Goal: Task Accomplishment & Management: Manage account settings

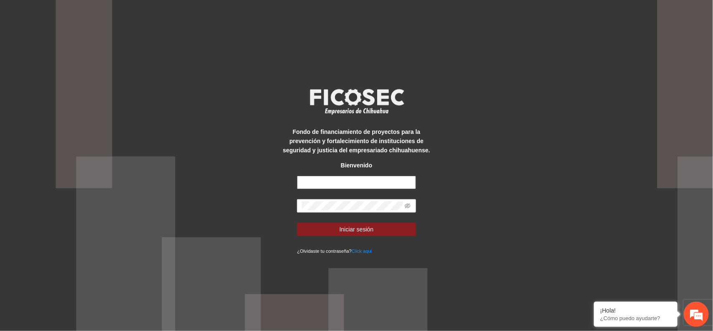
click at [384, 184] on input "text" at bounding box center [356, 181] width 119 height 13
type input "**********"
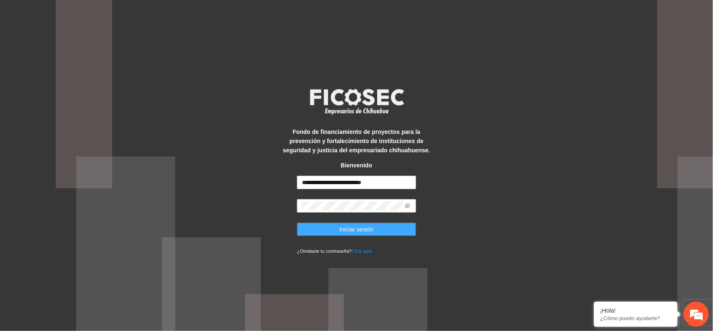
click at [355, 230] on span "Iniciar sesión" at bounding box center [357, 228] width 34 height 9
click at [384, 234] on button "Iniciar sesión" at bounding box center [356, 228] width 119 height 13
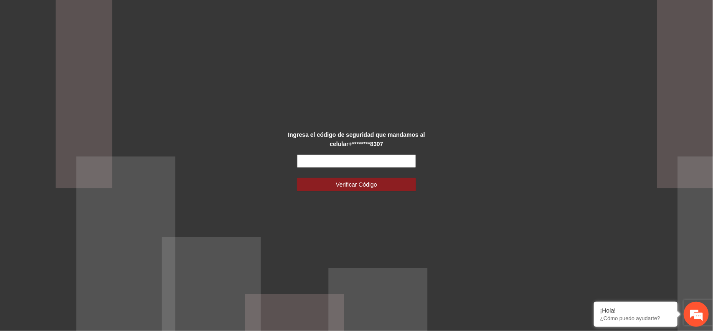
click at [324, 160] on input "text" at bounding box center [356, 160] width 119 height 13
type input "******"
click at [358, 187] on span "Verificar Código" at bounding box center [356, 184] width 41 height 9
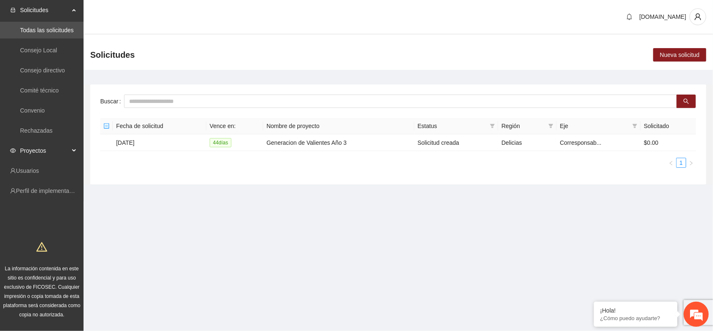
click at [63, 147] on span "Proyectos" at bounding box center [44, 150] width 49 height 17
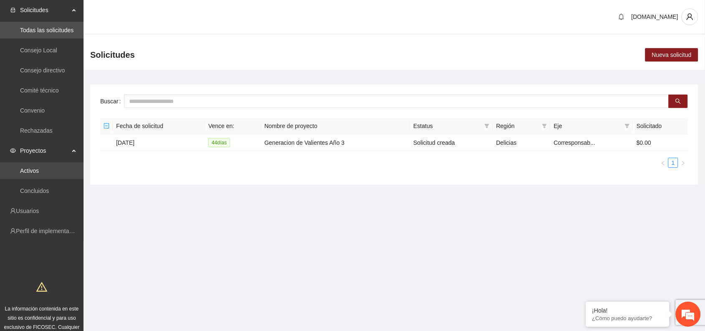
click at [34, 168] on link "Activos" at bounding box center [29, 170] width 19 height 7
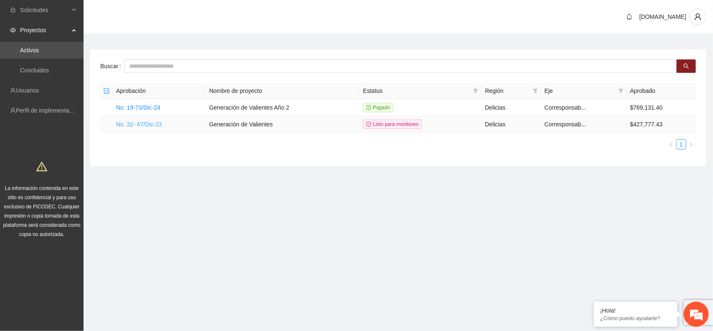
click at [151, 122] on link "No. 32- 67/Dic-23" at bounding box center [139, 124] width 46 height 7
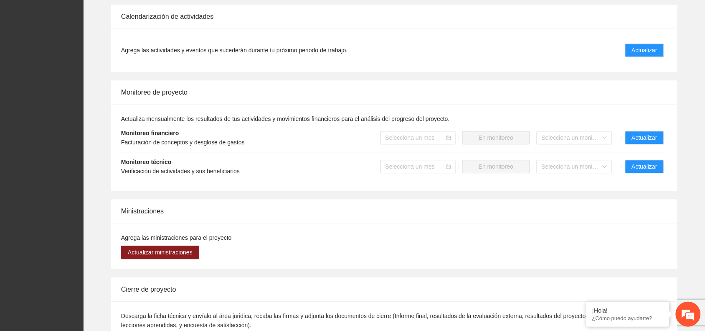
scroll to position [592, 0]
click at [641, 136] on span "Actualizar" at bounding box center [644, 137] width 25 height 9
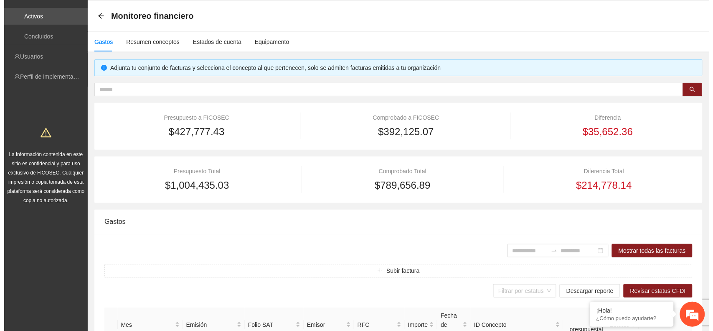
scroll to position [52, 0]
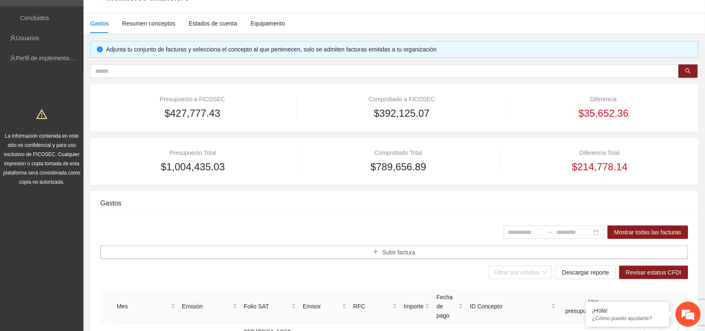
click at [422, 252] on button "Subir factura" at bounding box center [394, 251] width 588 height 13
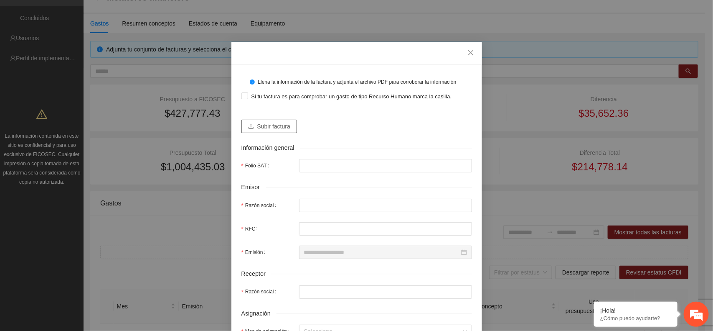
click at [265, 125] on span "Subir factura" at bounding box center [273, 126] width 33 height 9
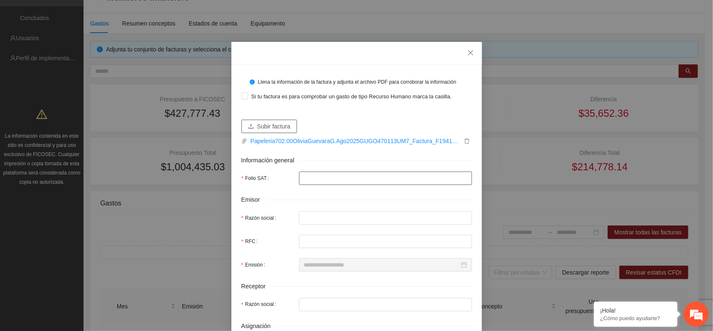
type input "**********"
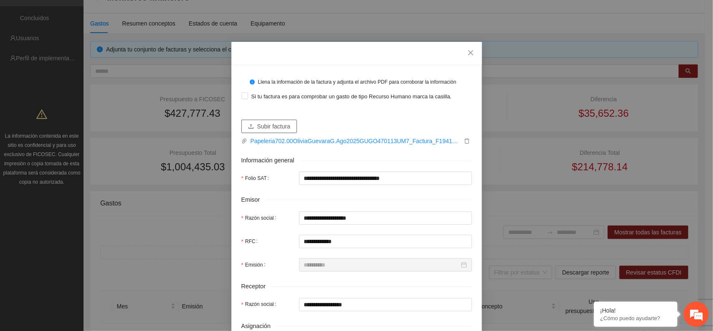
click at [282, 125] on span "Subir factura" at bounding box center [273, 126] width 33 height 9
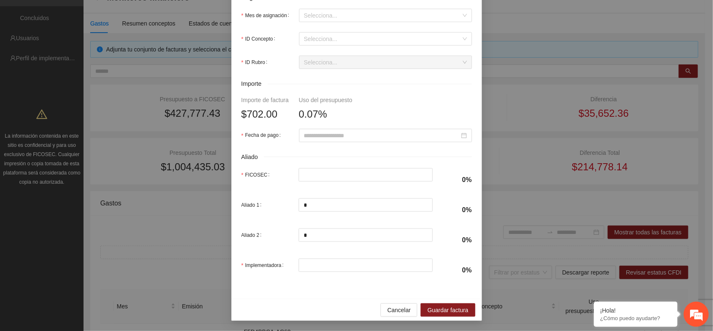
scroll to position [343, 0]
click at [399, 311] on span "Cancelar" at bounding box center [398, 309] width 23 height 9
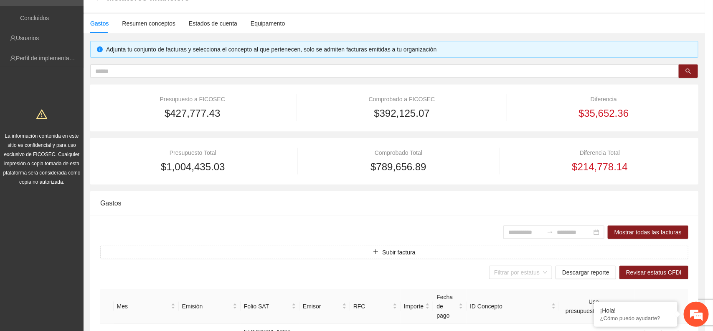
scroll to position [276, 0]
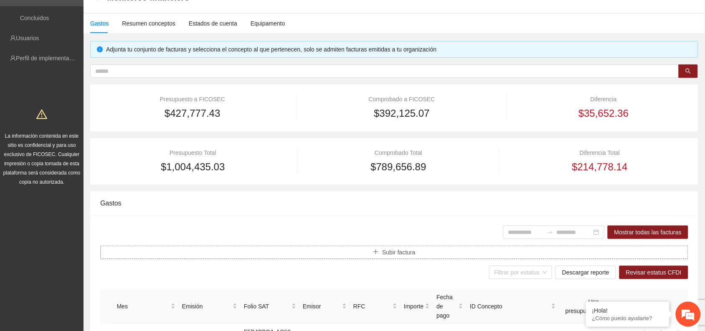
click at [403, 251] on span "Subir factura" at bounding box center [398, 251] width 33 height 9
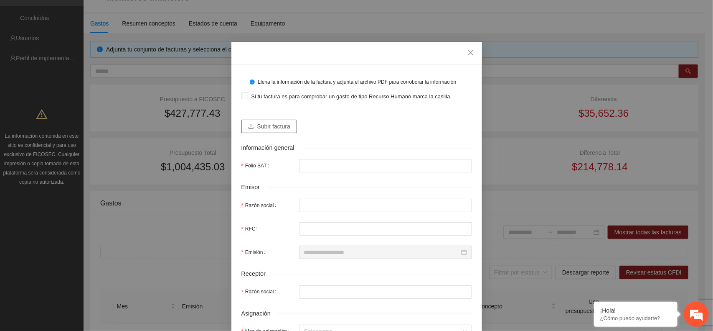
click at [259, 127] on span "Subir factura" at bounding box center [273, 126] width 33 height 9
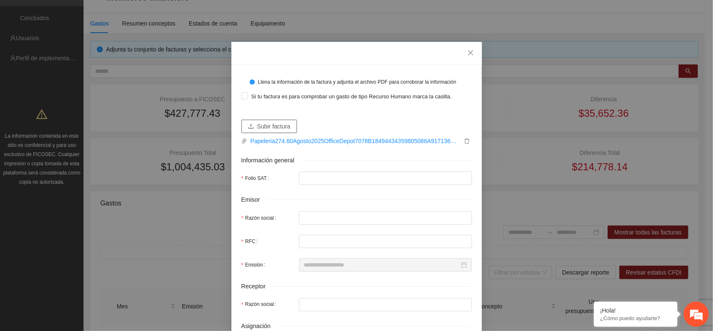
click at [276, 125] on span "Subir factura" at bounding box center [273, 126] width 33 height 9
click at [279, 127] on span "Subir factura" at bounding box center [273, 126] width 33 height 9
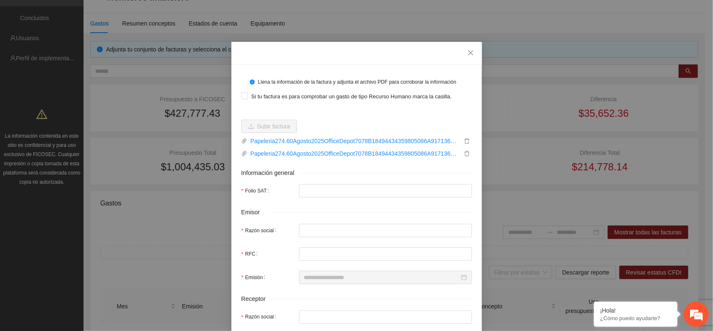
type input "**********"
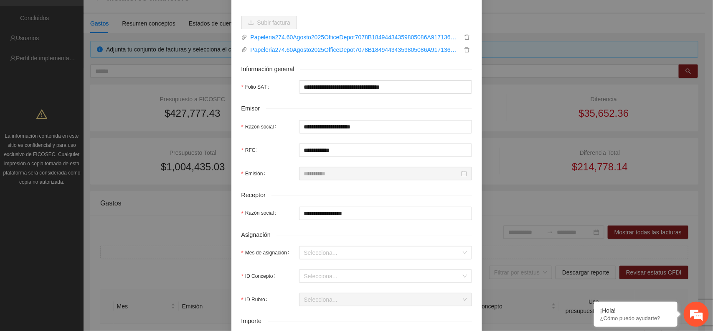
scroll to position [104, 0]
click at [339, 253] on input "Mes de asignación" at bounding box center [382, 251] width 157 height 13
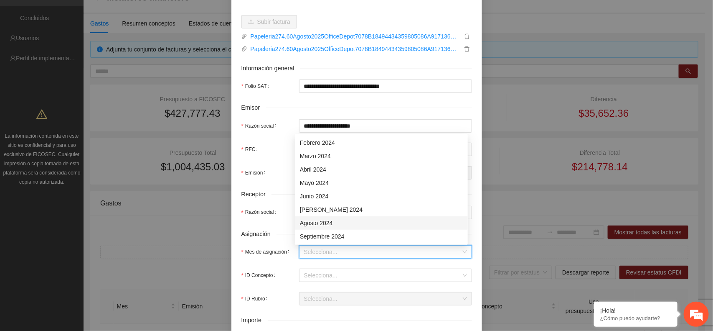
click at [329, 222] on div "Agosto 2024" at bounding box center [381, 222] width 163 height 9
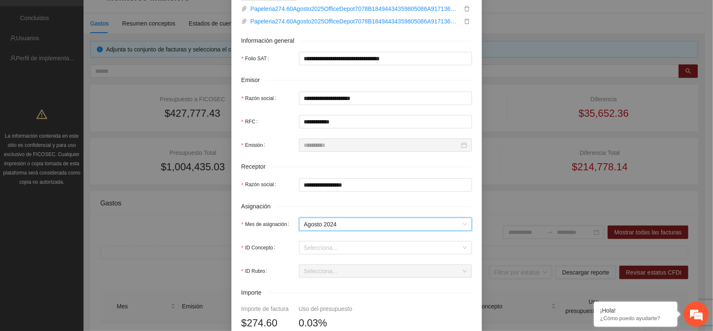
scroll to position [157, 0]
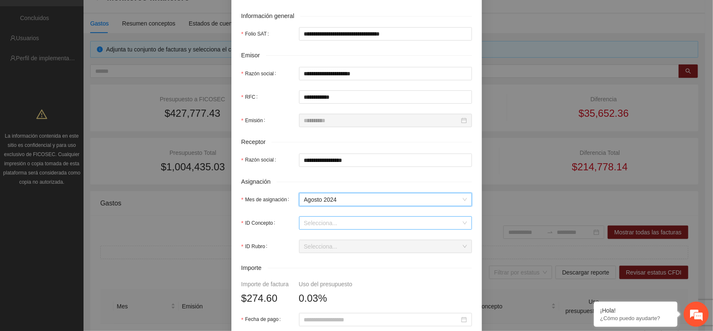
click at [336, 229] on input "ID Concepto" at bounding box center [382, 222] width 157 height 13
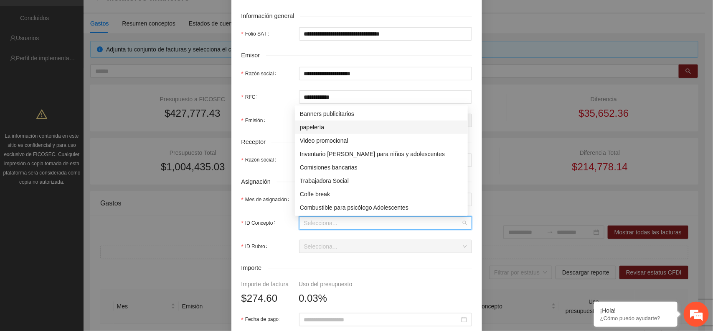
click at [325, 127] on div "papelería" at bounding box center [381, 126] width 163 height 9
type input "******"
type input "*"
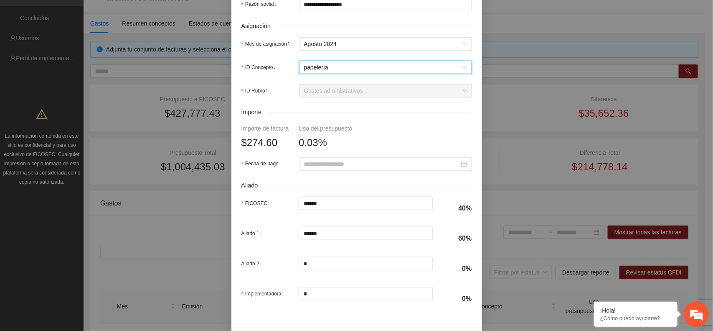
scroll to position [313, 0]
click at [360, 167] on input "Fecha de pago" at bounding box center [381, 162] width 155 height 9
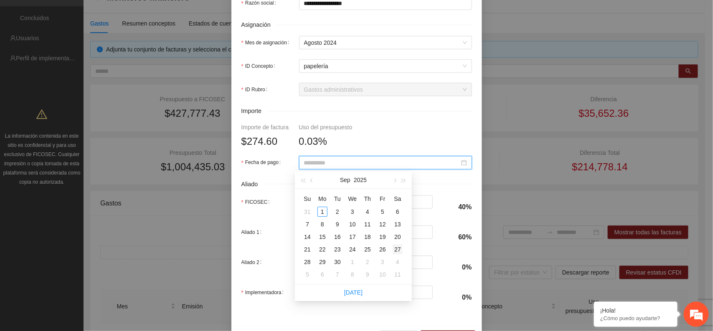
type input "**********"
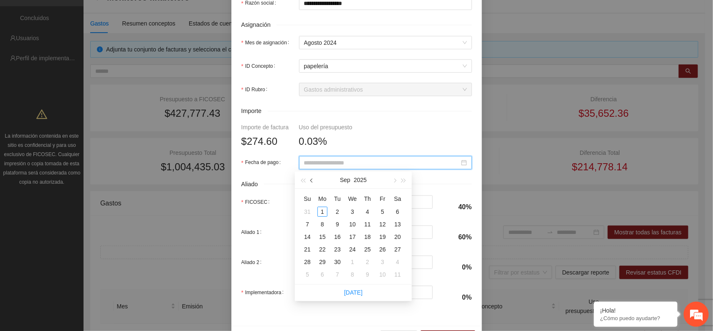
click at [312, 182] on span "button" at bounding box center [312, 180] width 4 height 4
type input "**********"
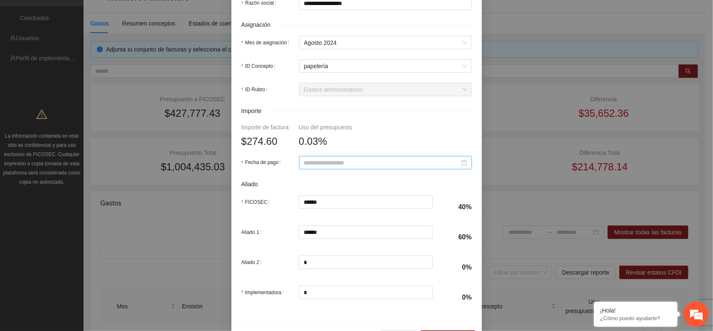
click at [346, 163] on input "Fecha de pago" at bounding box center [381, 162] width 155 height 9
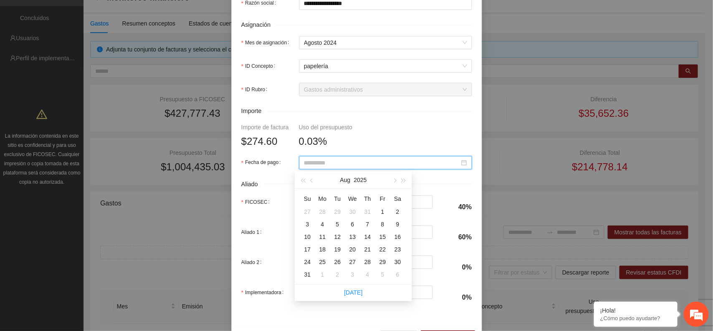
type input "**********"
click at [352, 260] on div "27" at bounding box center [353, 262] width 10 height 10
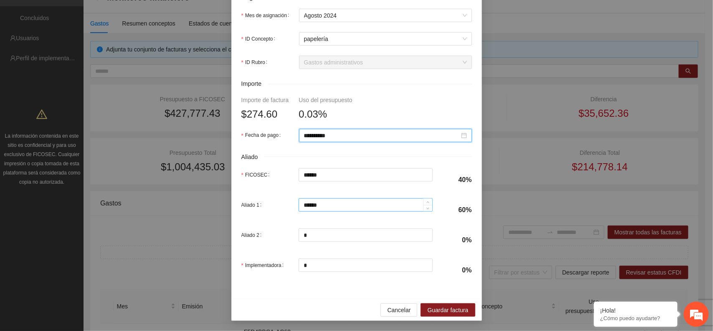
scroll to position [343, 0]
click at [450, 312] on span "Guardar factura" at bounding box center [447, 309] width 41 height 9
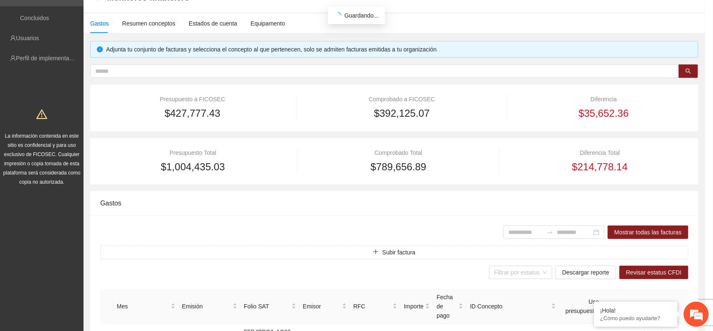
scroll to position [276, 0]
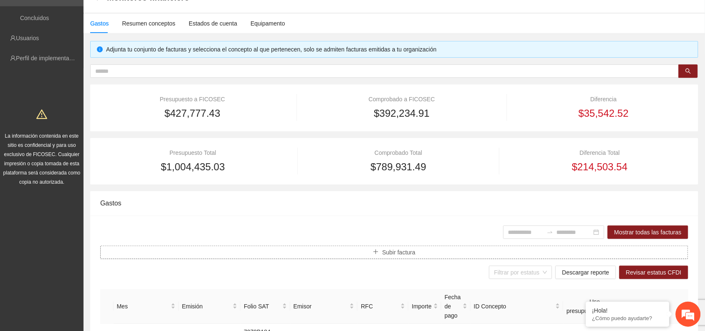
click at [405, 247] on span "Subir factura" at bounding box center [398, 251] width 33 height 9
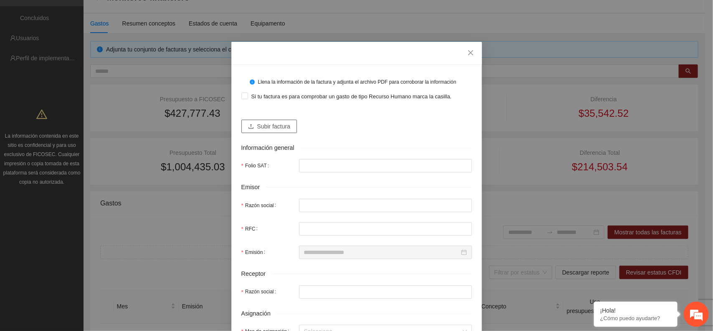
click at [279, 124] on span "Subir factura" at bounding box center [273, 126] width 33 height 9
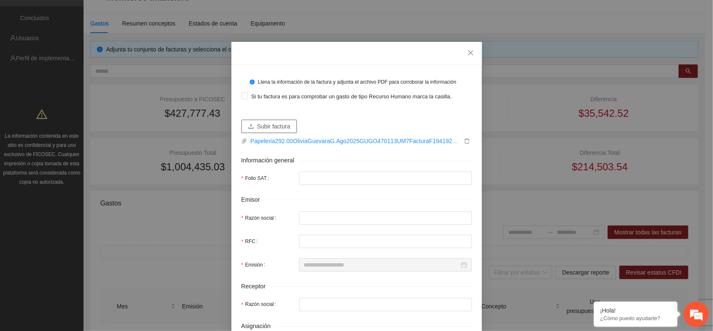
click at [278, 129] on span "Subir factura" at bounding box center [273, 126] width 33 height 9
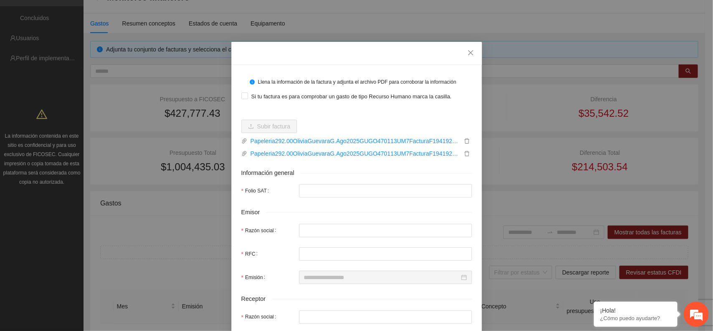
type input "**********"
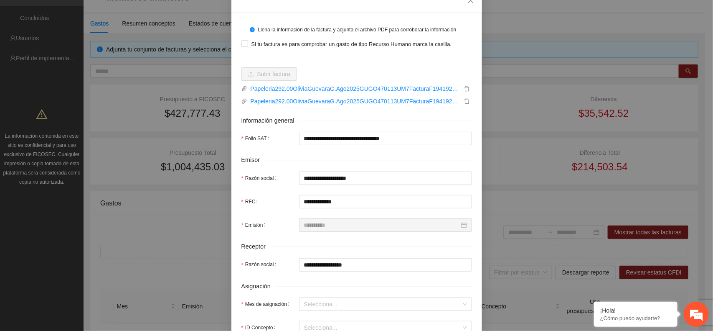
scroll to position [104, 0]
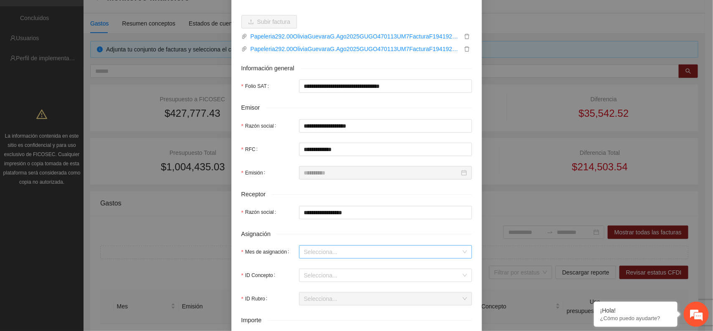
click at [331, 255] on input "Mes de asignación" at bounding box center [382, 251] width 157 height 13
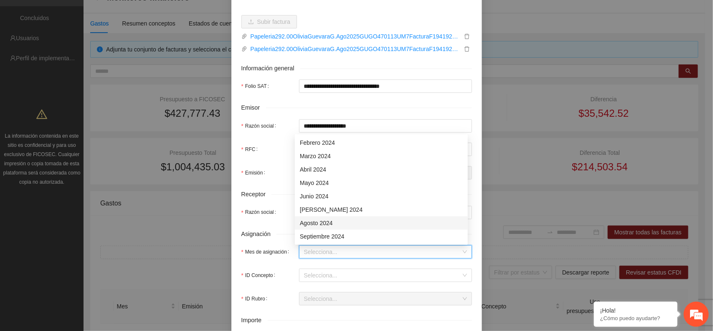
click at [321, 224] on div "Agosto 2024" at bounding box center [381, 222] width 163 height 9
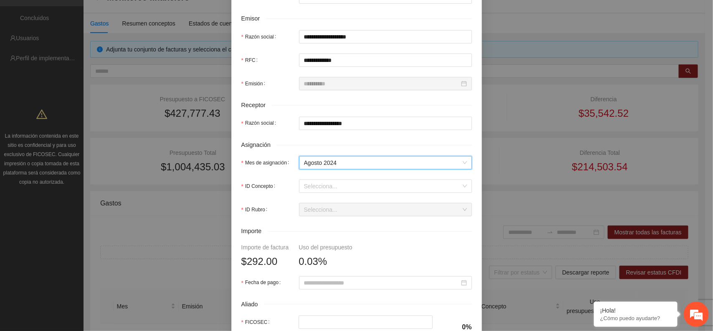
scroll to position [209, 0]
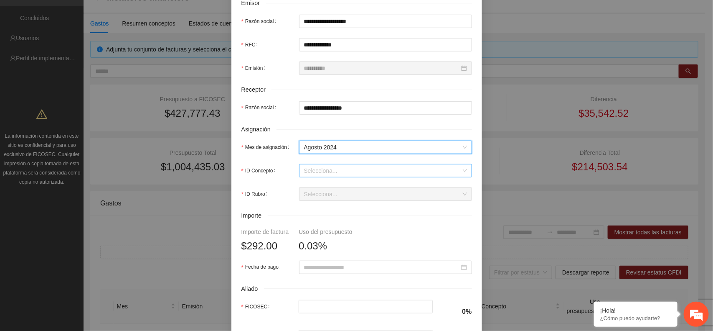
click at [331, 173] on input "ID Concepto" at bounding box center [382, 170] width 157 height 13
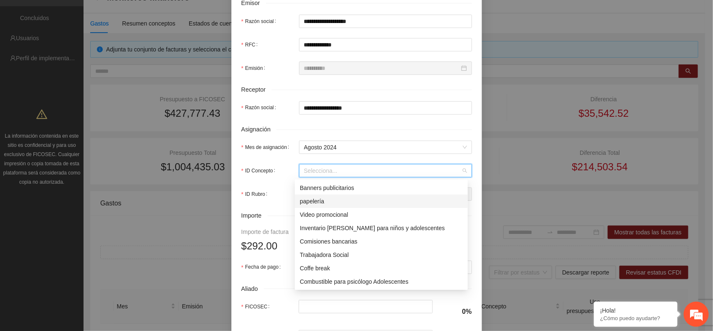
click at [326, 199] on div "papelería" at bounding box center [381, 200] width 163 height 9
type input "*****"
type input "*"
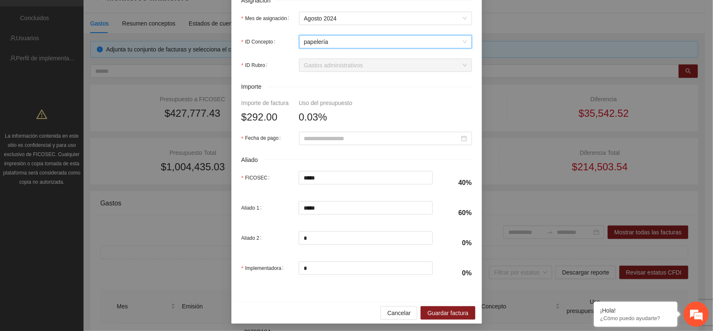
scroll to position [343, 0]
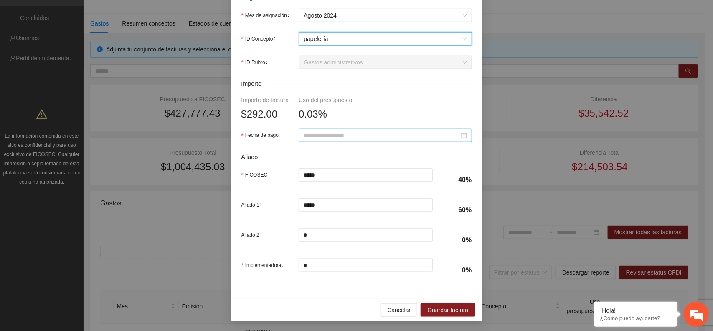
click at [362, 134] on input "Fecha de pago" at bounding box center [381, 135] width 155 height 9
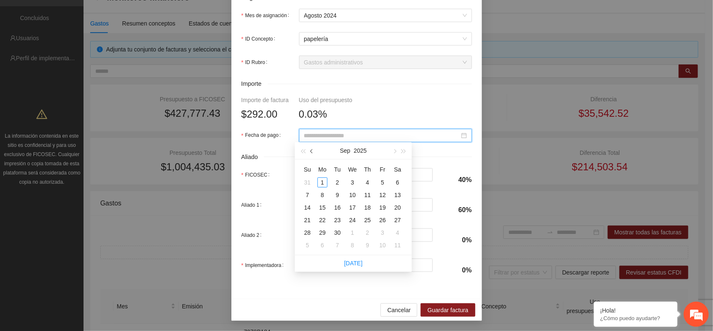
click at [315, 151] on button "button" at bounding box center [312, 150] width 9 height 17
type input "**********"
click at [384, 233] on div "29" at bounding box center [383, 232] width 10 height 10
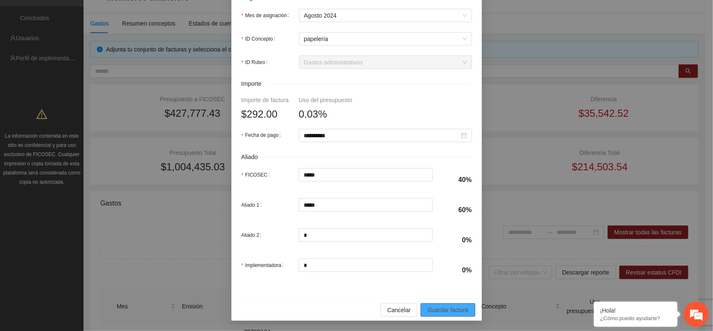
click at [452, 312] on span "Guardar factura" at bounding box center [447, 309] width 41 height 9
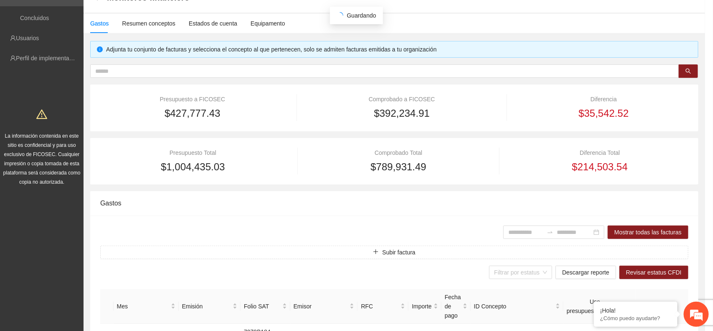
scroll to position [276, 0]
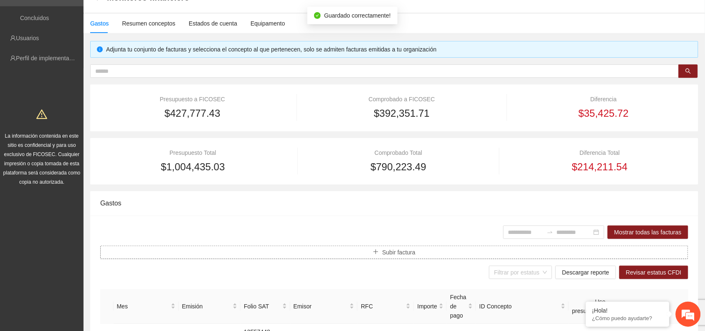
click at [422, 249] on button "Subir factura" at bounding box center [394, 251] width 588 height 13
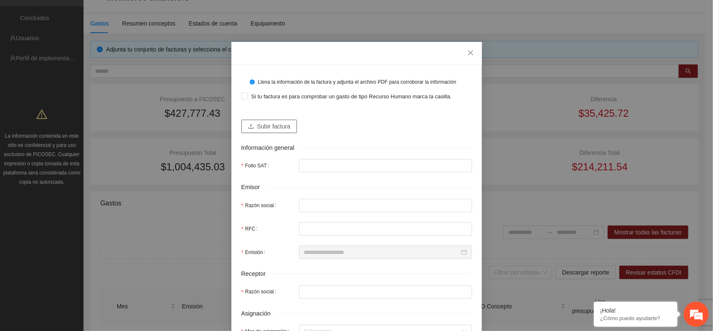
click at [281, 128] on span "Subir factura" at bounding box center [273, 126] width 33 height 9
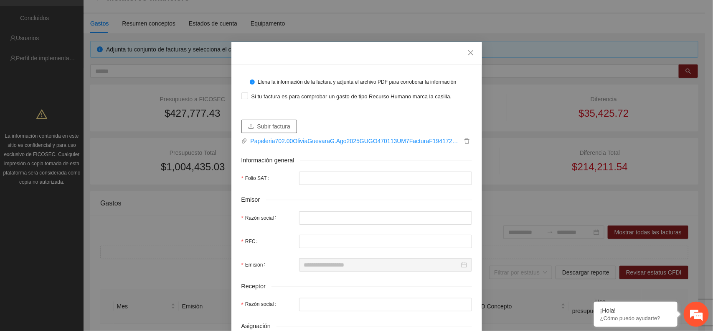
click at [272, 128] on span "Subir factura" at bounding box center [273, 126] width 33 height 9
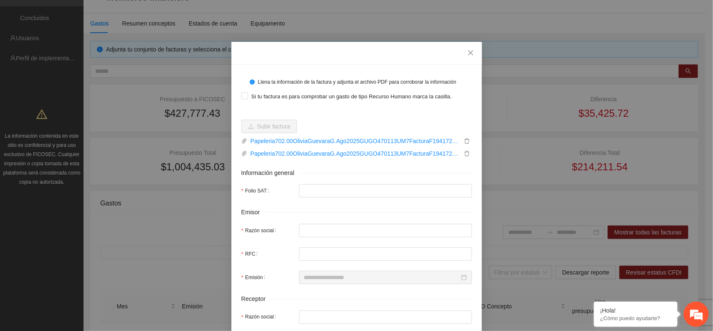
type input "**********"
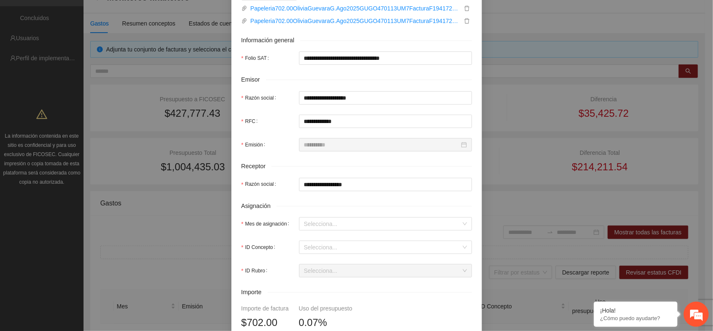
scroll to position [157, 0]
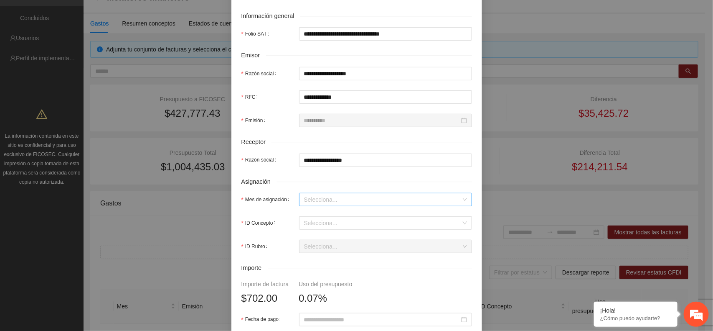
click at [358, 201] on input "Mes de asignación" at bounding box center [382, 199] width 157 height 13
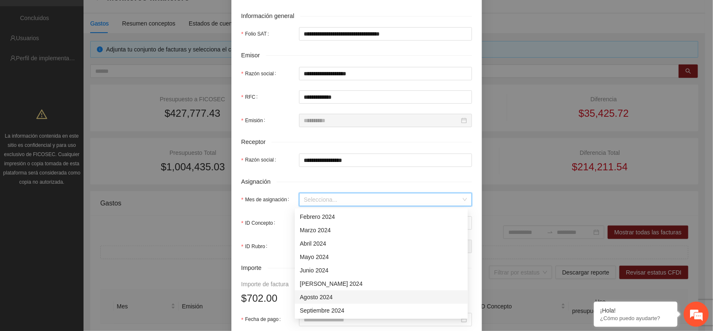
click at [328, 295] on div "Agosto 2024" at bounding box center [381, 296] width 163 height 9
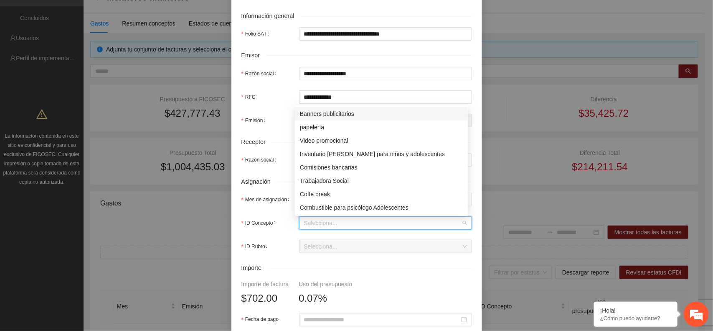
click at [356, 224] on input "ID Concepto" at bounding box center [382, 222] width 157 height 13
click at [315, 127] on div "papelería" at bounding box center [381, 126] width 163 height 9
type input "*****"
type input "*"
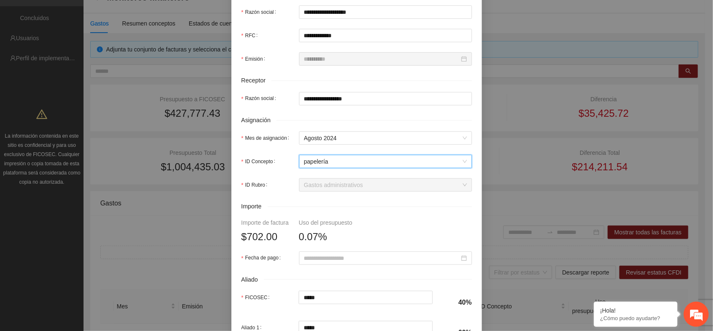
scroll to position [261, 0]
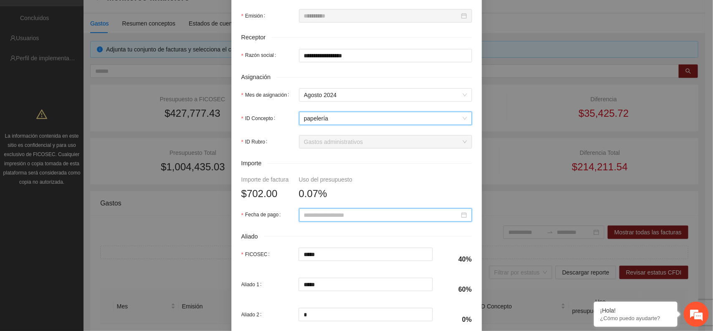
click at [364, 217] on input "Fecha de pago" at bounding box center [381, 214] width 155 height 9
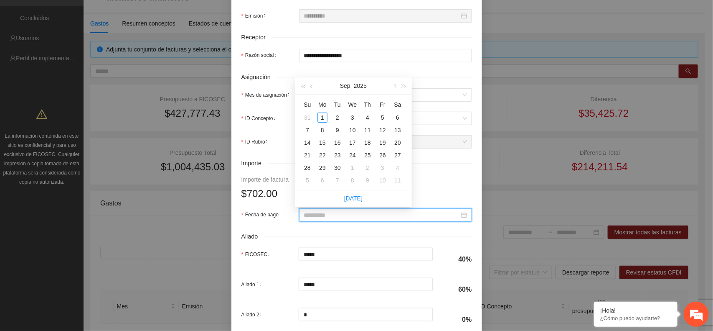
type input "**********"
click at [313, 87] on button "button" at bounding box center [312, 85] width 9 height 17
type input "**********"
click at [381, 165] on div "29" at bounding box center [383, 168] width 10 height 10
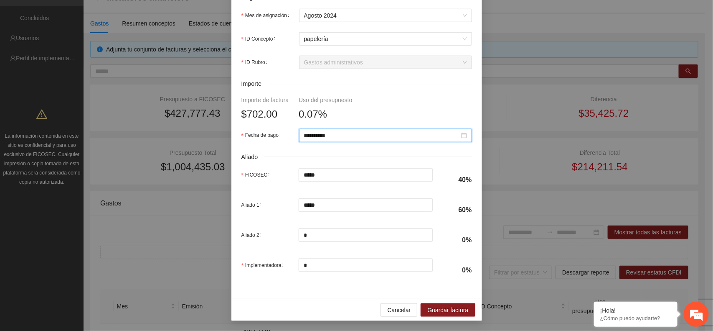
scroll to position [343, 0]
click at [459, 308] on span "Guardar factura" at bounding box center [447, 309] width 41 height 9
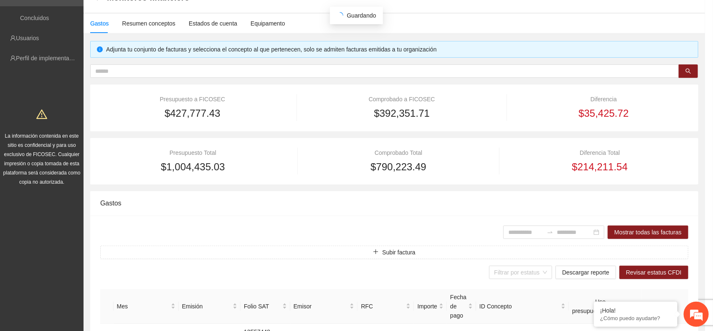
scroll to position [276, 0]
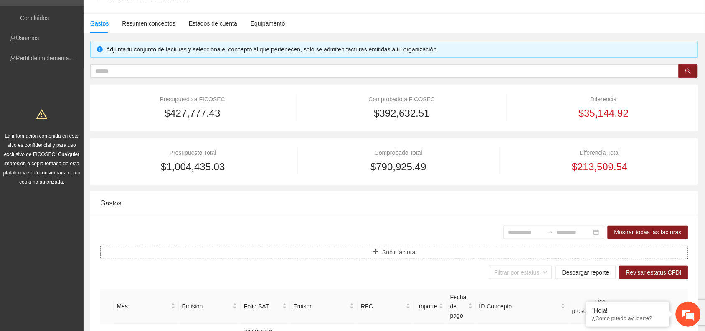
click at [409, 253] on span "Subir factura" at bounding box center [398, 251] width 33 height 9
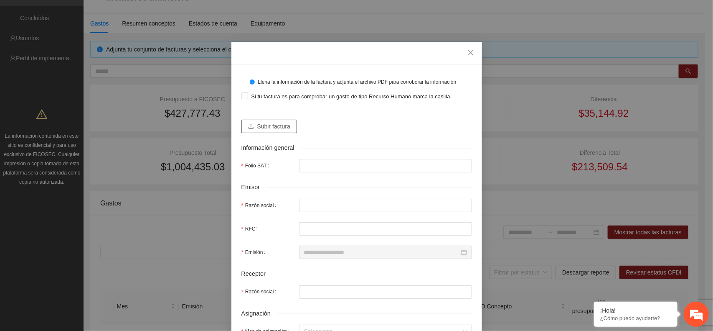
click at [257, 126] on span "Subir factura" at bounding box center [273, 126] width 33 height 9
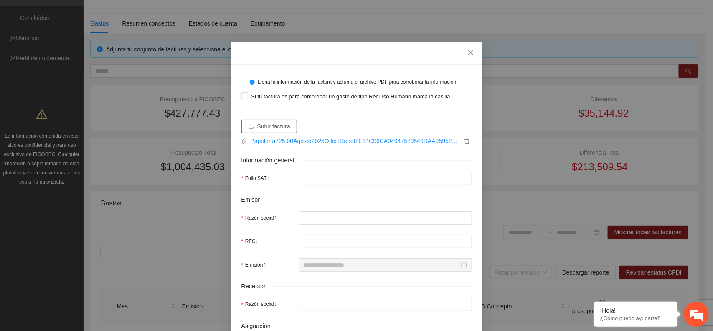
click at [277, 127] on span "Subir factura" at bounding box center [273, 126] width 33 height 9
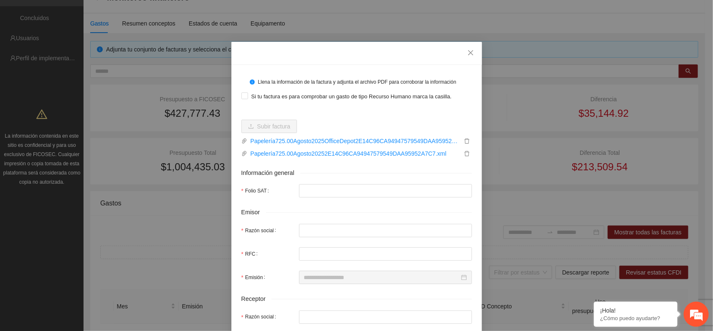
type input "**********"
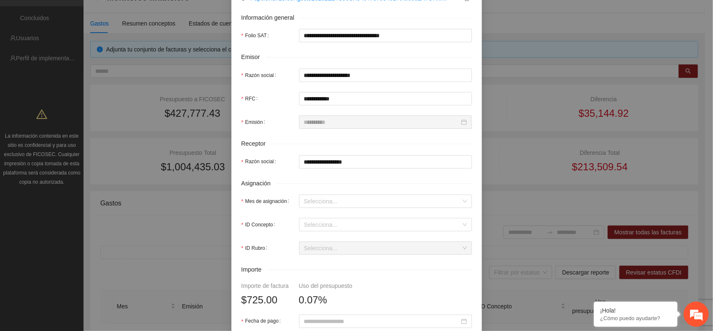
scroll to position [157, 0]
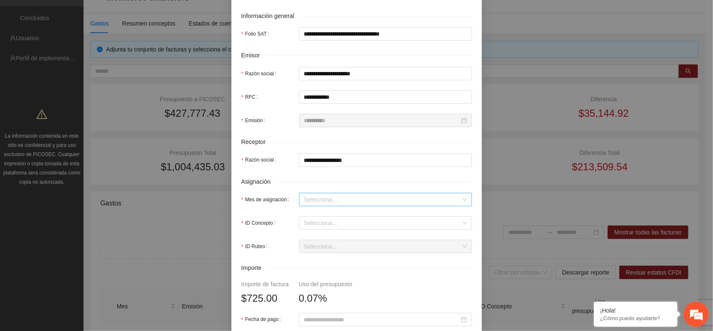
click at [324, 201] on input "Mes de asignación" at bounding box center [382, 199] width 157 height 13
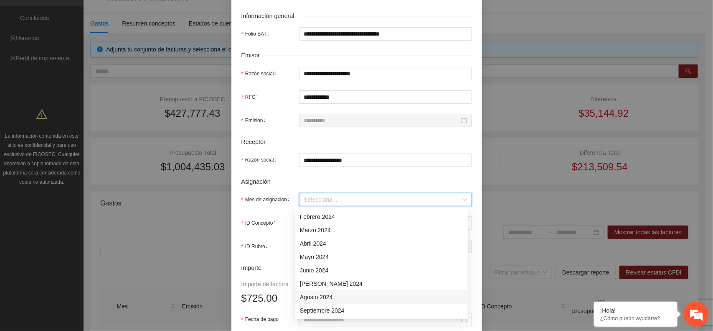
click at [316, 298] on div "Agosto 2024" at bounding box center [381, 296] width 163 height 9
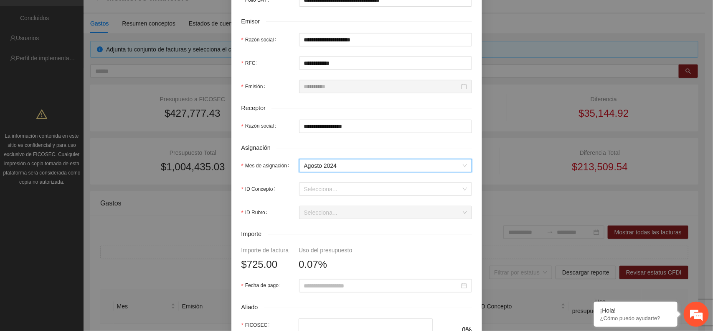
scroll to position [209, 0]
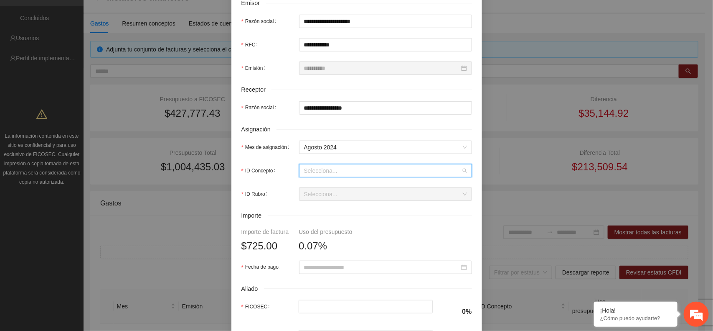
click at [329, 171] on input "ID Concepto" at bounding box center [382, 170] width 157 height 13
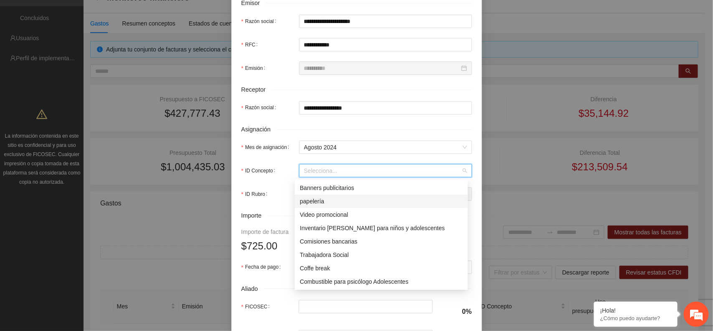
click at [324, 200] on div "papelería" at bounding box center [381, 200] width 163 height 9
type input "***"
type input "*"
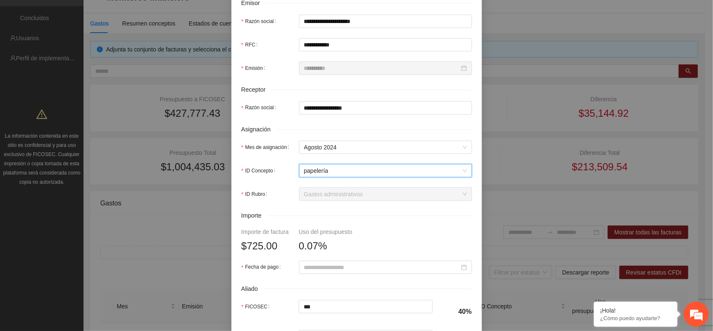
scroll to position [261, 0]
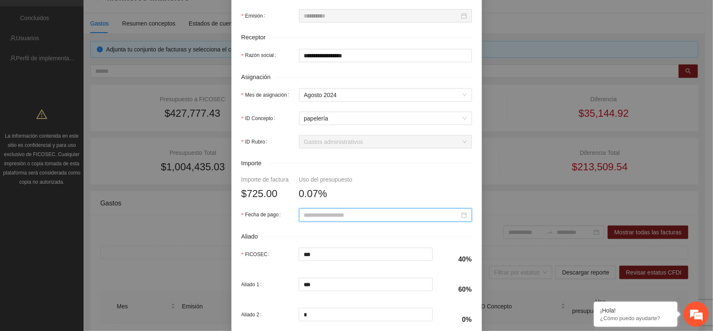
click at [356, 218] on input "Fecha de pago" at bounding box center [381, 214] width 155 height 9
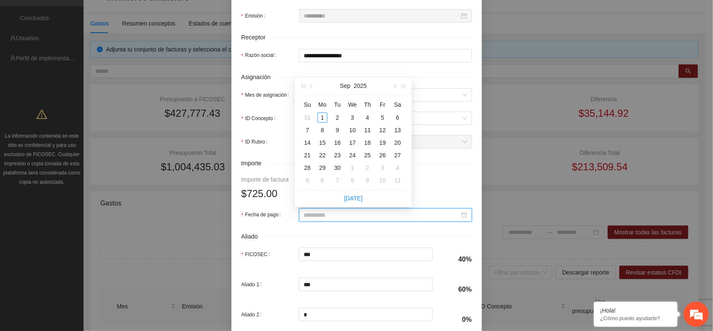
type input "**********"
click at [311, 85] on span "button" at bounding box center [312, 86] width 4 height 4
type input "**********"
click at [353, 167] on div "27" at bounding box center [353, 168] width 10 height 10
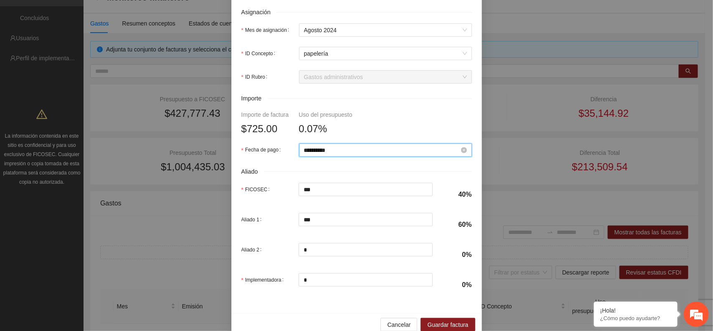
scroll to position [343, 0]
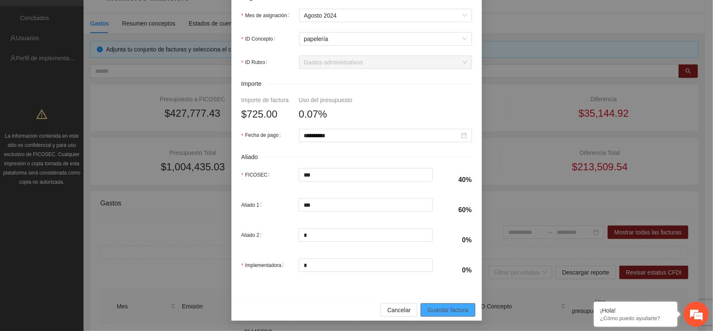
click at [458, 311] on span "Guardar factura" at bounding box center [447, 309] width 41 height 9
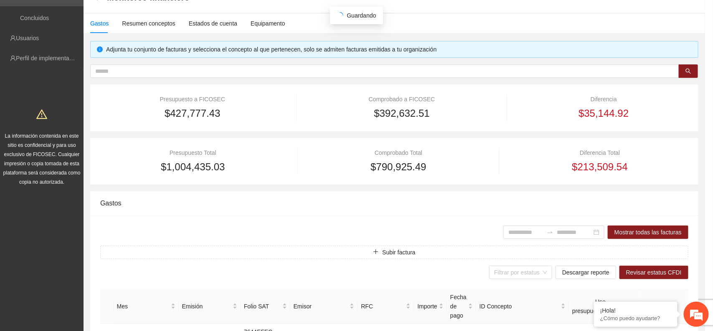
scroll to position [276, 0]
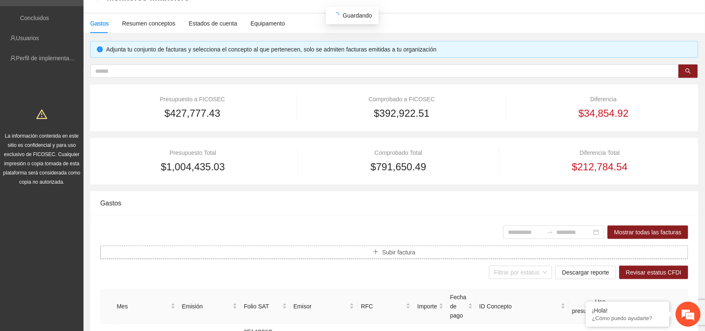
type input "**********"
click at [387, 249] on span "Subir factura" at bounding box center [398, 251] width 33 height 9
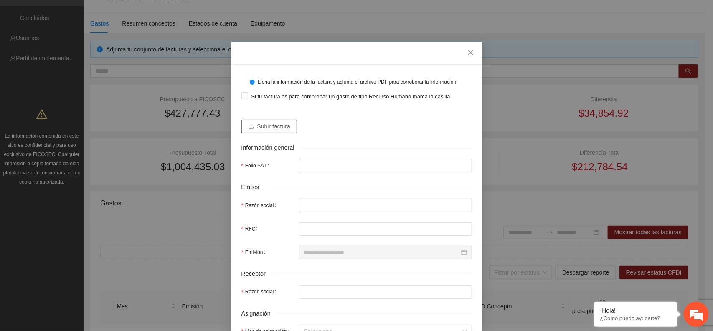
click at [275, 125] on span "Subir factura" at bounding box center [273, 126] width 33 height 9
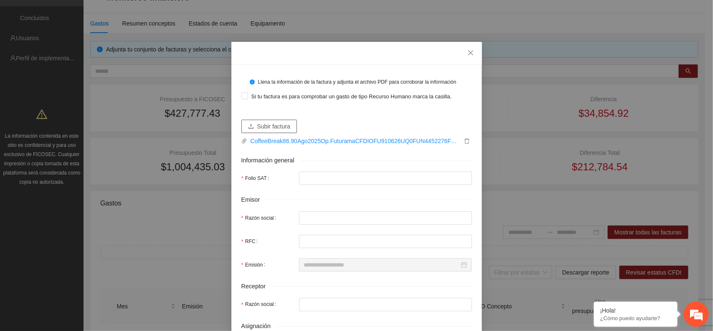
click at [270, 127] on span "Subir factura" at bounding box center [273, 126] width 33 height 9
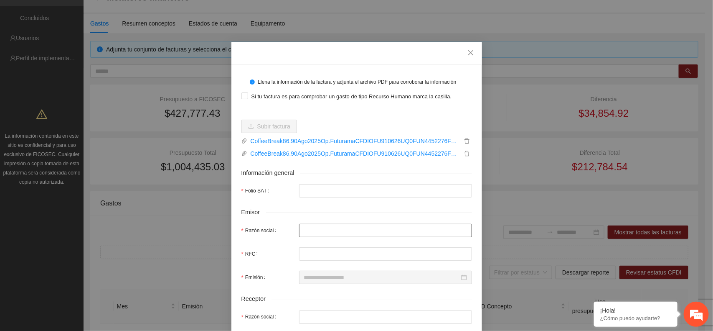
type input "**********"
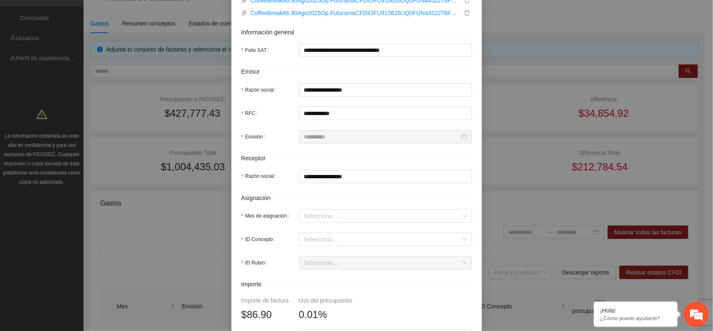
scroll to position [209, 0]
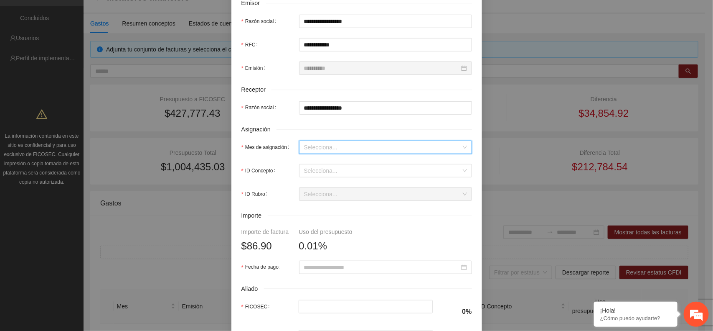
click at [356, 147] on input "Mes de asignación" at bounding box center [382, 147] width 157 height 13
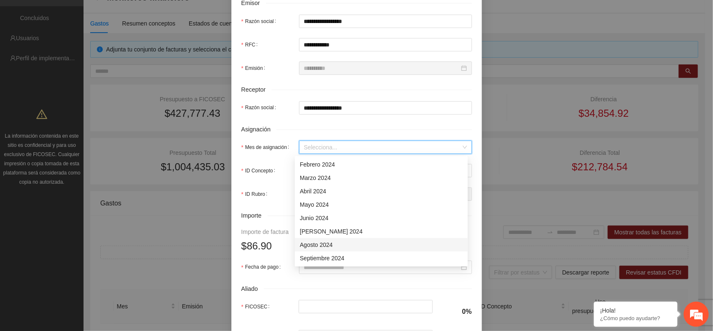
click at [320, 244] on div "Agosto 2024" at bounding box center [381, 244] width 163 height 9
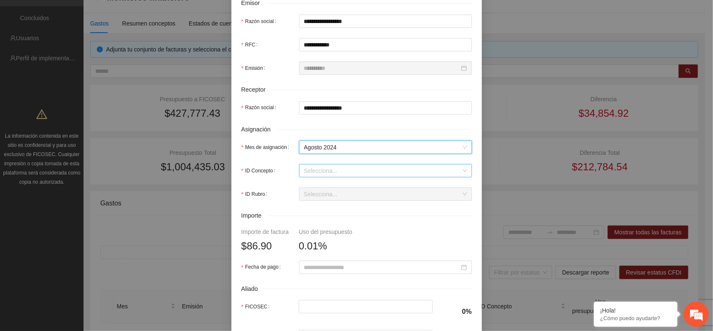
click at [345, 171] on input "ID Concepto" at bounding box center [382, 170] width 157 height 13
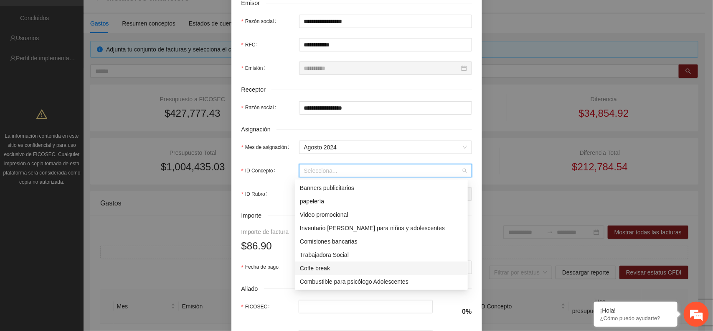
click at [325, 266] on div "Coffe break" at bounding box center [381, 267] width 163 height 9
type input "****"
type input "*"
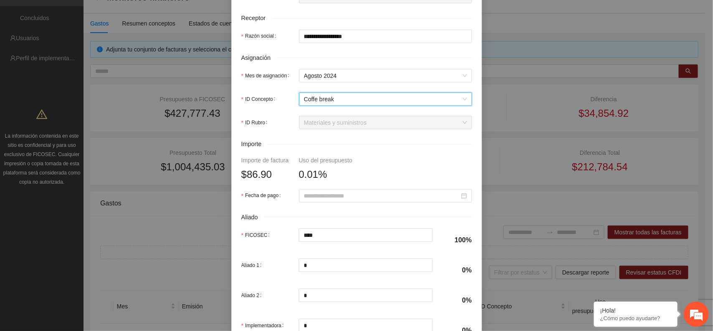
scroll to position [313, 0]
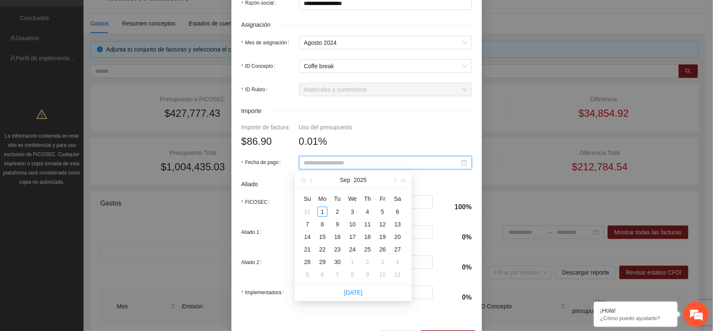
click at [352, 166] on input "Fecha de pago" at bounding box center [381, 162] width 155 height 9
type input "**********"
click at [312, 181] on span "button" at bounding box center [312, 180] width 4 height 4
type input "**********"
click at [341, 259] on div "26" at bounding box center [338, 262] width 10 height 10
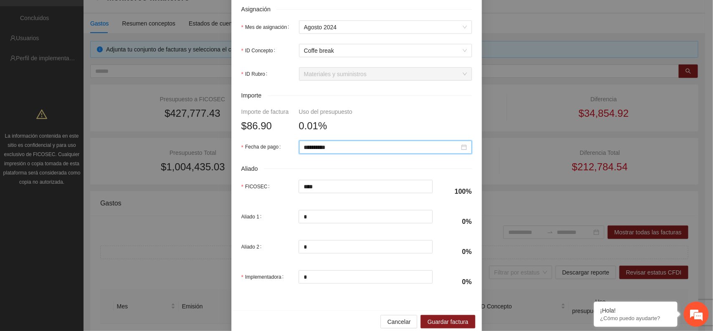
scroll to position [343, 0]
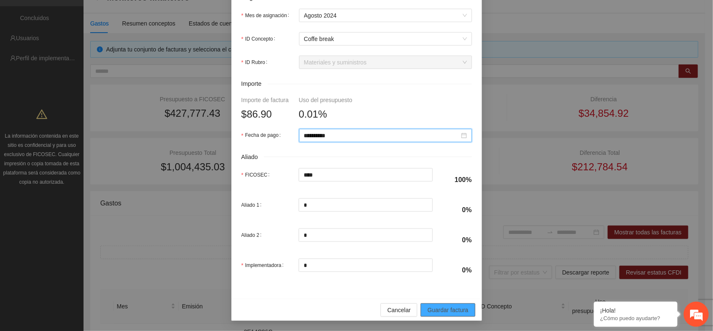
click at [442, 310] on span "Guardar factura" at bounding box center [447, 309] width 41 height 9
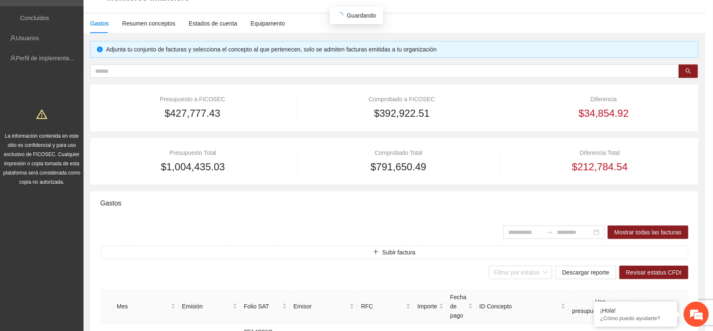
scroll to position [276, 0]
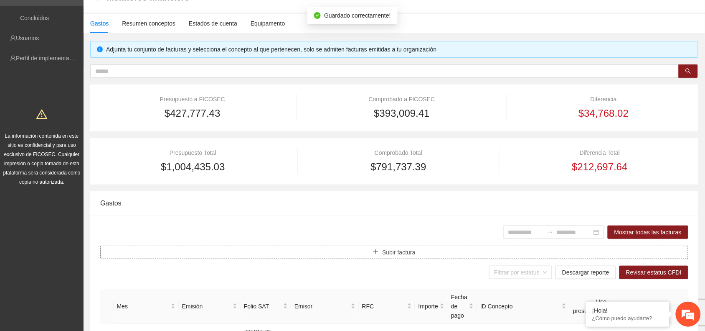
click at [407, 252] on span "Subir factura" at bounding box center [398, 251] width 33 height 9
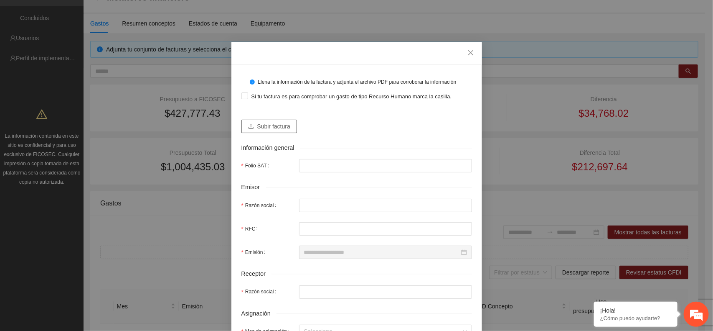
click at [271, 130] on span "Subir factura" at bounding box center [273, 126] width 33 height 9
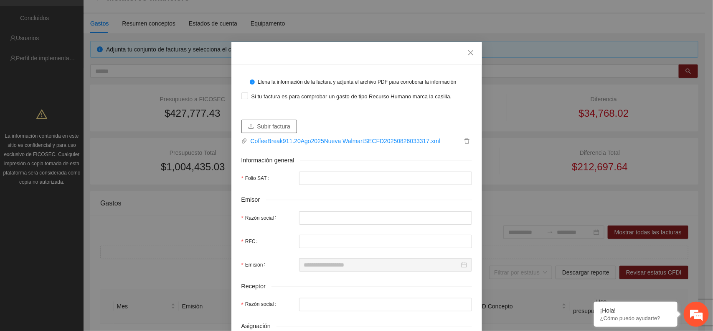
type input "**********"
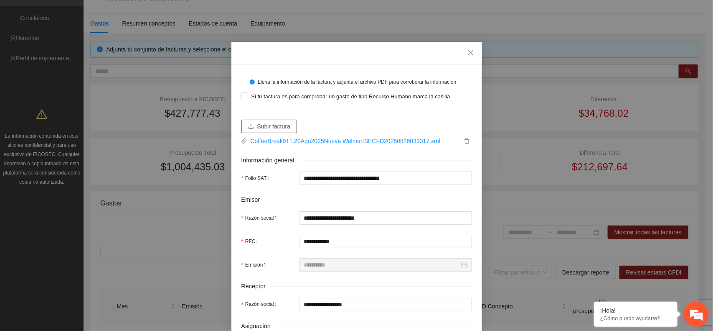
click at [280, 125] on span "Subir factura" at bounding box center [273, 126] width 33 height 9
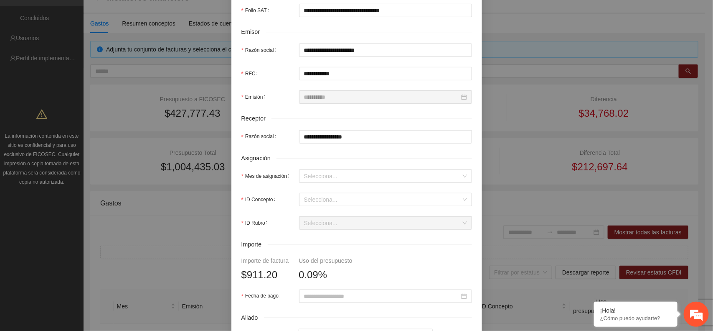
scroll to position [157, 0]
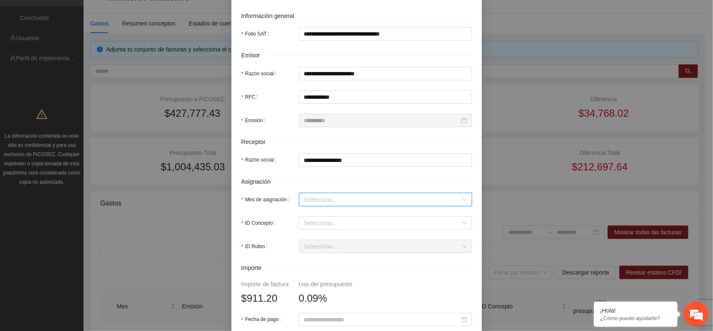
click at [358, 199] on input "Mes de asignación" at bounding box center [382, 199] width 157 height 13
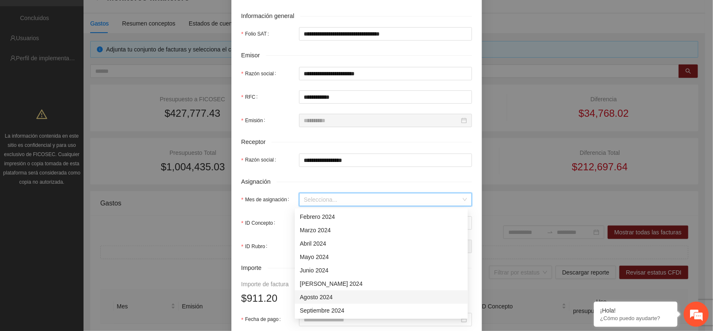
click at [324, 297] on div "Agosto 2024" at bounding box center [381, 296] width 163 height 9
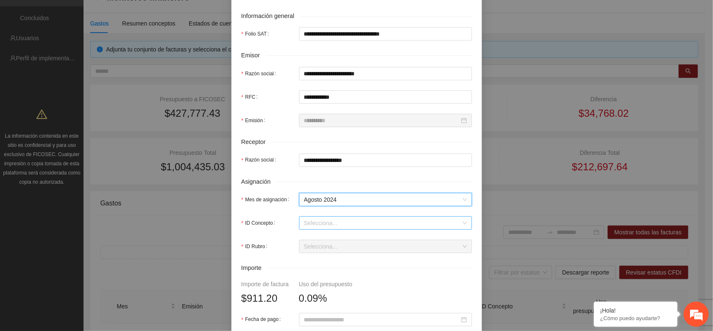
click at [373, 224] on input "ID Concepto" at bounding box center [382, 222] width 157 height 13
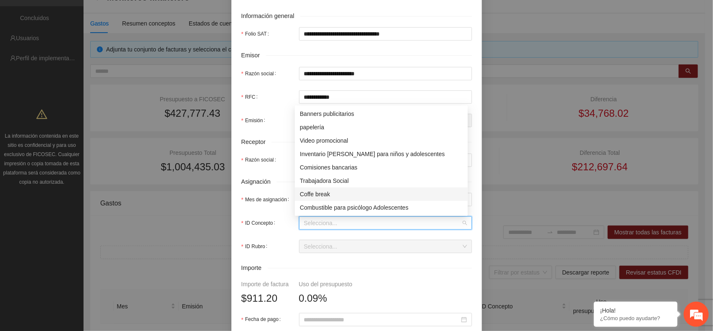
click at [328, 193] on div "Coffe break" at bounding box center [381, 193] width 163 height 9
type input "*****"
type input "*"
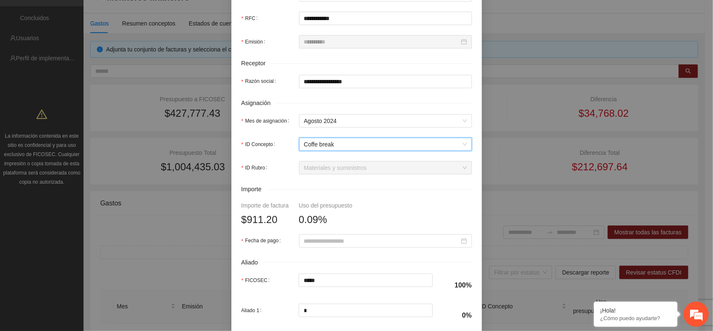
scroll to position [261, 0]
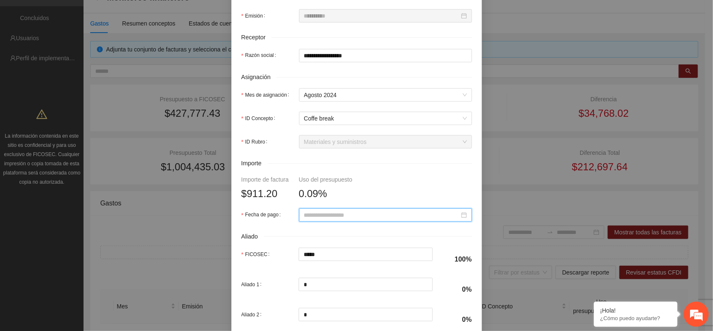
click at [347, 218] on input "Fecha de pago" at bounding box center [381, 214] width 155 height 9
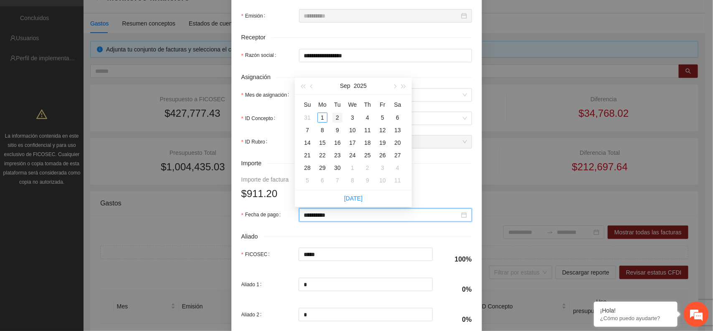
type input "**********"
click at [315, 88] on button "button" at bounding box center [312, 85] width 9 height 17
type input "**********"
click at [340, 168] on div "26" at bounding box center [338, 168] width 10 height 10
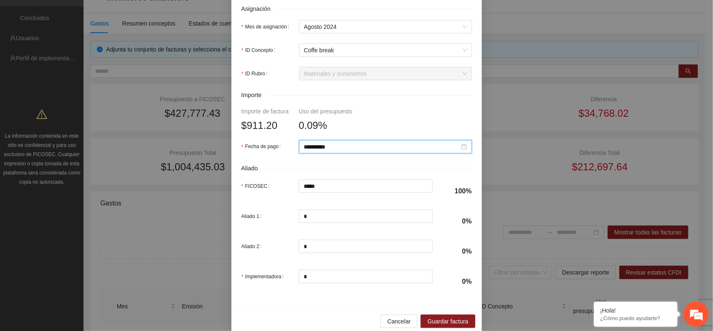
scroll to position [343, 0]
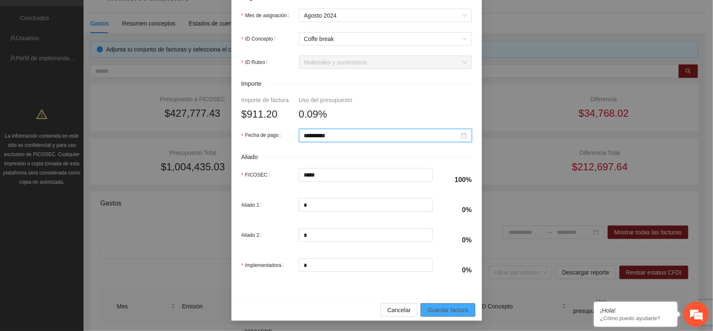
click at [454, 311] on span "Guardar factura" at bounding box center [447, 309] width 41 height 9
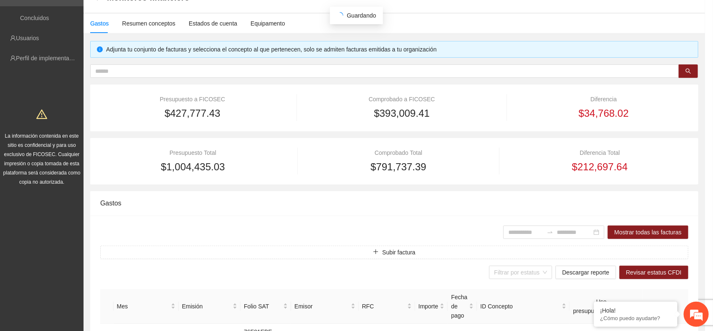
scroll to position [276, 0]
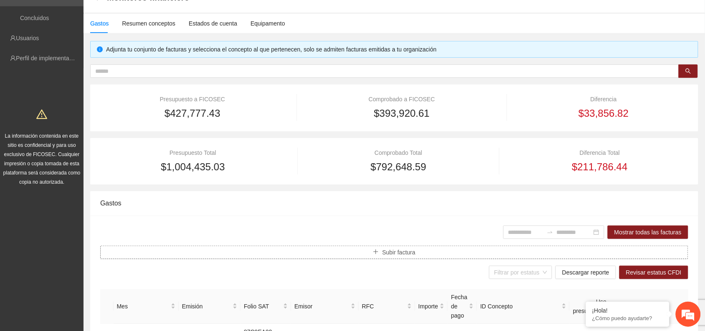
click at [420, 252] on button "Subir factura" at bounding box center [394, 251] width 588 height 13
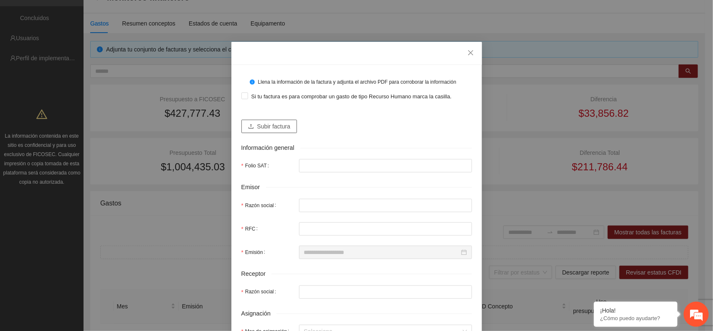
click at [281, 124] on span "Subir factura" at bounding box center [273, 126] width 33 height 9
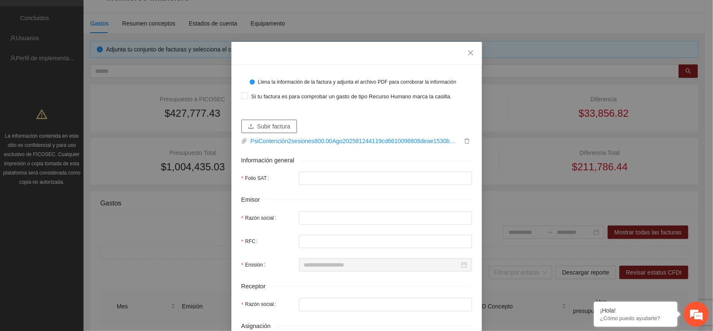
type input "**********"
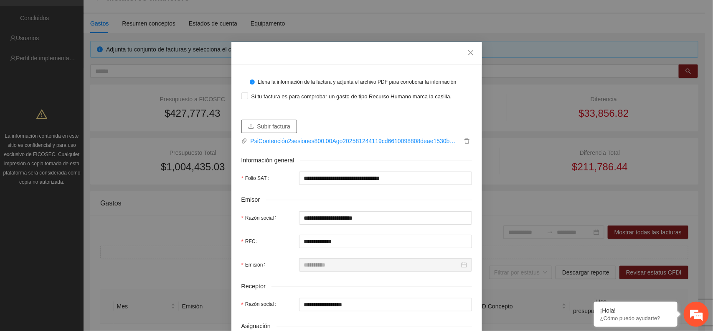
click at [262, 128] on span "Subir factura" at bounding box center [273, 126] width 33 height 9
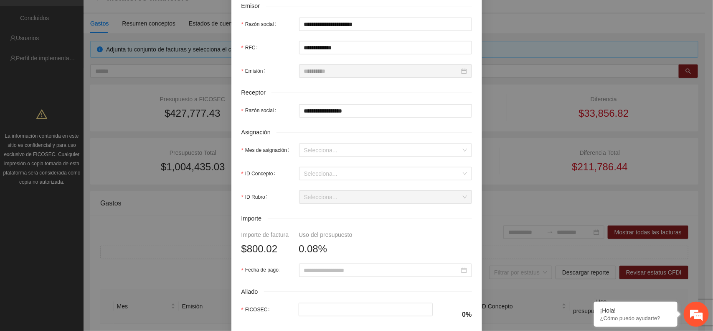
scroll to position [209, 0]
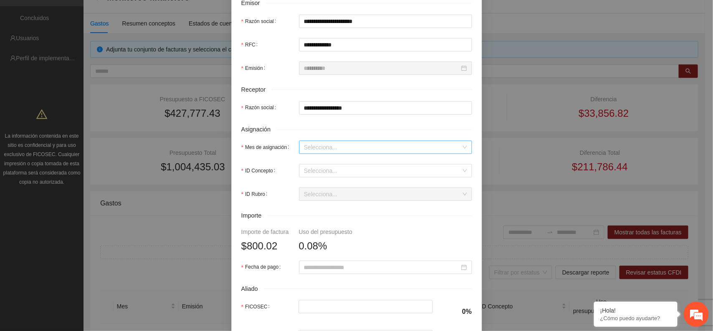
click at [364, 144] on input "Mes de asignación" at bounding box center [382, 147] width 157 height 13
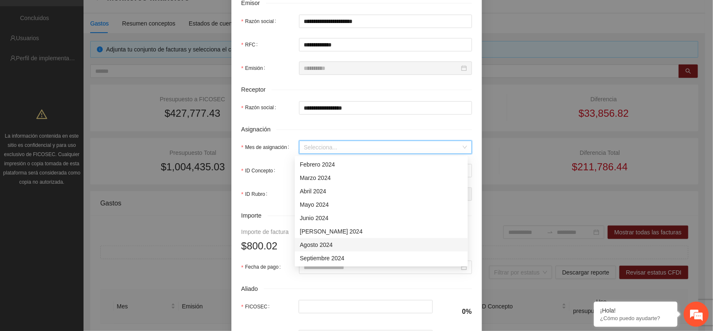
click at [315, 245] on div "Agosto 2024" at bounding box center [381, 244] width 163 height 9
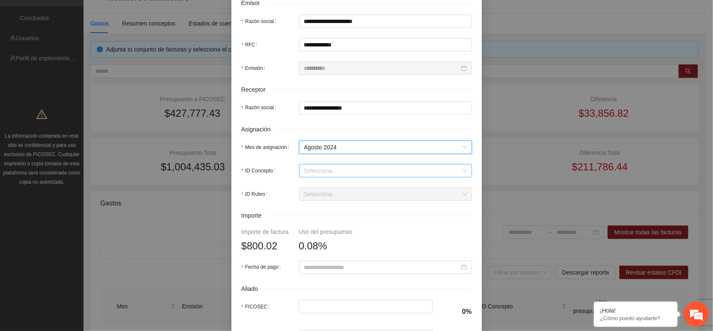
click at [328, 175] on input "ID Concepto" at bounding box center [382, 170] width 157 height 13
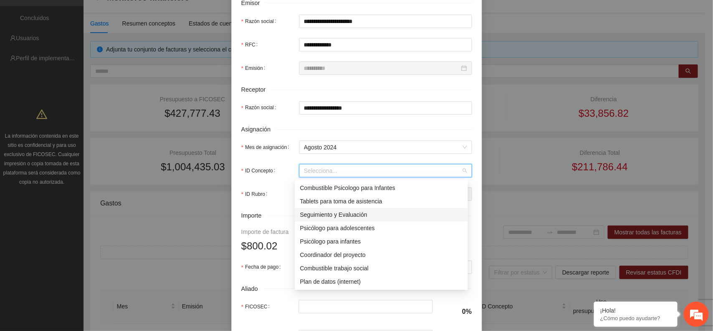
scroll to position [55, 0]
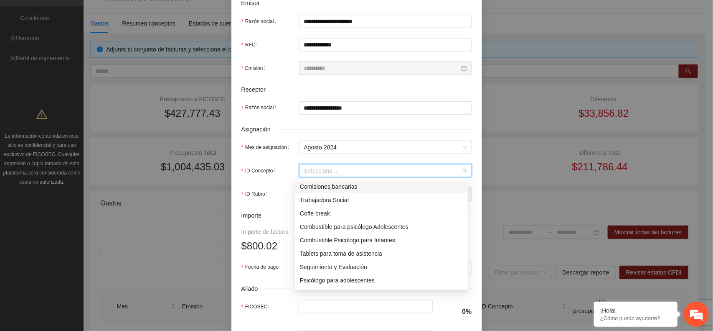
click at [343, 185] on div "Comisiones bancarias" at bounding box center [381, 186] width 163 height 9
type input "*"
type input "******"
type input "*"
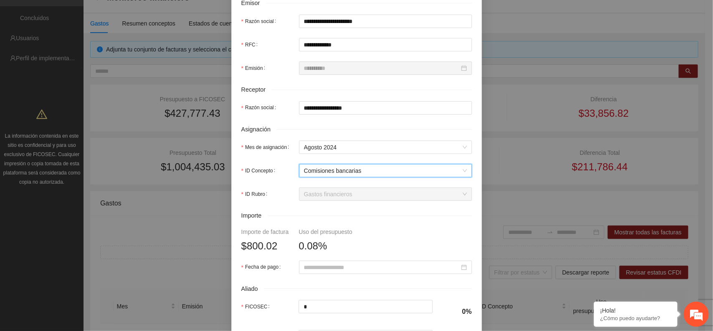
scroll to position [53, 0]
click at [460, 174] on span "Comisiones bancarias" at bounding box center [385, 170] width 163 height 13
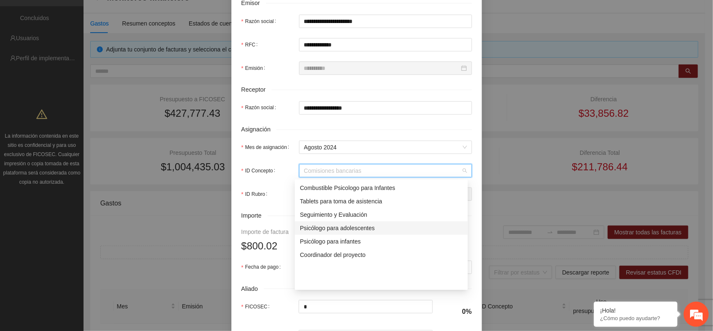
scroll to position [0, 0]
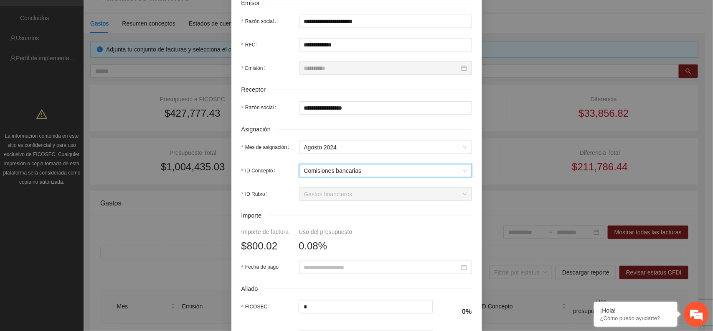
click at [462, 171] on span "Comisiones bancarias" at bounding box center [385, 170] width 163 height 13
click at [405, 168] on span "Comisiones bancarias" at bounding box center [385, 170] width 163 height 13
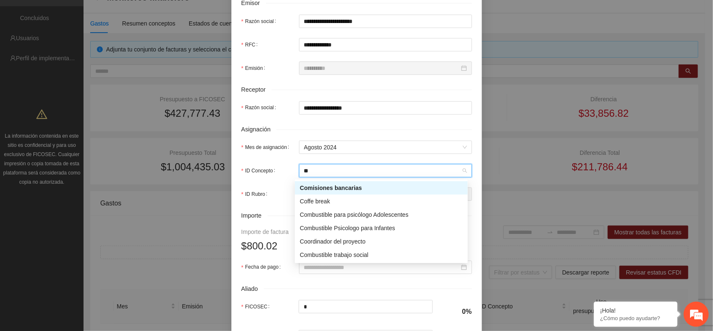
type input "*"
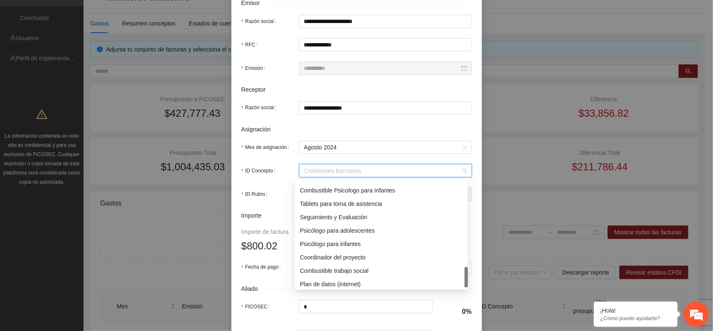
scroll to position [107, 0]
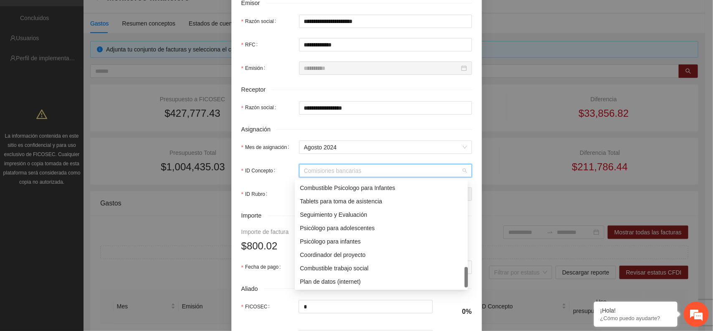
drag, startPoint x: 466, startPoint y: 187, endPoint x: 464, endPoint y: 282, distance: 94.9
click at [465, 282] on div at bounding box center [466, 277] width 3 height 20
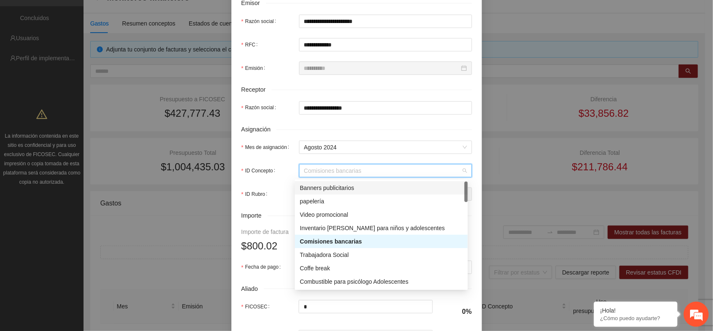
scroll to position [0, 0]
drag, startPoint x: 467, startPoint y: 278, endPoint x: 478, endPoint y: 181, distance: 98.0
click at [478, 181] on body "**********" at bounding box center [352, 113] width 705 height 331
drag, startPoint x: 467, startPoint y: 188, endPoint x: 467, endPoint y: 181, distance: 7.5
click at [467, 181] on div at bounding box center [466, 191] width 3 height 20
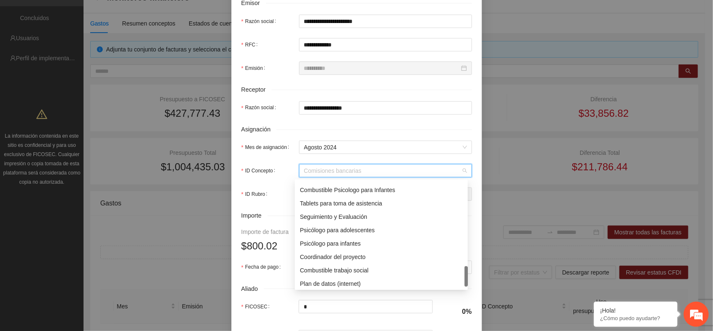
scroll to position [107, 0]
drag, startPoint x: 467, startPoint y: 184, endPoint x: 465, endPoint y: 278, distance: 94.0
click at [465, 278] on div at bounding box center [466, 277] width 3 height 20
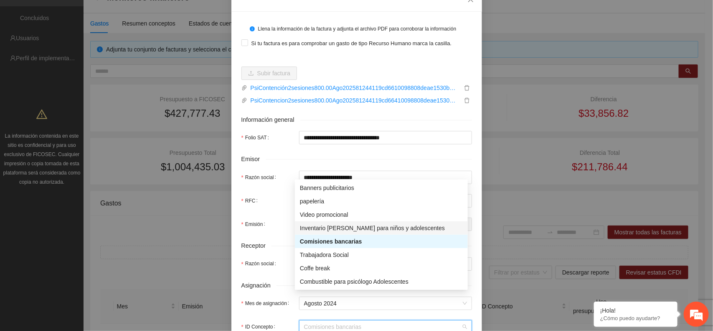
scroll to position [52, 0]
click at [466, 189] on div at bounding box center [466, 191] width 3 height 20
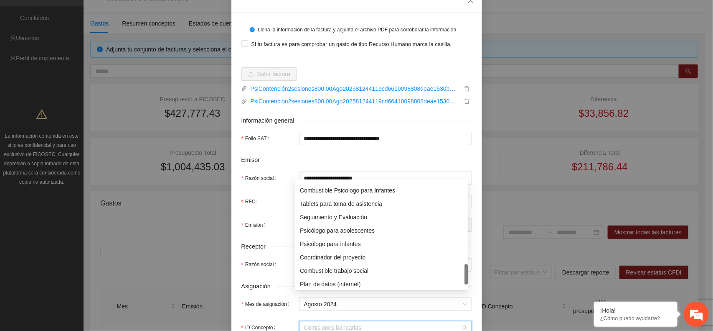
scroll to position [107, 0]
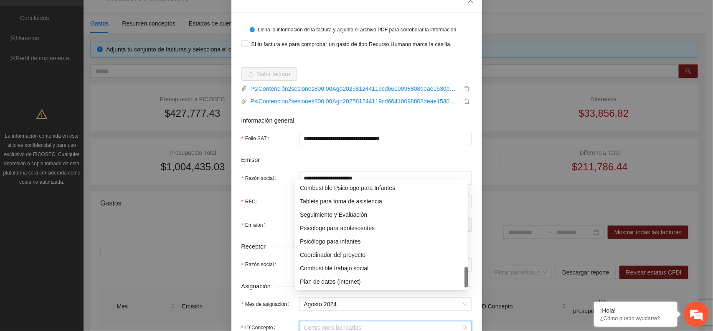
drag, startPoint x: 466, startPoint y: 189, endPoint x: 477, endPoint y: 282, distance: 93.8
click at [477, 278] on body "**********" at bounding box center [352, 113] width 705 height 331
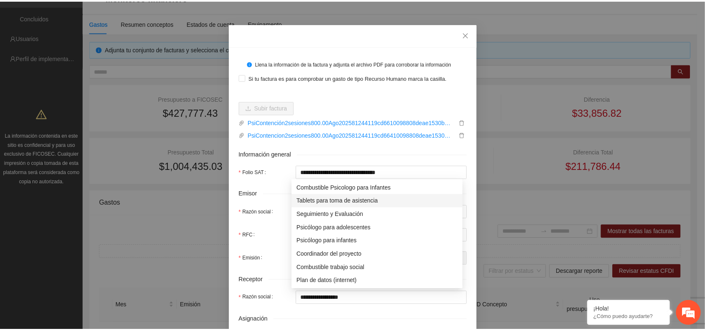
scroll to position [0, 0]
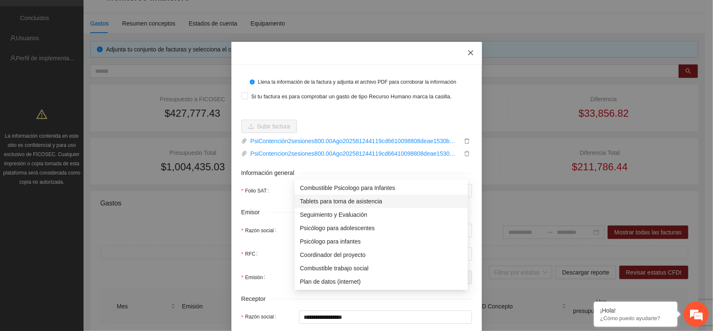
click at [469, 53] on icon "close" at bounding box center [471, 52] width 7 height 7
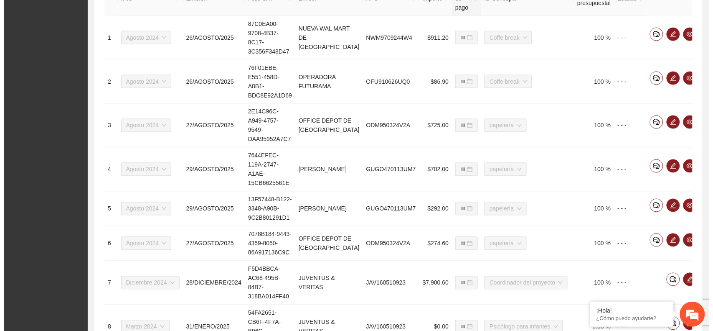
scroll to position [366, 0]
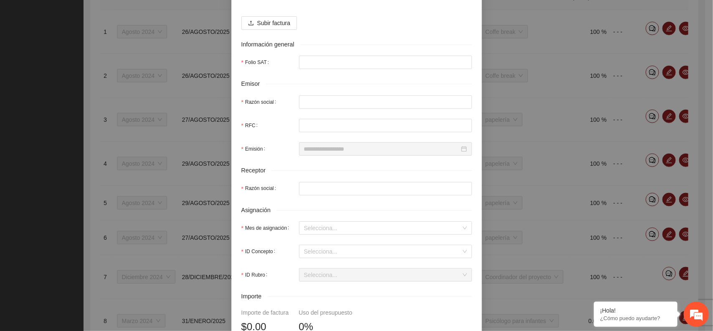
scroll to position [104, 0]
click at [306, 252] on input "ID Concepto" at bounding box center [382, 250] width 157 height 13
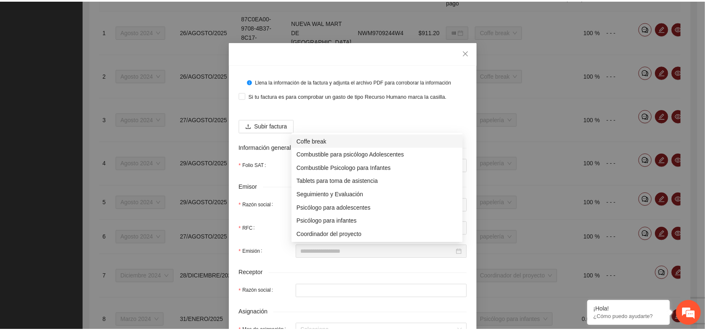
scroll to position [107, 0]
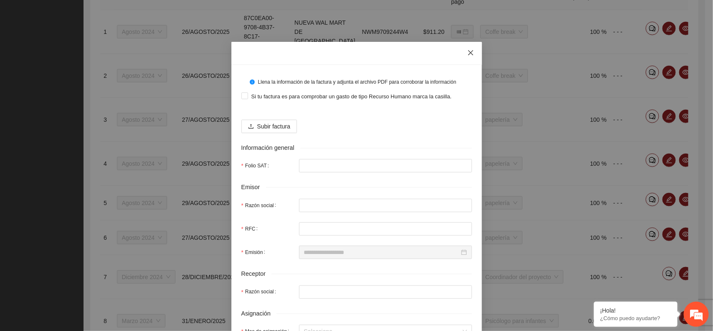
click at [469, 51] on icon "close" at bounding box center [471, 52] width 7 height 7
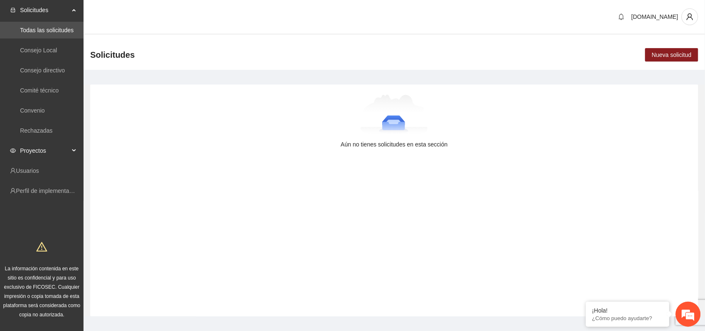
click at [40, 145] on span "Proyectos" at bounding box center [44, 150] width 49 height 17
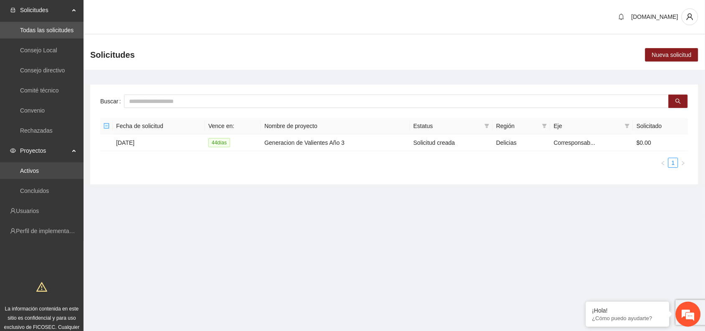
click at [39, 172] on link "Activos" at bounding box center [29, 170] width 19 height 7
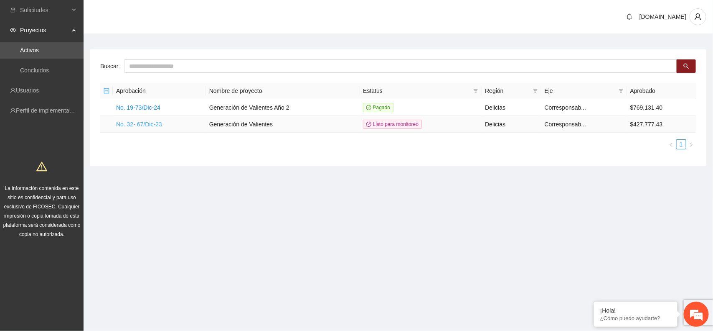
click at [135, 124] on link "No. 32- 67/Dic-23" at bounding box center [139, 124] width 46 height 7
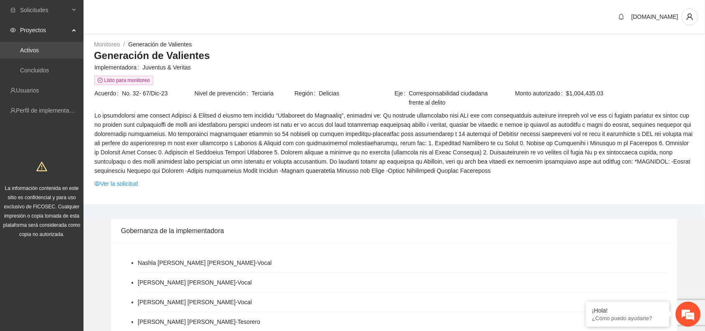
click at [39, 51] on link "Activos" at bounding box center [29, 50] width 19 height 7
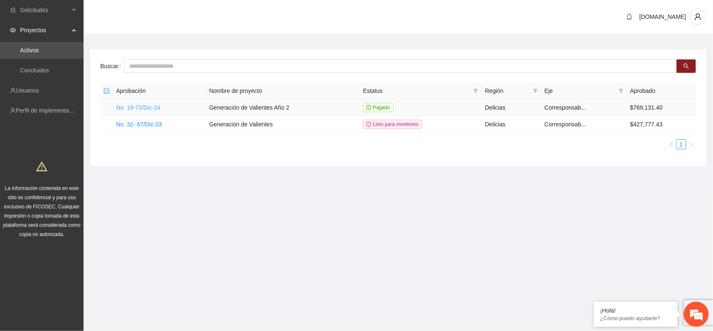
click at [150, 104] on link "No. 19-73/Dic-24" at bounding box center [138, 107] width 44 height 7
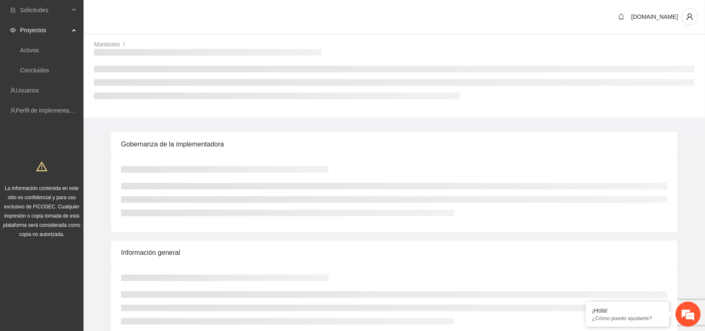
click at [145, 107] on div "Monitoreo / /" at bounding box center [395, 79] width 622 height 78
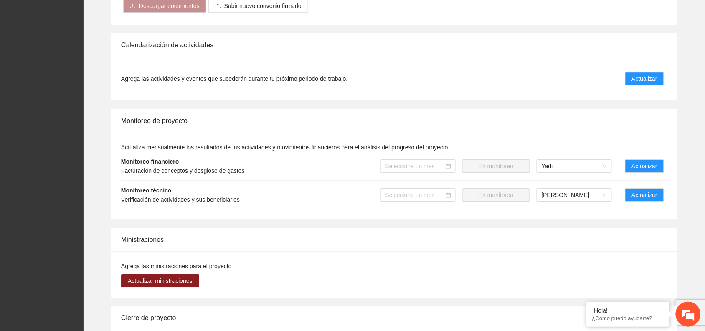
scroll to position [679, 0]
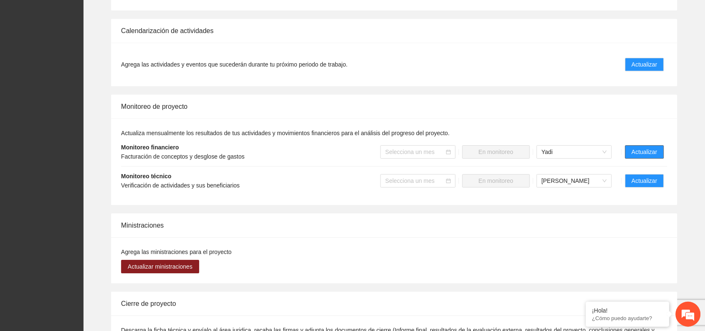
click at [653, 149] on span "Actualizar" at bounding box center [644, 151] width 25 height 9
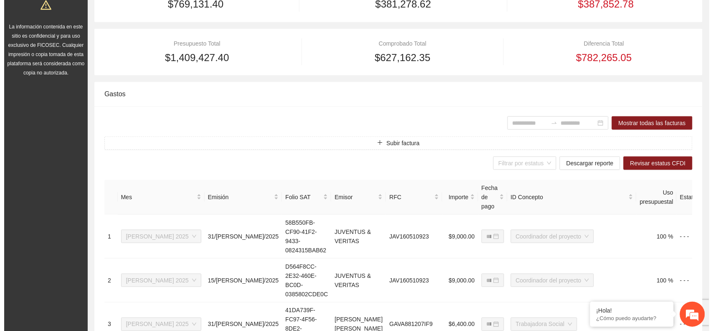
scroll to position [157, 0]
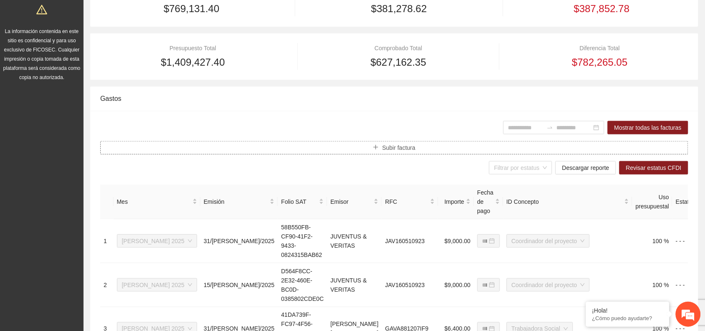
click at [394, 147] on span "Subir factura" at bounding box center [398, 147] width 33 height 9
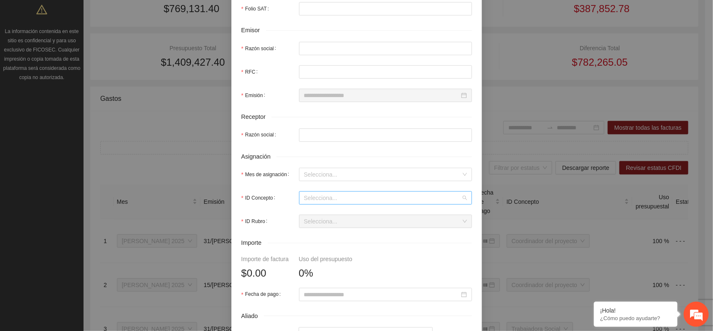
click at [328, 203] on input "ID Concepto" at bounding box center [382, 197] width 157 height 13
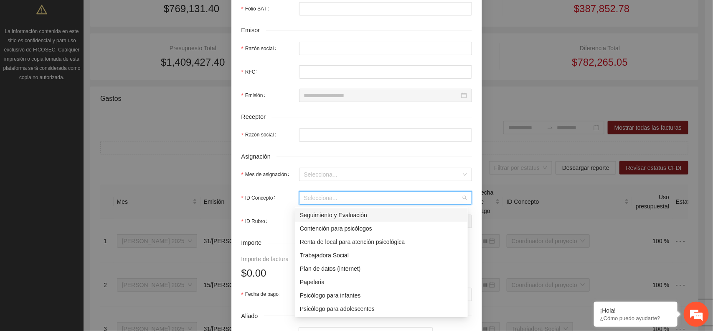
click at [502, 55] on div "Llena la información de la factura y adjunta el archivo PDF para corroborar la …" at bounding box center [356, 165] width 713 height 331
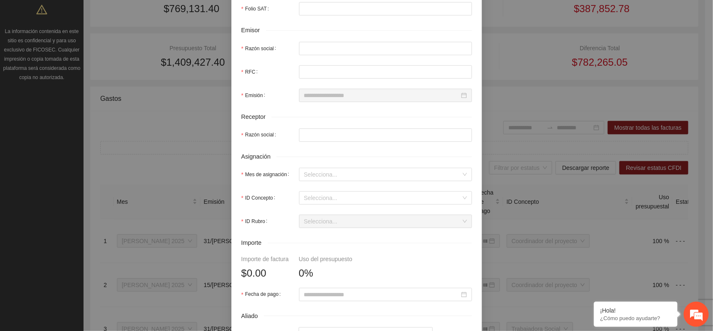
click at [112, 159] on div "Llena la información de la factura y adjunta el archivo PDF para corroborar la …" at bounding box center [356, 165] width 713 height 331
click at [509, 50] on div "Llena la información de la factura y adjunta el archivo PDF para corroborar la …" at bounding box center [356, 165] width 713 height 331
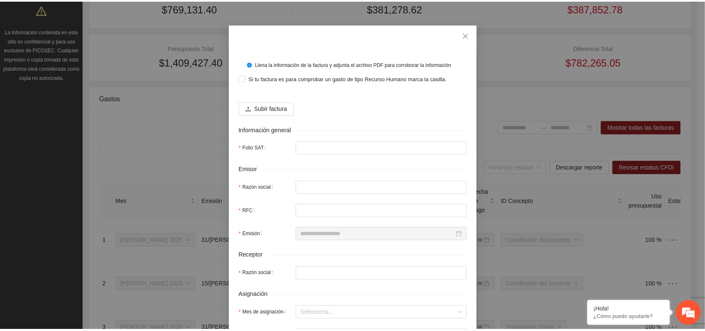
scroll to position [0, 0]
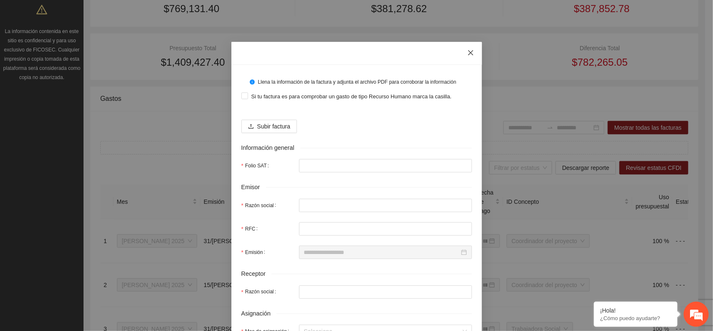
click at [468, 54] on icon "close" at bounding box center [470, 52] width 5 height 5
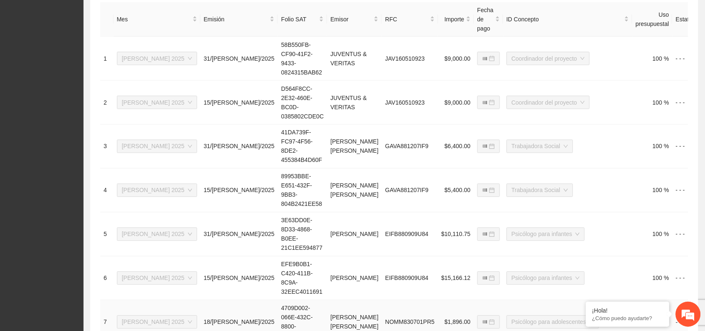
scroll to position [232, 0]
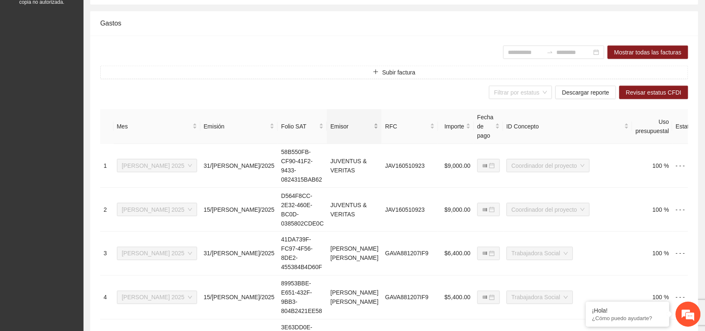
click at [331, 128] on div "Emisor" at bounding box center [355, 126] width 48 height 9
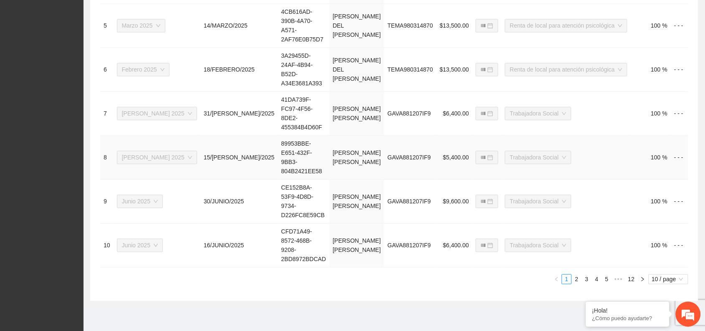
scroll to position [548, 0]
click at [577, 279] on link "2" at bounding box center [576, 278] width 9 height 9
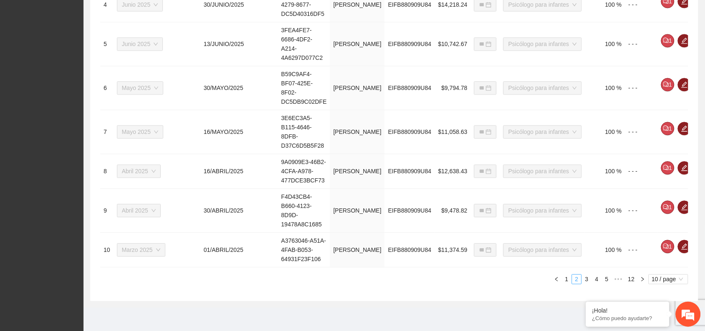
type input "**********"
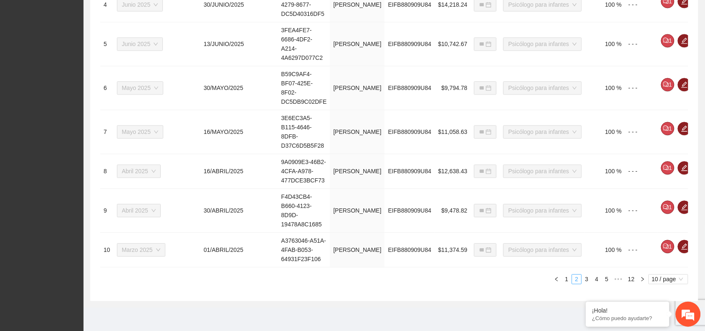
type input "**********"
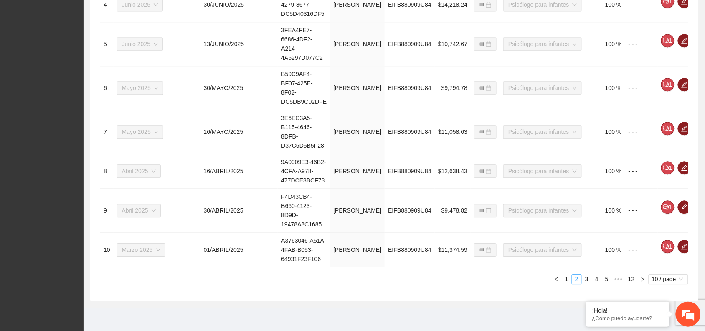
scroll to position [372, 0]
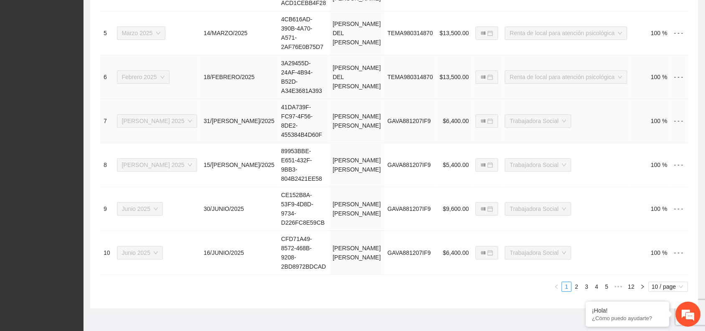
scroll to position [529, 0]
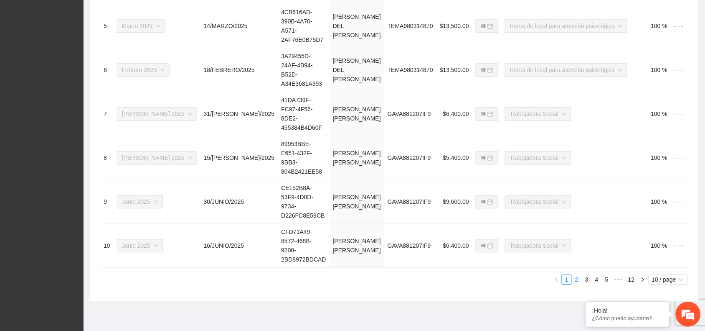
click at [579, 284] on link "2" at bounding box center [576, 279] width 9 height 9
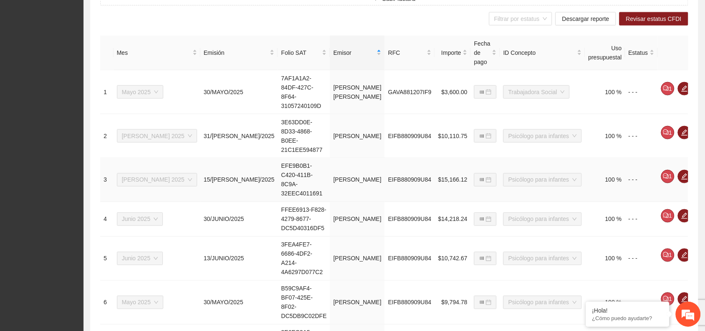
scroll to position [372, 0]
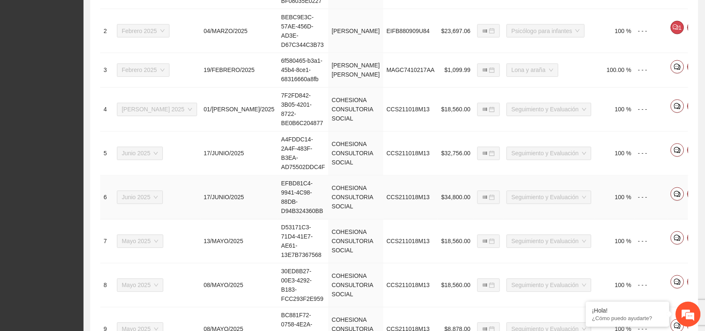
scroll to position [432, 0]
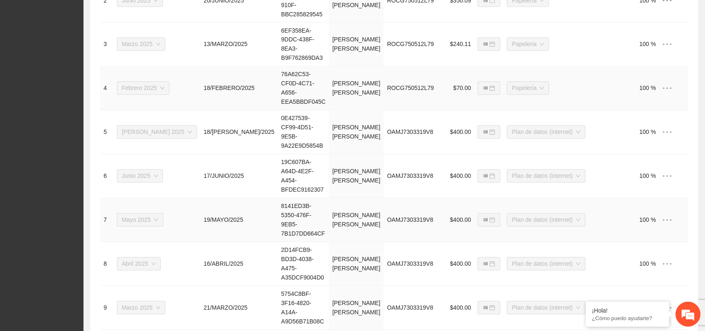
scroll to position [484, 0]
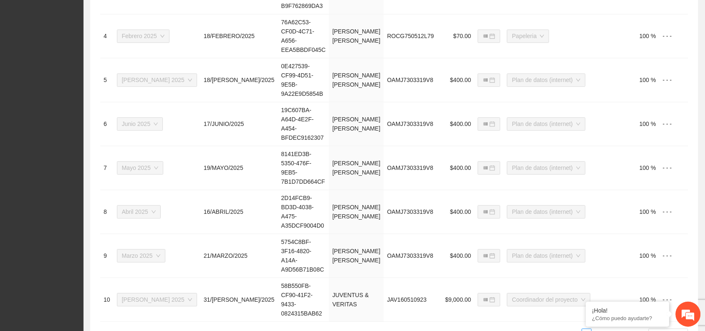
click at [600, 328] on link "5" at bounding box center [596, 332] width 9 height 9
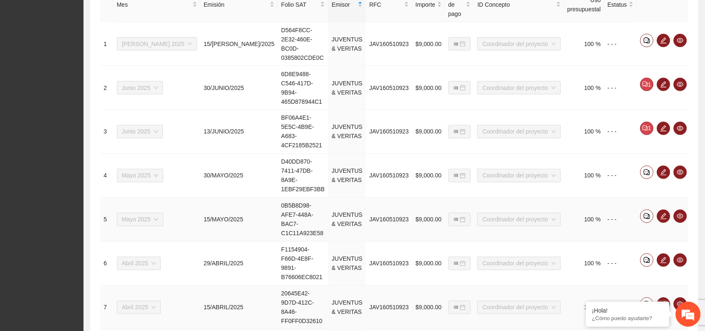
scroll to position [372, 0]
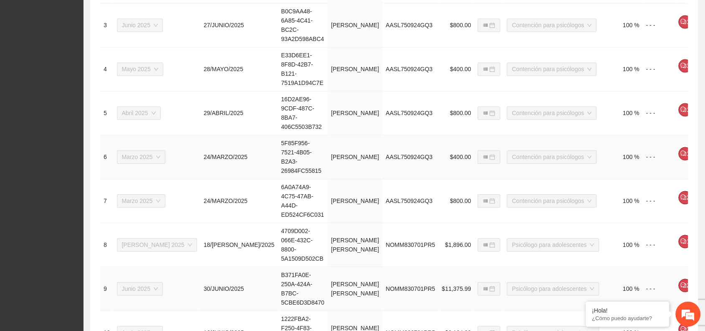
scroll to position [475, 0]
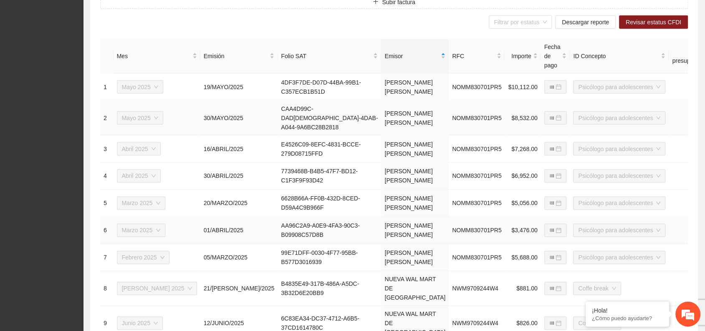
scroll to position [511, 0]
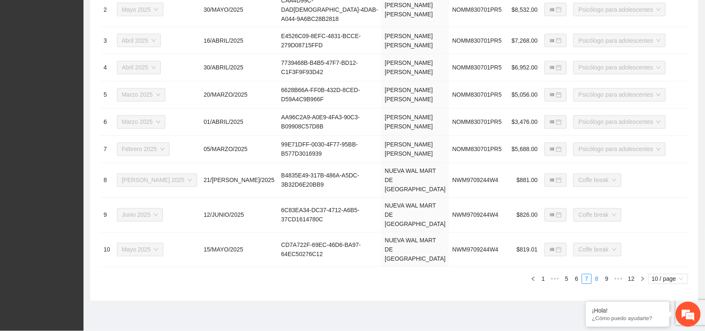
click at [597, 281] on link "8" at bounding box center [596, 278] width 9 height 9
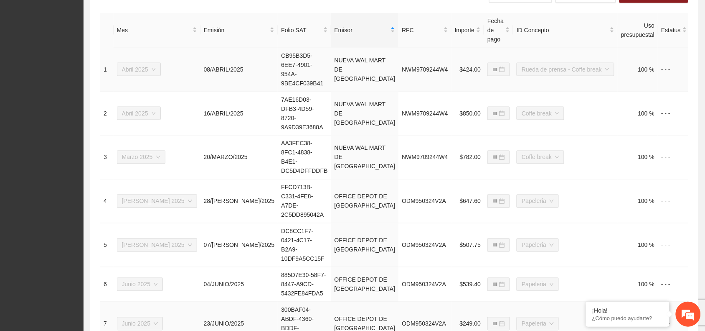
scroll to position [395, 0]
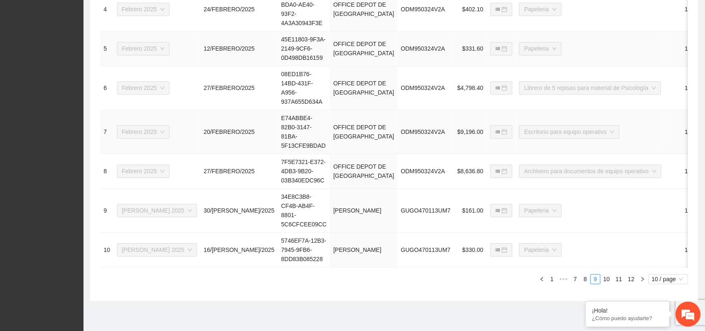
scroll to position [556, 0]
click at [606, 282] on link "10" at bounding box center [607, 278] width 12 height 9
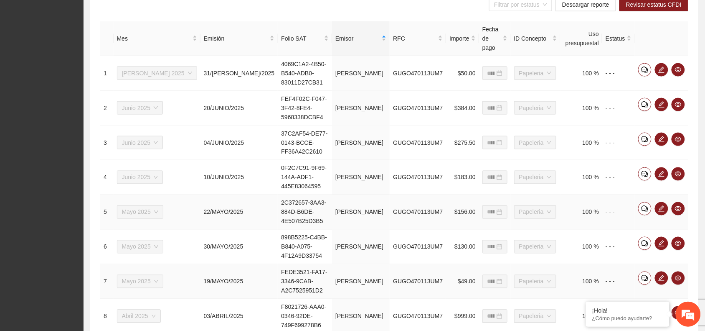
scroll to position [372, 0]
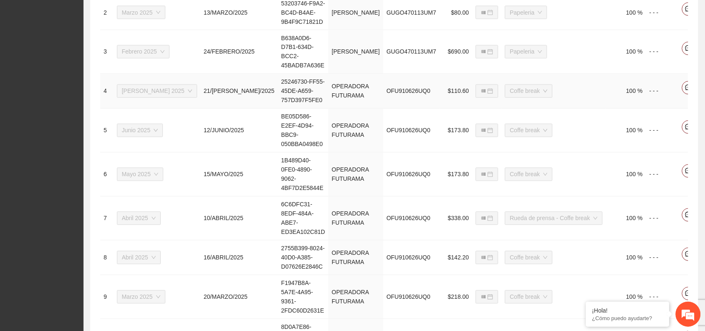
scroll to position [456, 0]
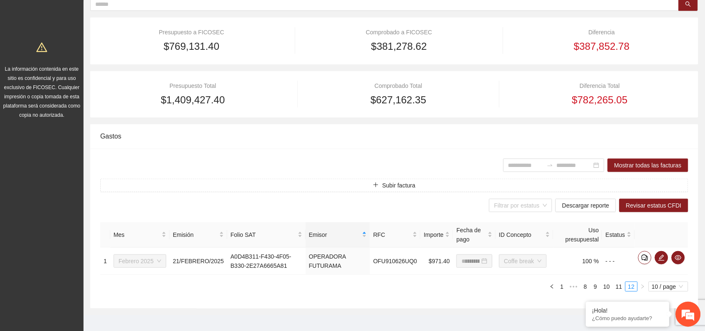
scroll to position [127, 0]
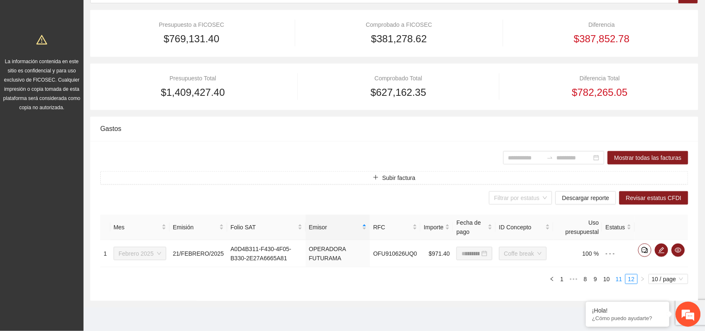
click at [618, 281] on link "11" at bounding box center [619, 278] width 12 height 9
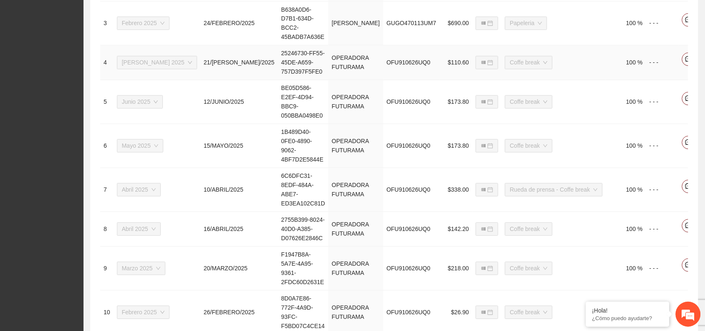
scroll to position [456, 0]
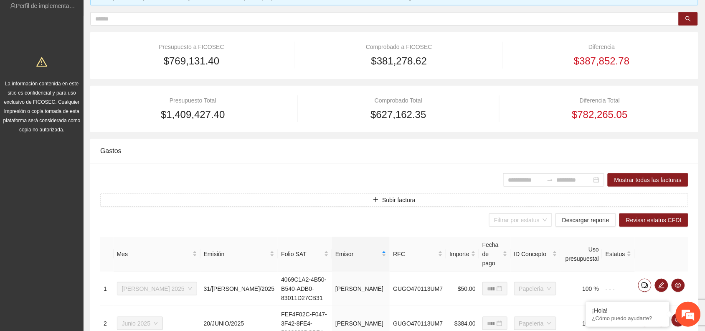
scroll to position [0, 0]
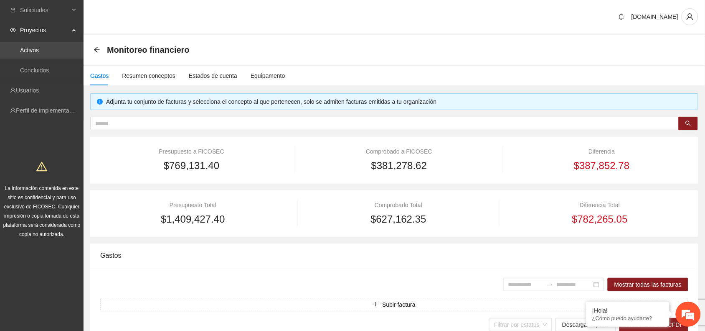
click at [38, 53] on link "Activos" at bounding box center [29, 50] width 19 height 7
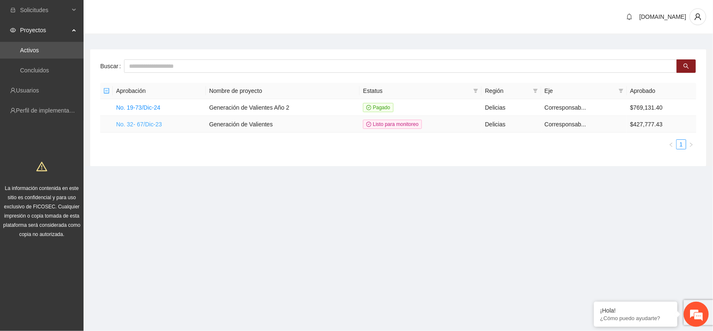
click at [134, 126] on link "No. 32- 67/Dic-23" at bounding box center [139, 124] width 46 height 7
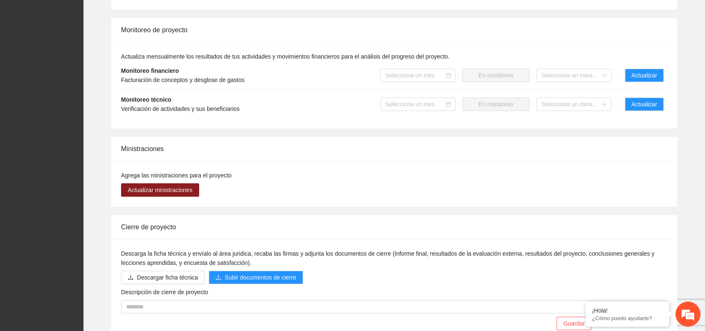
scroll to position [679, 0]
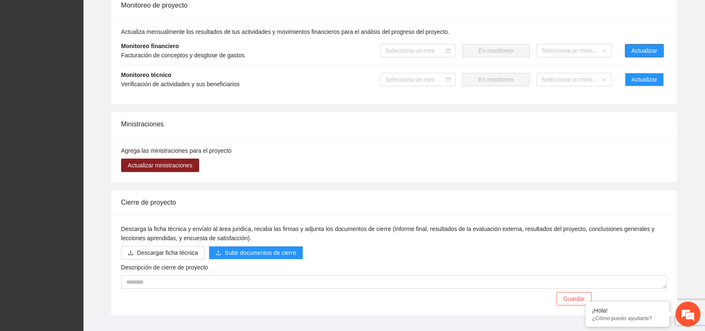
click at [643, 47] on span "Actualizar" at bounding box center [644, 50] width 25 height 9
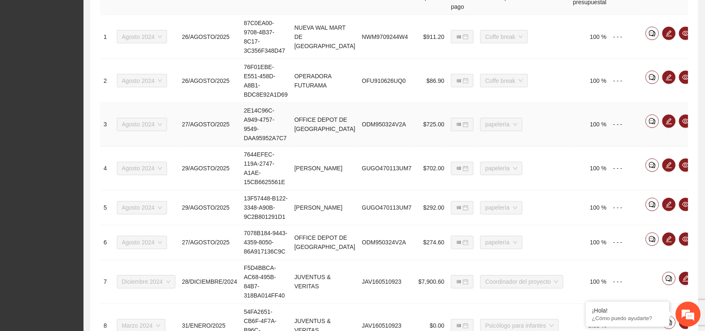
scroll to position [308, 0]
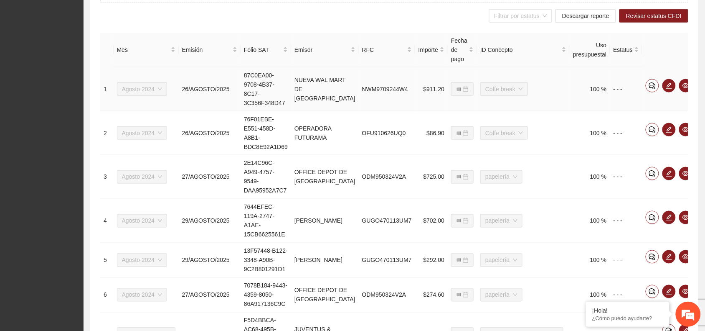
click at [699, 82] on icon "delete" at bounding box center [702, 85] width 7 height 7
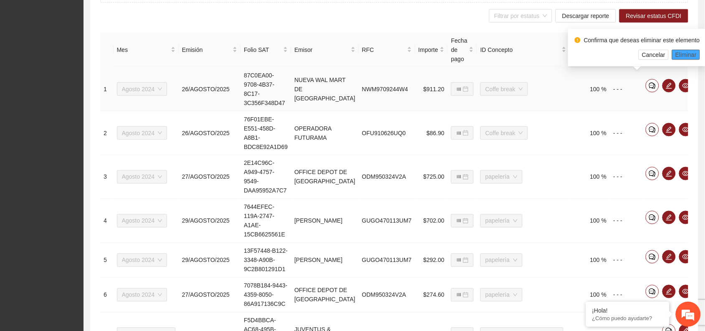
click at [684, 53] on span "Eliminar" at bounding box center [686, 54] width 21 height 9
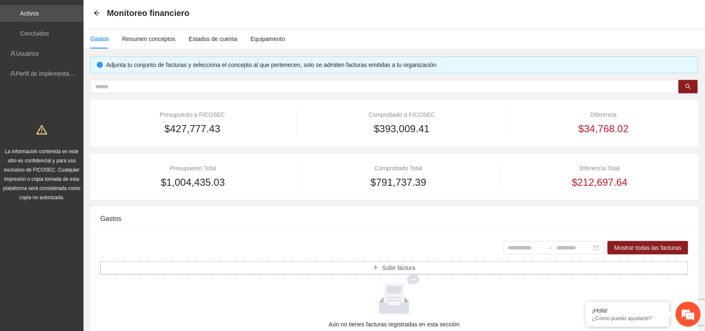
scroll to position [0, 0]
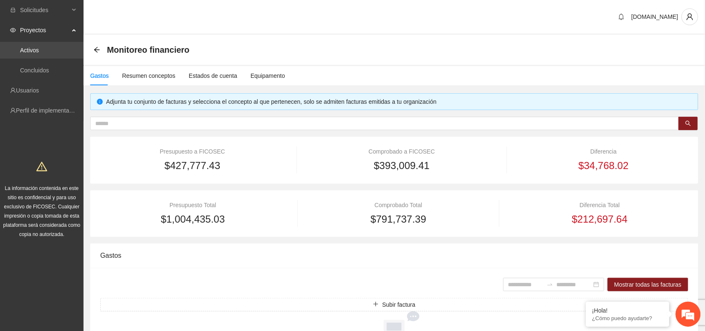
click at [39, 49] on link "Activos" at bounding box center [29, 50] width 19 height 7
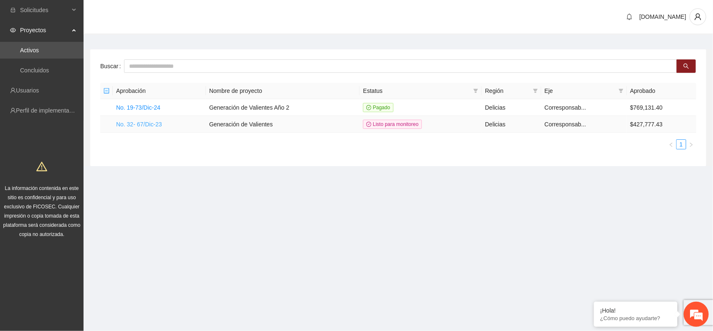
click at [143, 125] on link "No. 32- 67/Dic-23" at bounding box center [139, 124] width 46 height 7
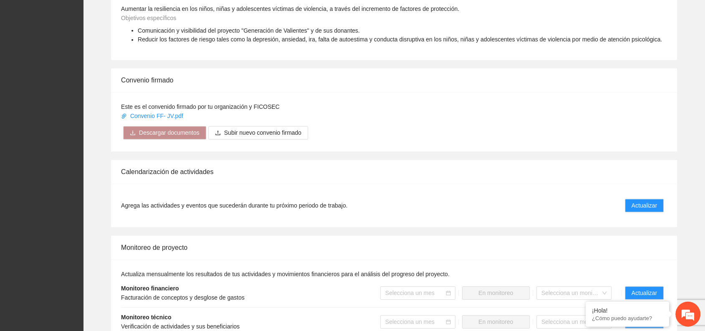
scroll to position [470, 0]
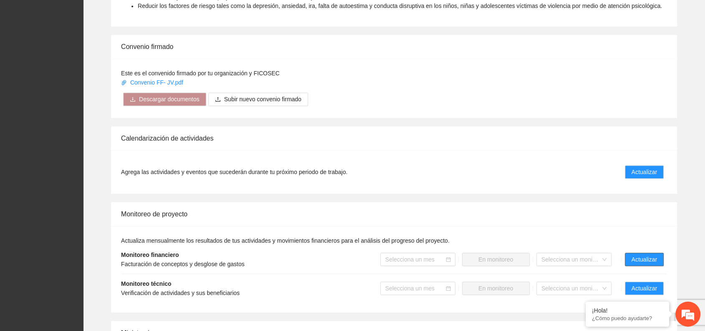
click at [641, 263] on span "Actualizar" at bounding box center [644, 259] width 25 height 9
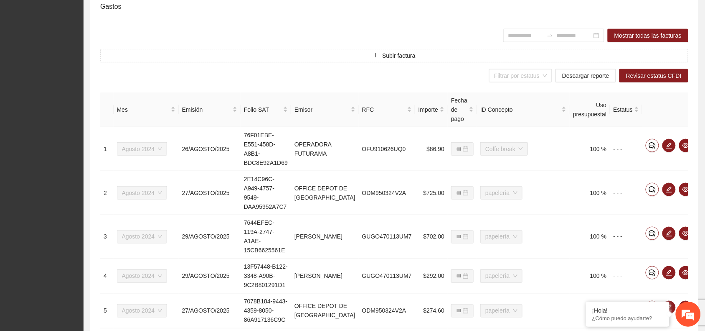
scroll to position [261, 0]
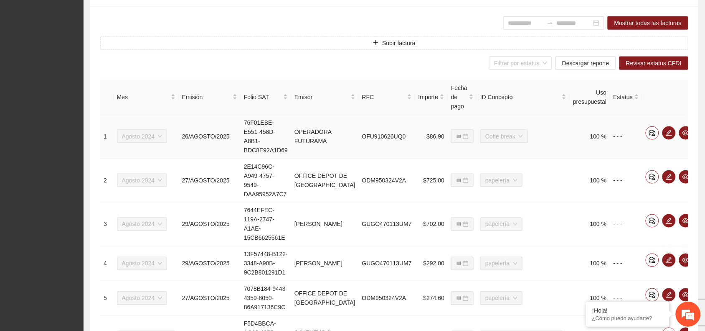
click at [699, 130] on icon "delete" at bounding box center [702, 133] width 7 height 7
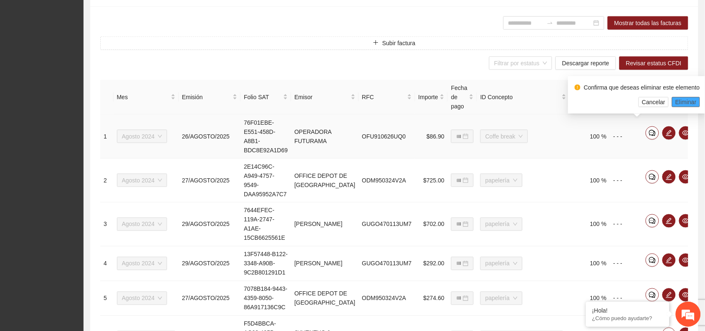
click at [691, 102] on span "Eliminar" at bounding box center [686, 101] width 21 height 9
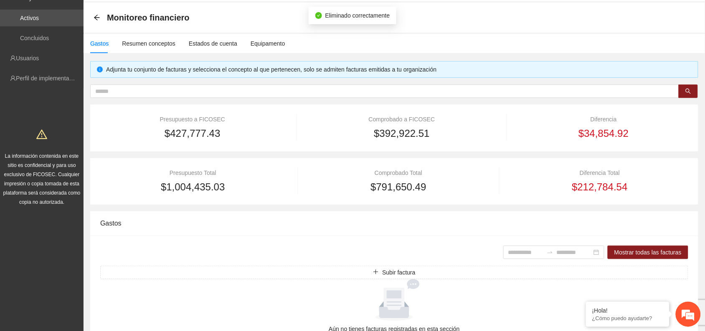
scroll to position [0, 0]
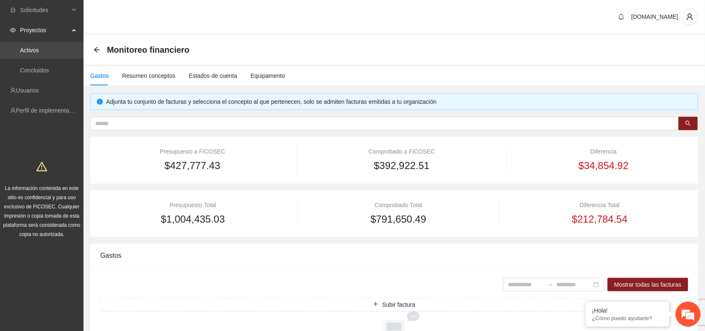
click at [39, 47] on link "Activos" at bounding box center [29, 50] width 19 height 7
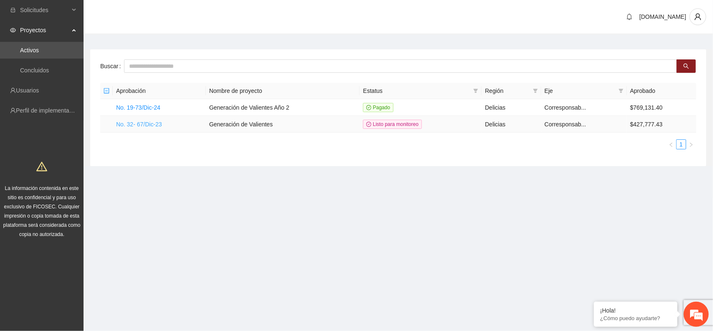
click at [145, 123] on link "No. 32- 67/Dic-23" at bounding box center [139, 124] width 46 height 7
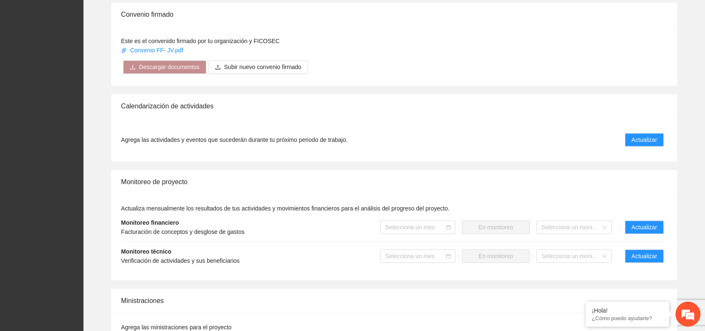
scroll to position [522, 0]
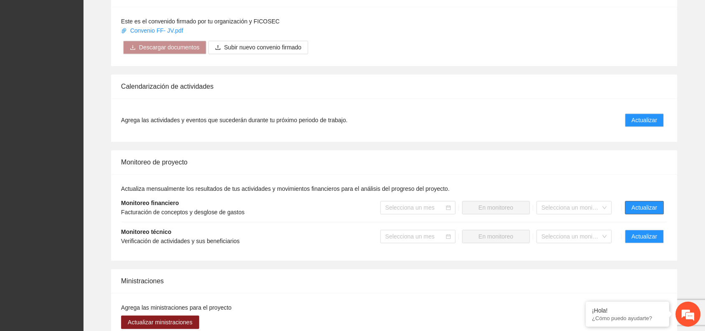
click at [645, 207] on span "Actualizar" at bounding box center [644, 207] width 25 height 9
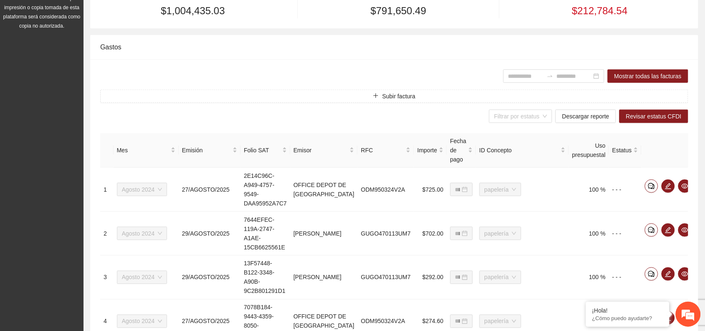
scroll to position [209, 0]
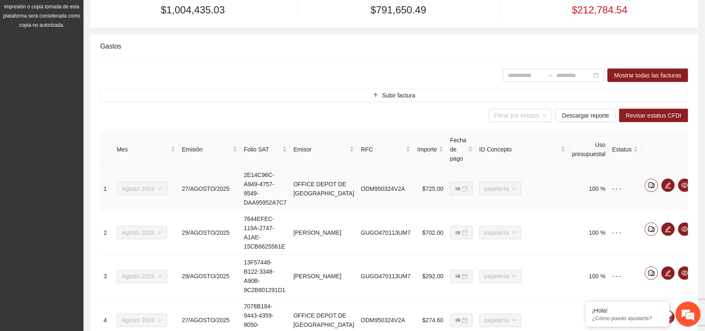
click at [699, 182] on icon "delete" at bounding box center [702, 185] width 6 height 6
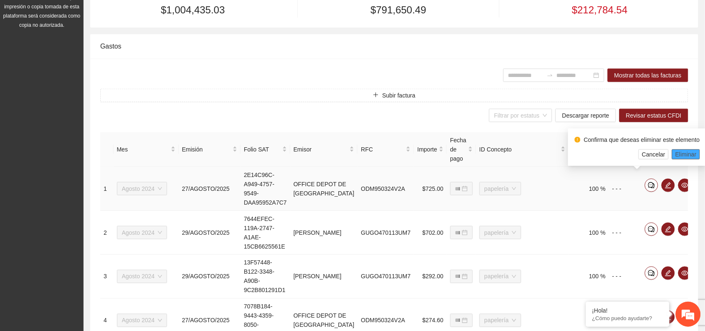
click at [690, 151] on span "Eliminar" at bounding box center [686, 154] width 21 height 9
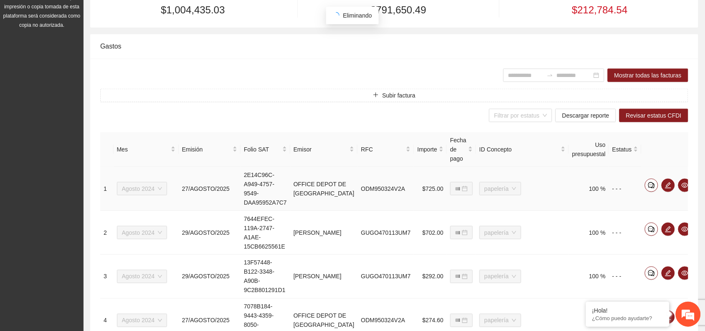
click at [699, 182] on icon "delete" at bounding box center [702, 185] width 7 height 7
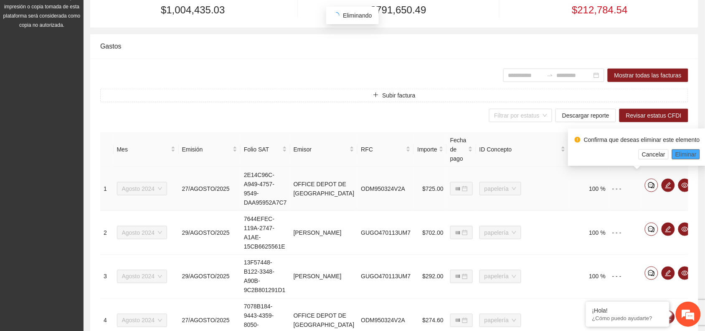
click at [684, 158] on span "Eliminar" at bounding box center [686, 154] width 21 height 9
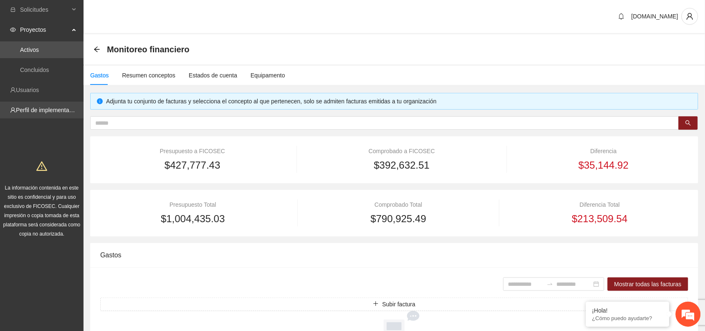
scroll to position [0, 0]
click at [31, 49] on link "Activos" at bounding box center [29, 50] width 19 height 7
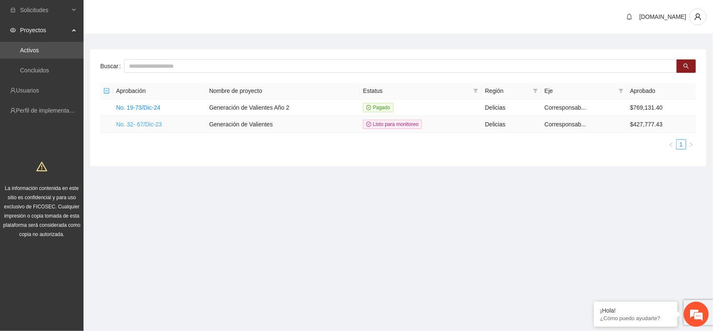
click at [149, 122] on link "No. 32- 67/Dic-23" at bounding box center [139, 124] width 46 height 7
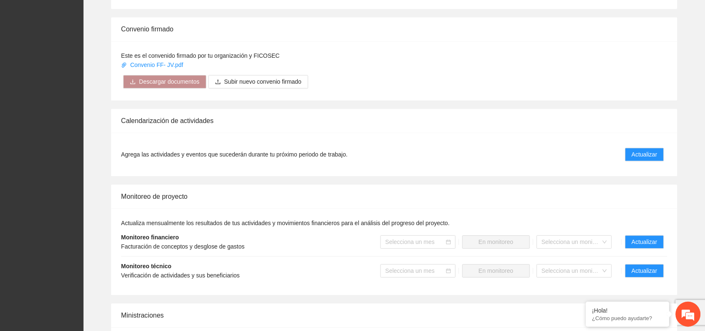
scroll to position [522, 0]
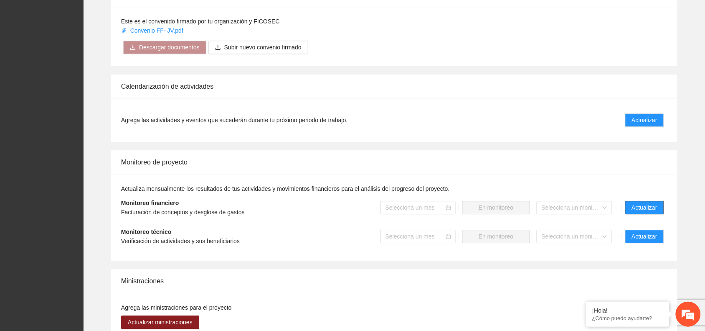
click at [650, 209] on span "Actualizar" at bounding box center [644, 207] width 25 height 9
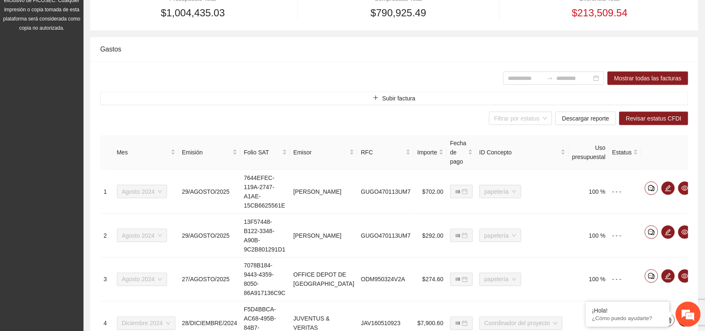
scroll to position [209, 0]
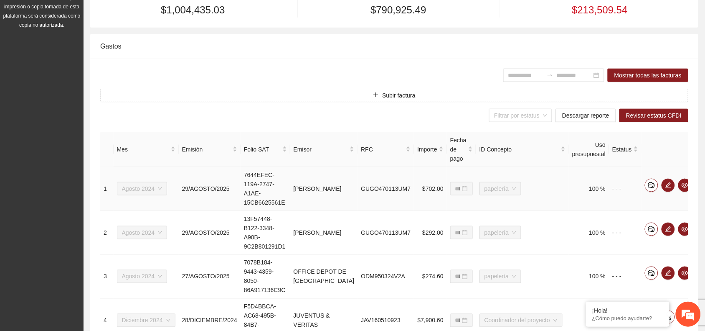
click at [699, 182] on icon "delete" at bounding box center [702, 185] width 7 height 7
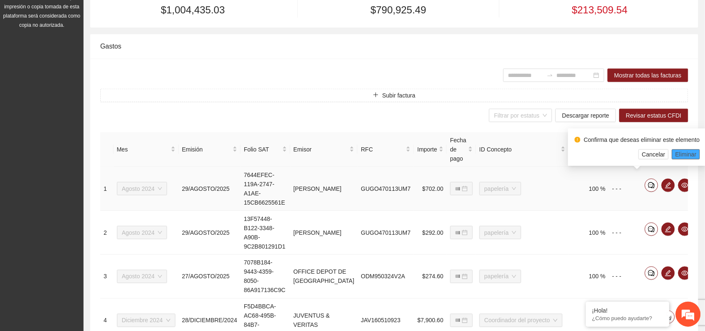
click at [687, 154] on span "Eliminar" at bounding box center [686, 154] width 21 height 9
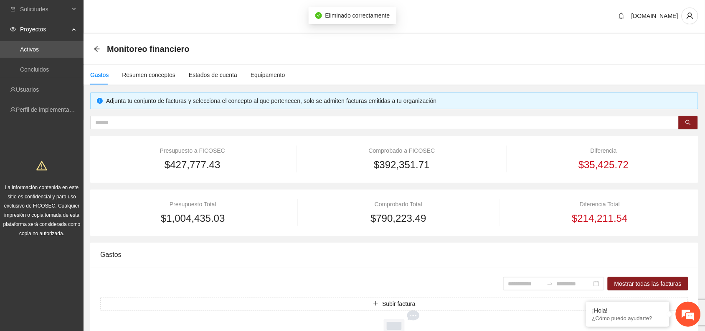
scroll to position [0, 0]
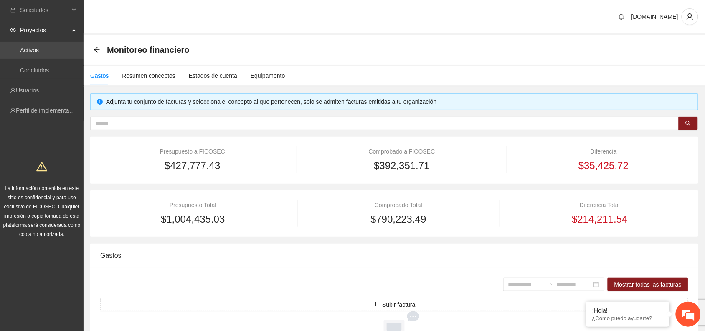
click at [38, 48] on link "Activos" at bounding box center [29, 50] width 19 height 7
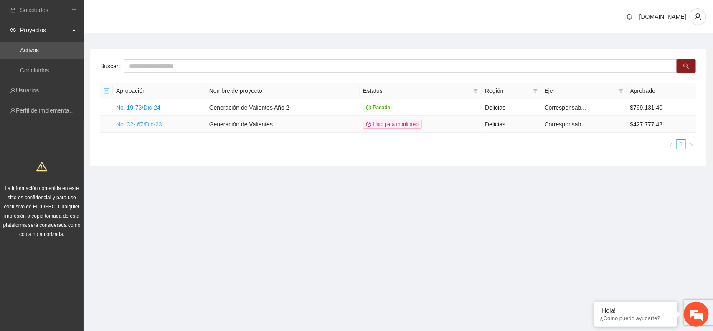
click at [153, 125] on link "No. 32- 67/Dic-23" at bounding box center [139, 124] width 46 height 7
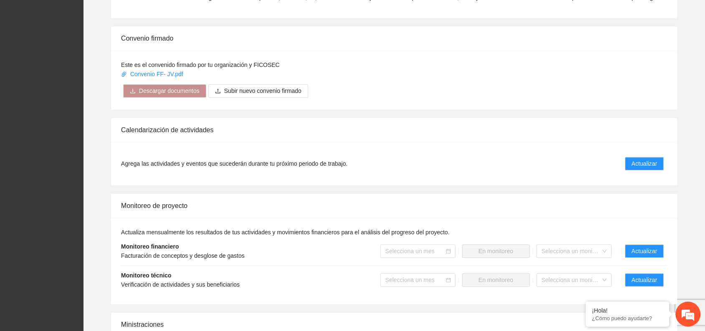
scroll to position [575, 0]
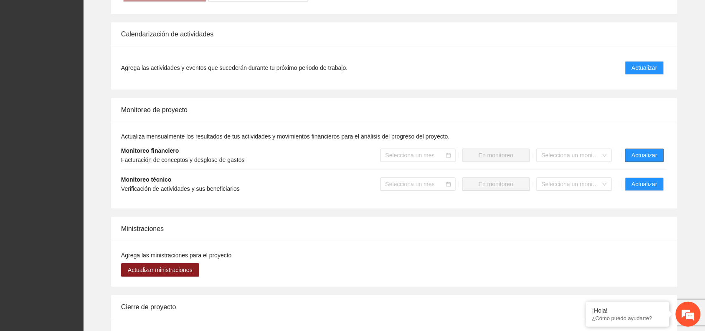
click at [648, 157] on span "Actualizar" at bounding box center [644, 154] width 25 height 9
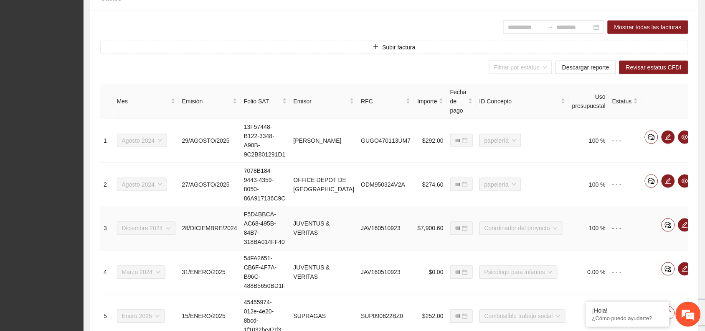
scroll to position [261, 0]
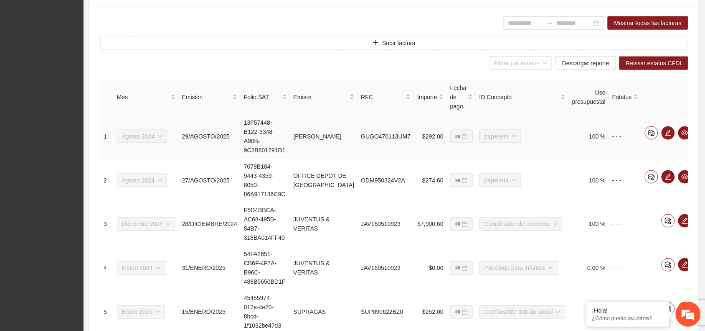
click at [699, 130] on icon "delete" at bounding box center [702, 133] width 7 height 7
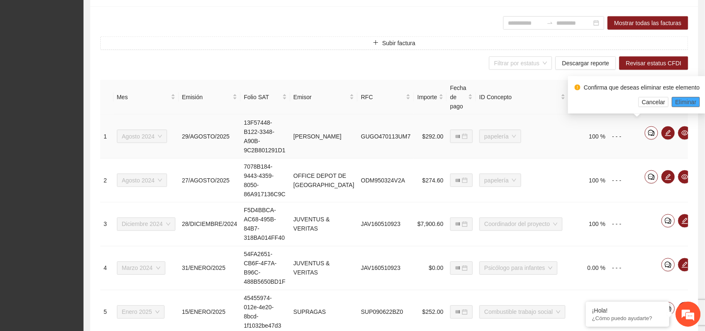
click at [688, 101] on span "Eliminar" at bounding box center [686, 101] width 21 height 9
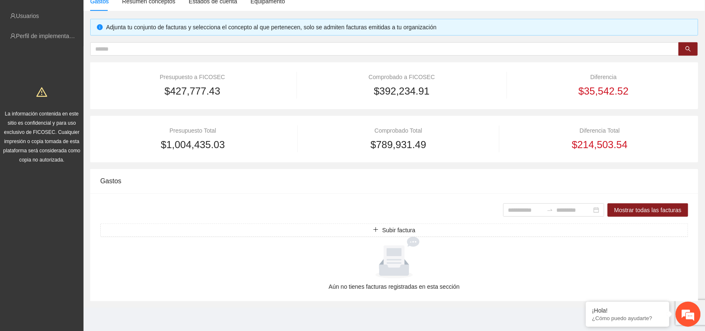
scroll to position [0, 0]
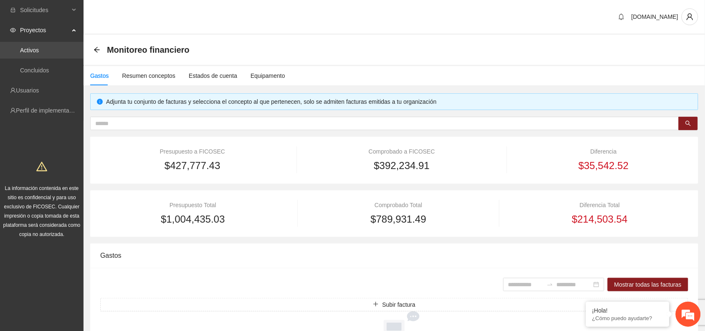
click at [39, 49] on link "Activos" at bounding box center [29, 50] width 19 height 7
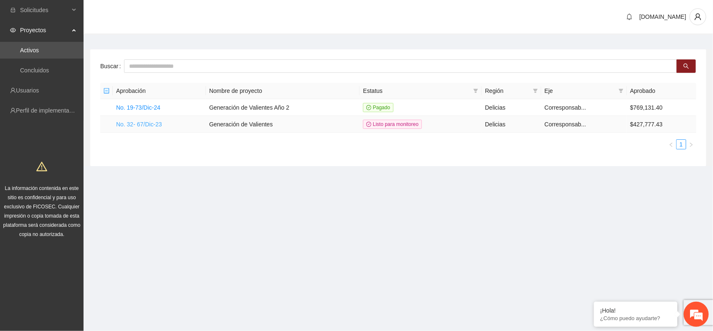
click at [145, 123] on link "No. 32- 67/Dic-23" at bounding box center [139, 124] width 46 height 7
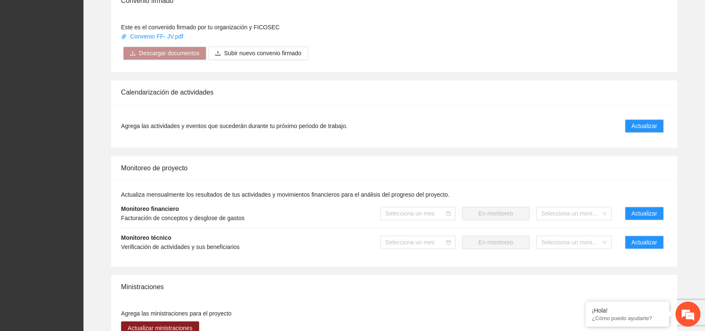
scroll to position [522, 0]
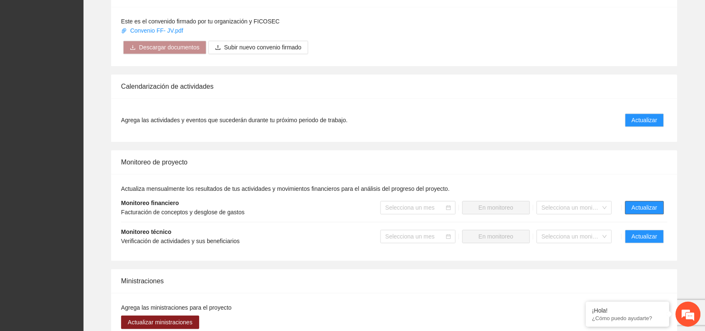
click at [638, 205] on span "Actualizar" at bounding box center [644, 207] width 25 height 9
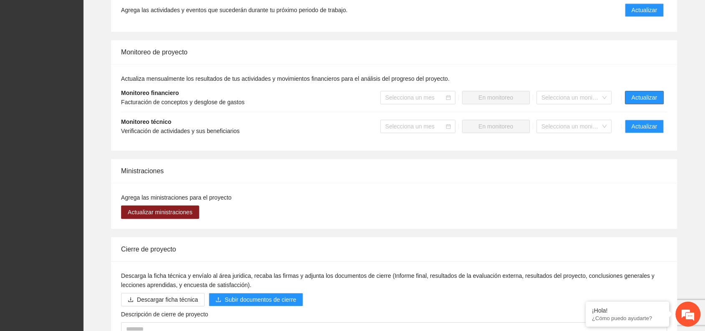
scroll to position [696, 0]
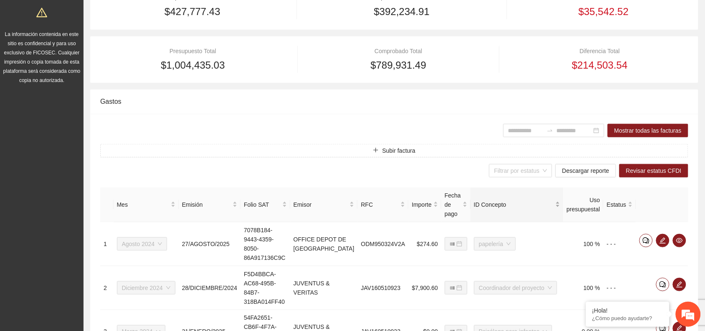
scroll to position [157, 0]
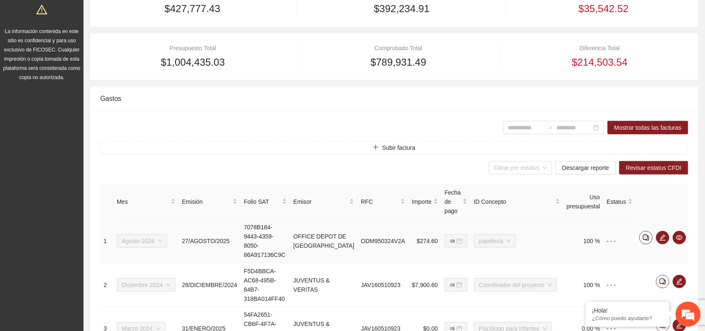
click at [693, 234] on icon "delete" at bounding box center [696, 237] width 7 height 7
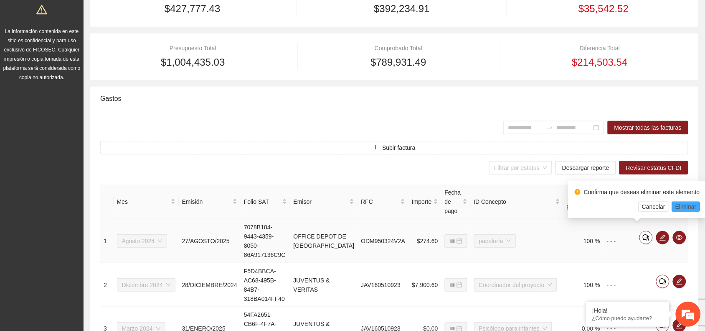
click at [682, 202] on span "Eliminar" at bounding box center [686, 206] width 21 height 9
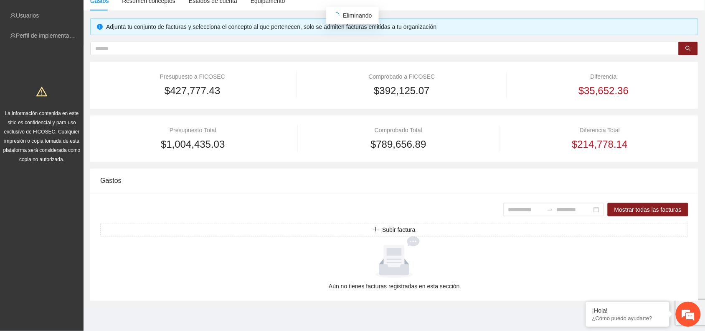
scroll to position [74, 0]
click at [176, 270] on div at bounding box center [395, 257] width 582 height 42
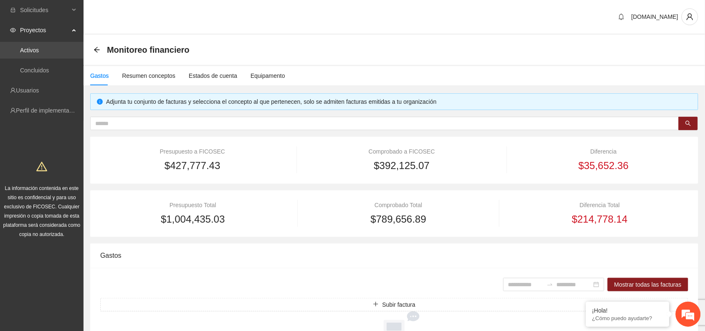
click at [20, 47] on link "Activos" at bounding box center [29, 50] width 19 height 7
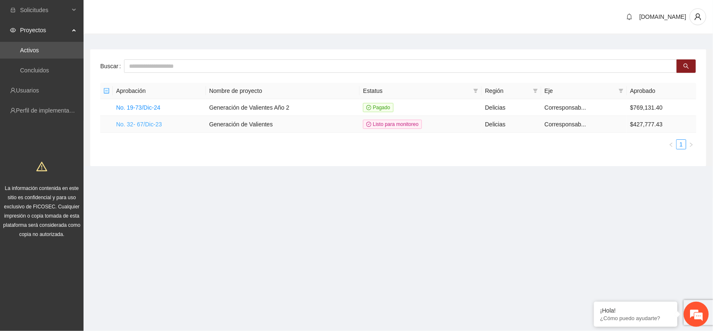
click at [134, 124] on link "No. 32- 67/Dic-23" at bounding box center [139, 124] width 46 height 7
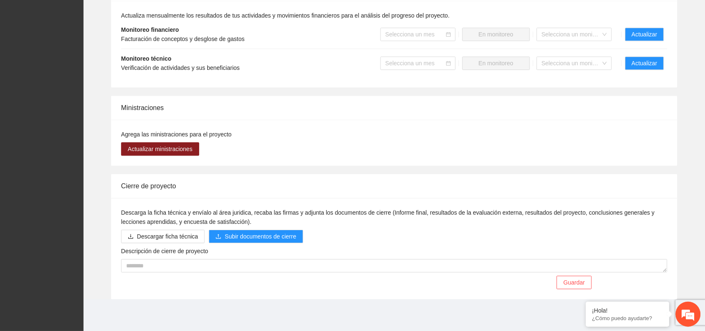
scroll to position [539, 0]
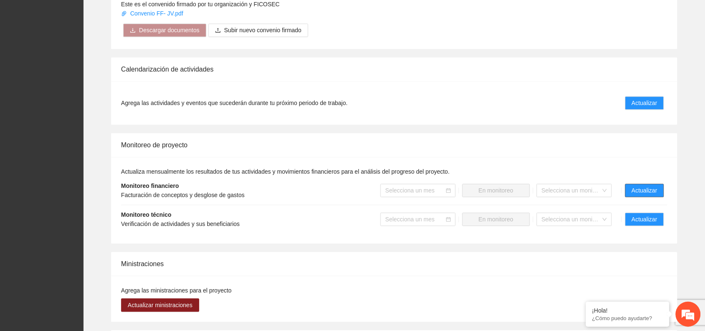
click at [649, 196] on button "Actualizar" at bounding box center [644, 189] width 39 height 13
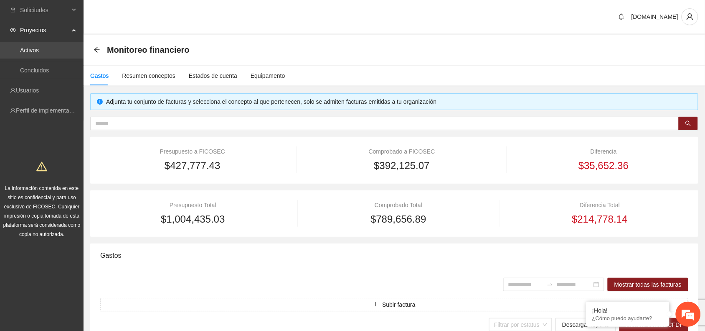
click at [39, 53] on link "Activos" at bounding box center [29, 50] width 19 height 7
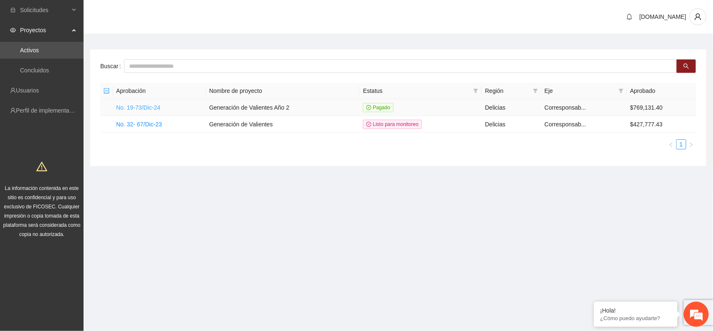
click at [159, 105] on link "No. 19-73/Dic-24" at bounding box center [138, 107] width 44 height 7
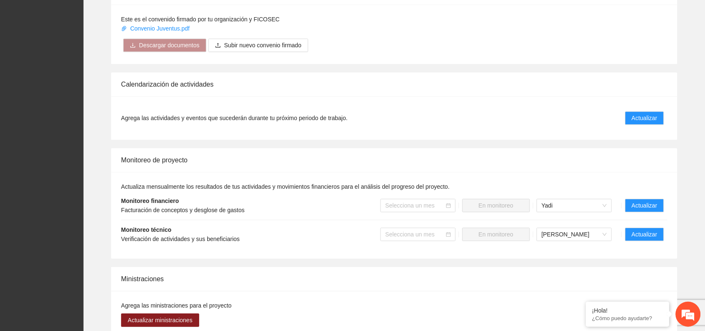
scroll to position [627, 0]
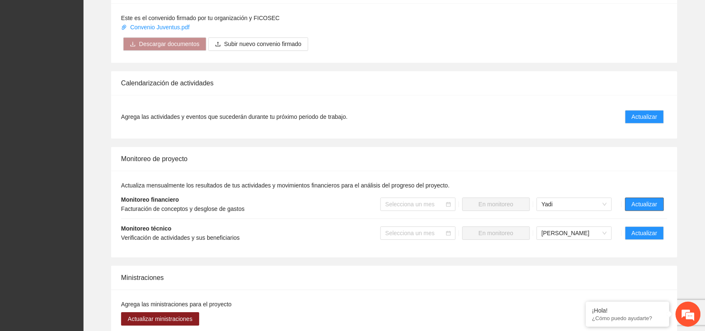
click at [654, 206] on span "Actualizar" at bounding box center [644, 203] width 25 height 9
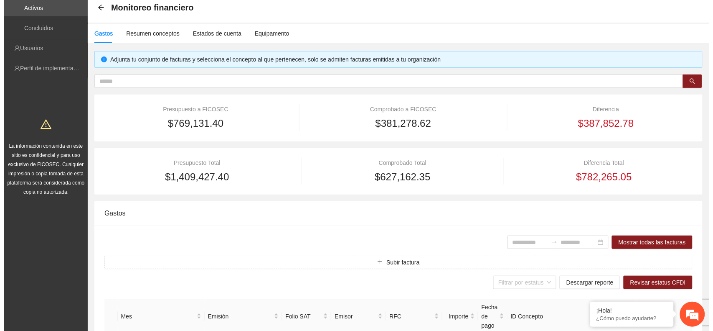
scroll to position [104, 0]
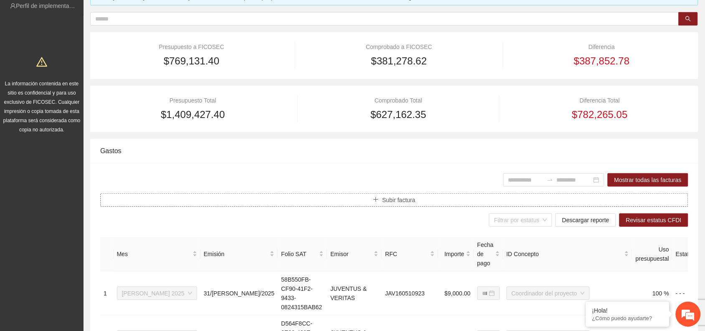
click at [403, 201] on span "Subir factura" at bounding box center [398, 199] width 33 height 9
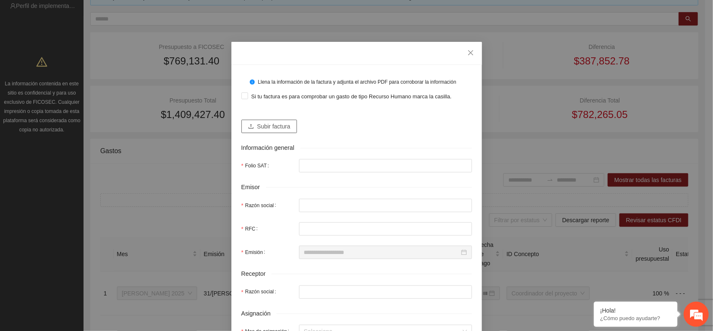
click at [280, 127] on span "Subir factura" at bounding box center [273, 126] width 33 height 9
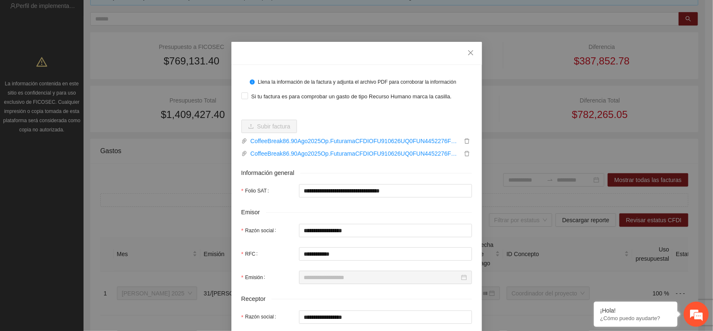
type input "**********"
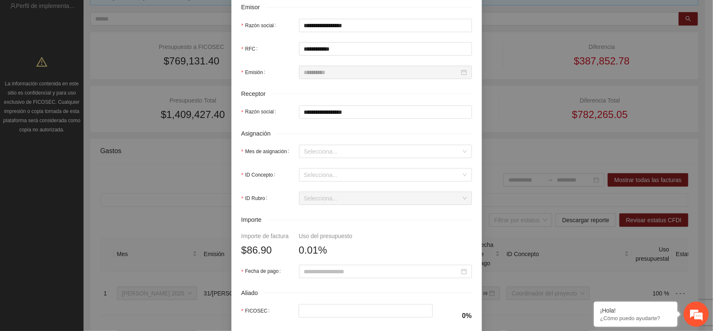
scroll to position [209, 0]
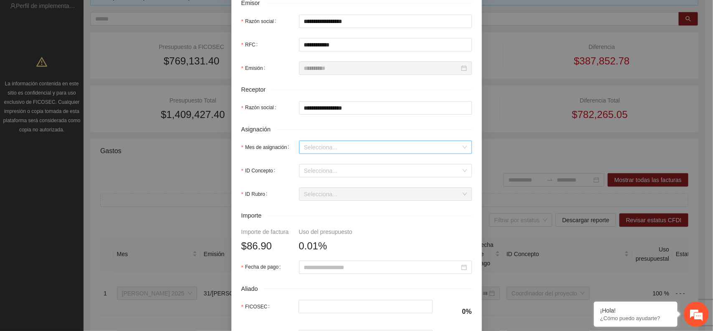
click at [352, 153] on input "Mes de asignación" at bounding box center [382, 147] width 157 height 13
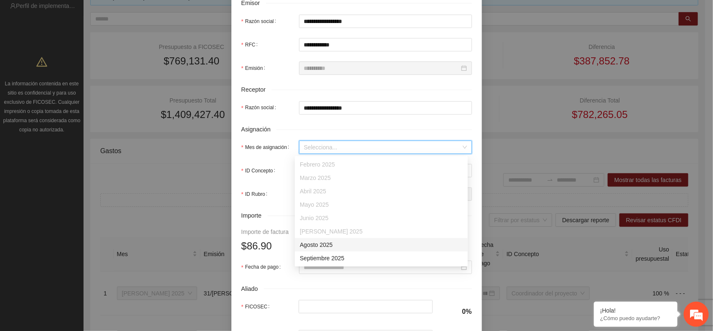
click at [336, 245] on div "Agosto 2025" at bounding box center [381, 244] width 163 height 9
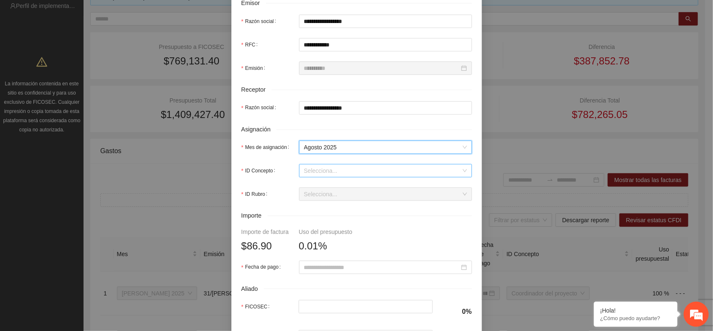
click at [349, 174] on input "ID Concepto" at bounding box center [382, 170] width 157 height 13
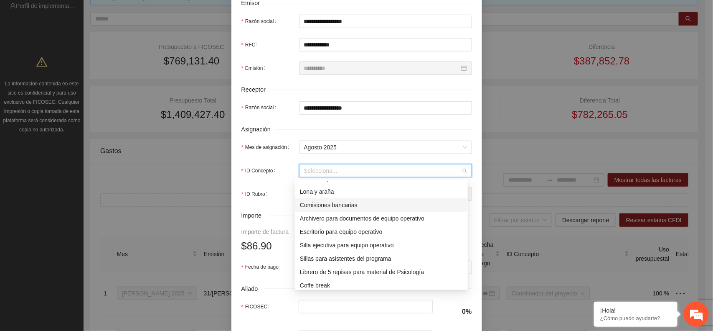
scroll to position [147, 0]
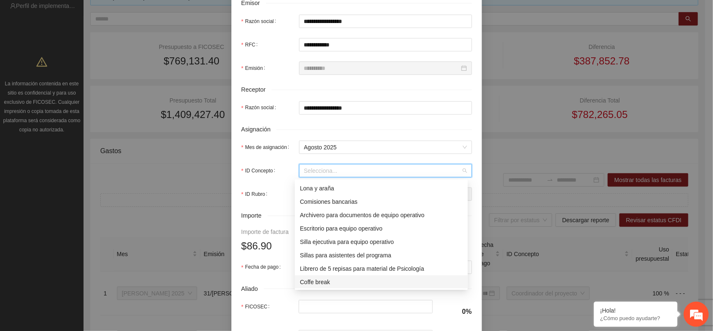
click at [331, 278] on div "Coffe break" at bounding box center [381, 281] width 163 height 9
type input "****"
type input "*"
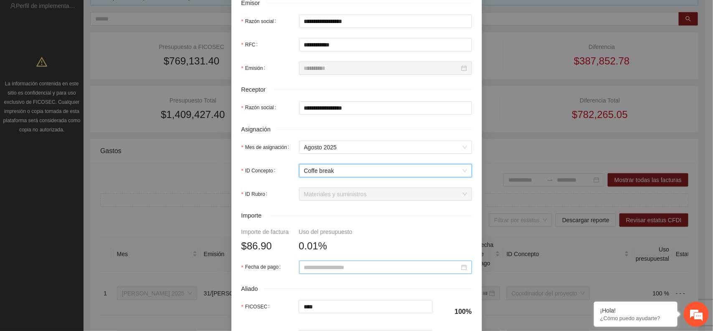
click at [397, 270] on input "Fecha de pago" at bounding box center [381, 266] width 155 height 9
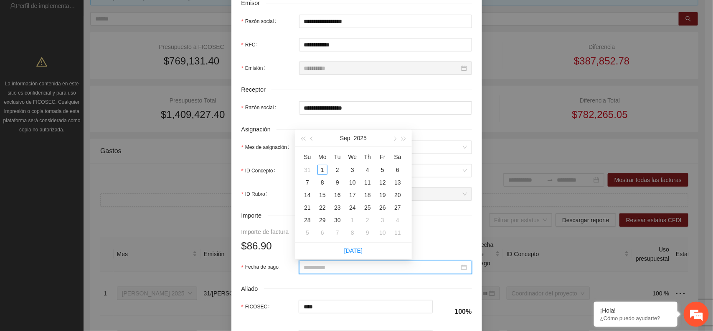
type input "**********"
click at [314, 138] on span "button" at bounding box center [312, 139] width 4 height 4
type input "**********"
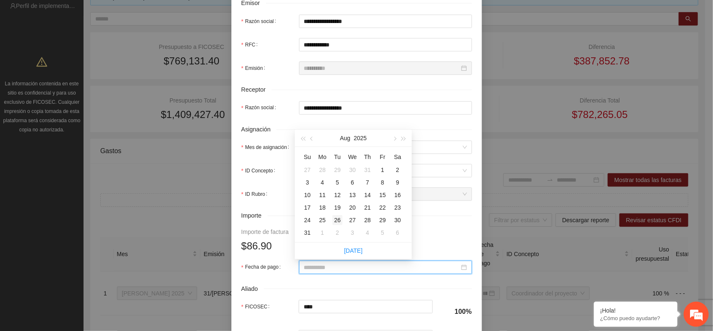
click at [335, 218] on div "26" at bounding box center [338, 220] width 10 height 10
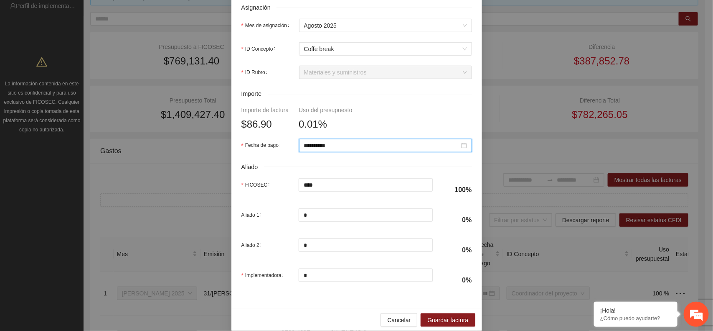
scroll to position [343, 0]
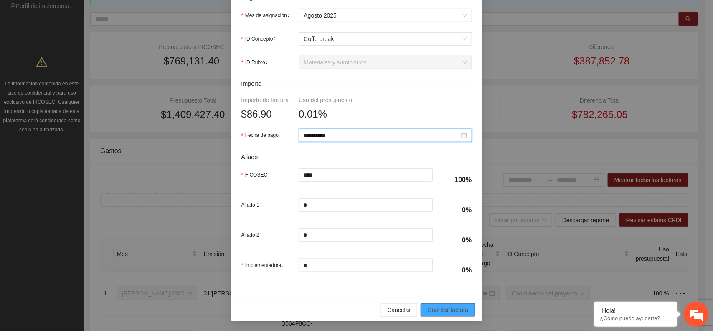
click at [447, 310] on span "Guardar factura" at bounding box center [447, 309] width 41 height 9
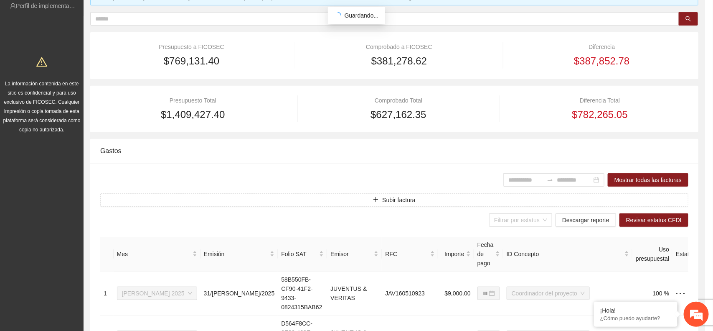
scroll to position [276, 0]
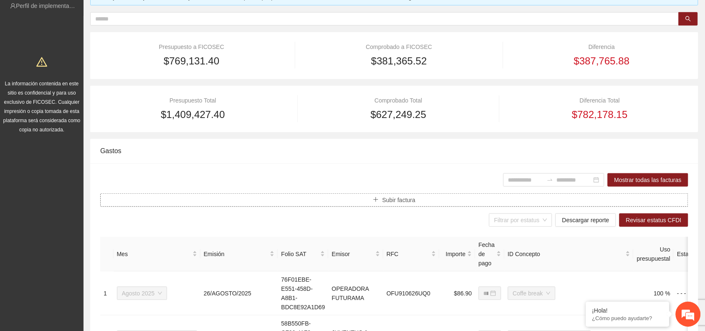
click at [403, 196] on span "Subir factura" at bounding box center [398, 199] width 33 height 9
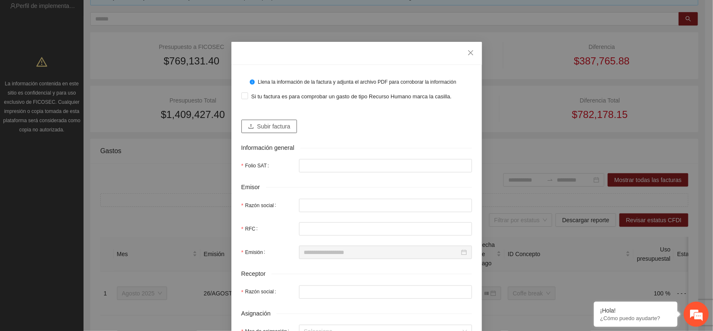
click at [278, 124] on span "Subir factura" at bounding box center [273, 126] width 33 height 9
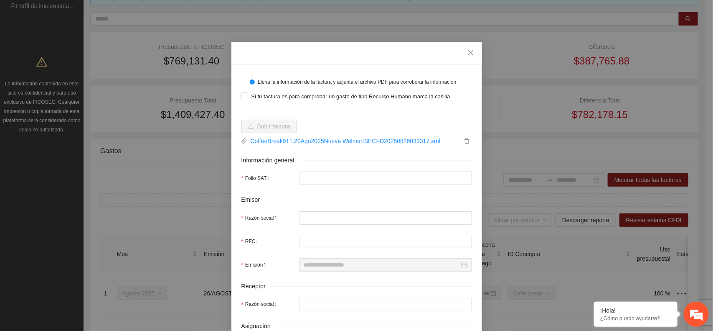
type input "**********"
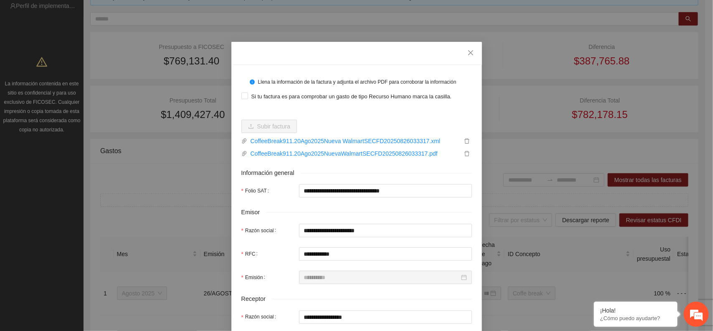
type input "**********"
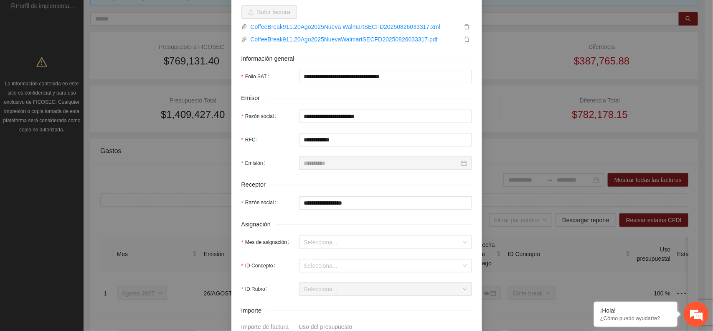
scroll to position [209, 0]
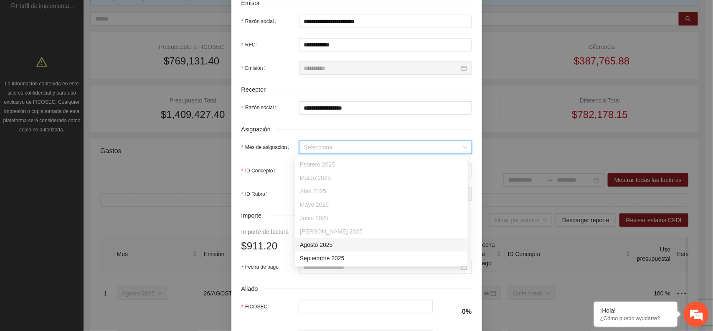
click at [370, 151] on input "Mes de asignación" at bounding box center [382, 147] width 157 height 13
click at [334, 244] on div "Agosto 2025" at bounding box center [381, 244] width 163 height 9
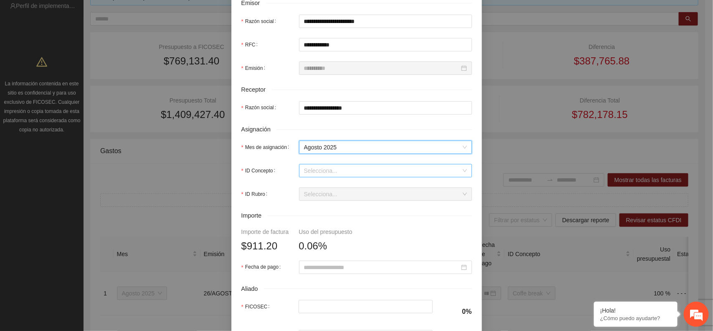
click at [356, 172] on input "ID Concepto" at bounding box center [382, 170] width 157 height 13
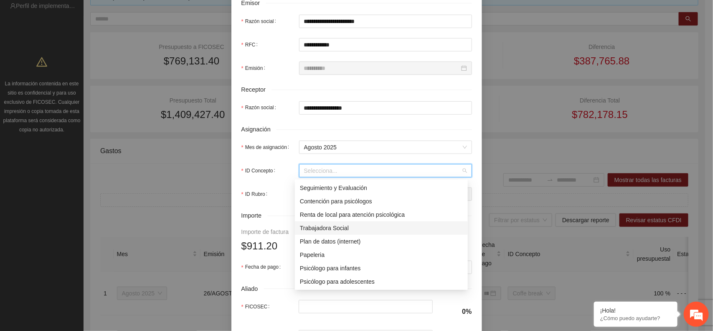
scroll to position [147, 0]
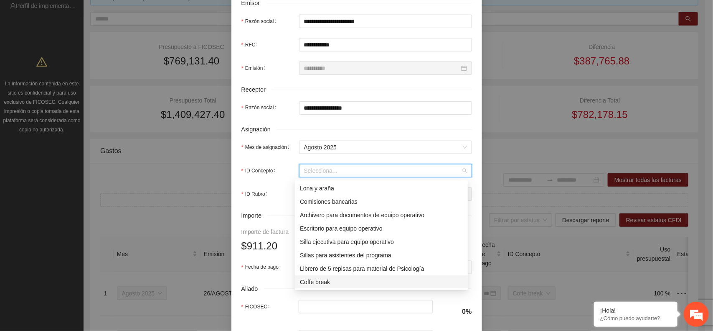
click at [325, 282] on div "Coffe break" at bounding box center [381, 281] width 163 height 9
type input "*****"
type input "*"
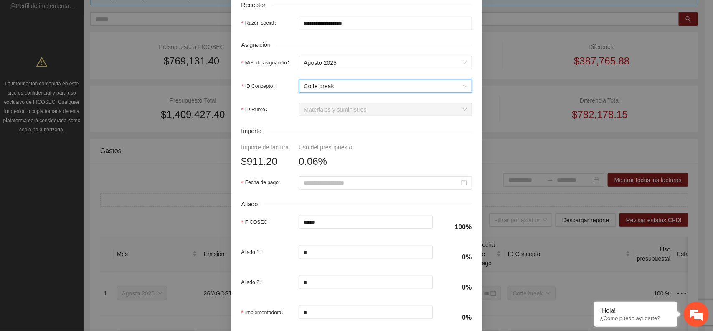
scroll to position [313, 0]
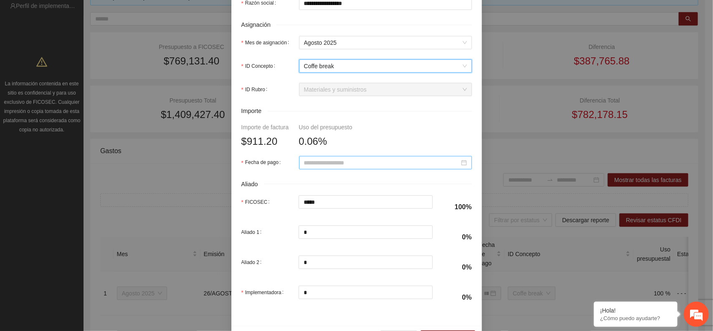
click at [368, 163] on input "Fecha de pago" at bounding box center [381, 162] width 155 height 9
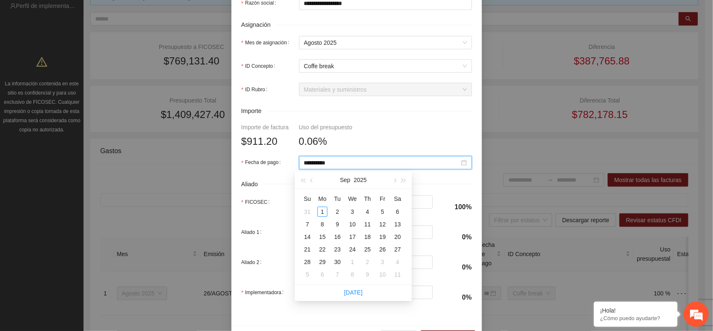
type input "**********"
click at [310, 181] on button "button" at bounding box center [312, 179] width 9 height 17
type input "**********"
click at [340, 262] on div "26" at bounding box center [338, 262] width 10 height 10
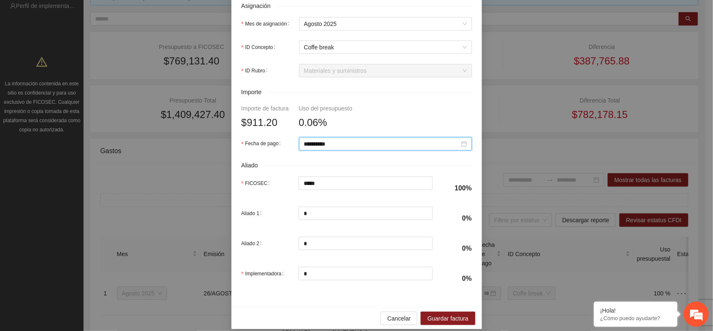
scroll to position [343, 0]
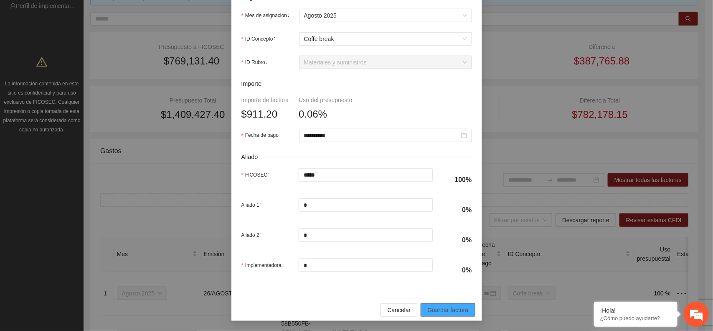
click at [453, 311] on span "Guardar factura" at bounding box center [447, 309] width 41 height 9
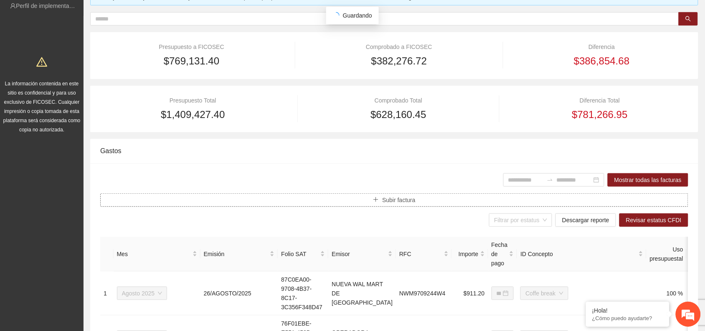
type input "**********"
click at [419, 198] on button "Subir factura" at bounding box center [394, 199] width 588 height 13
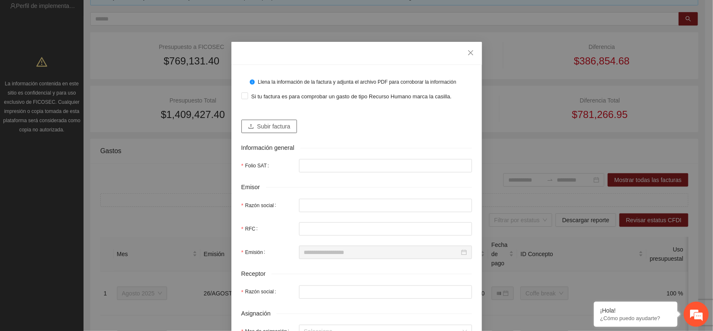
click at [280, 125] on span "Subir factura" at bounding box center [273, 126] width 33 height 9
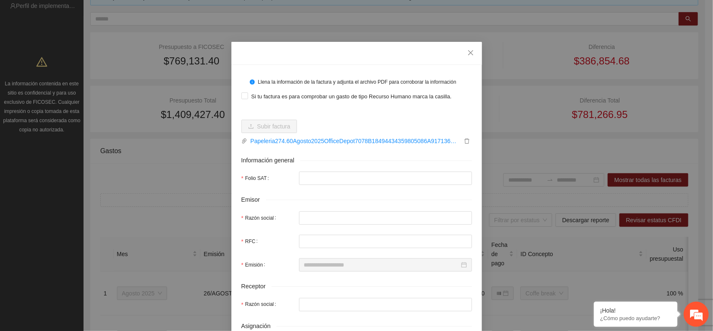
type input "**********"
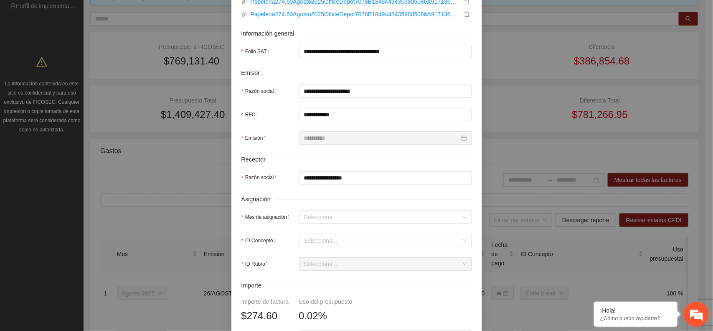
scroll to position [157, 0]
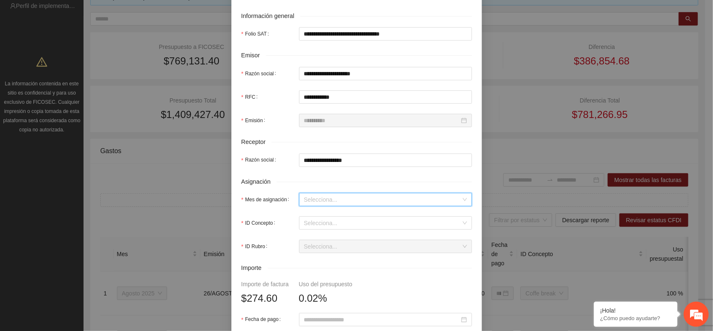
click at [358, 201] on input "Mes de asignación" at bounding box center [382, 199] width 157 height 13
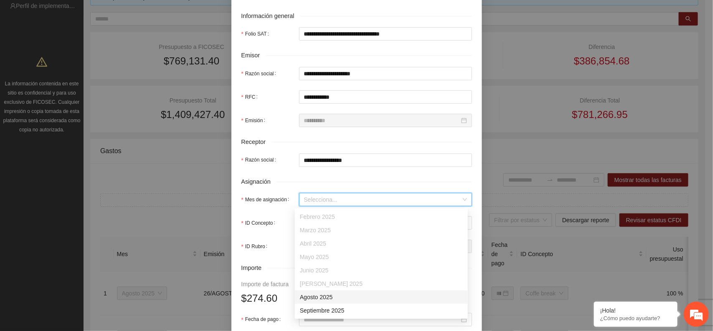
click at [318, 299] on div "Agosto 2025" at bounding box center [381, 296] width 163 height 9
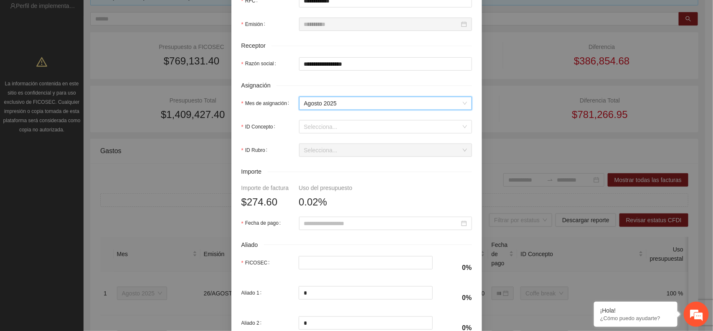
scroll to position [261, 0]
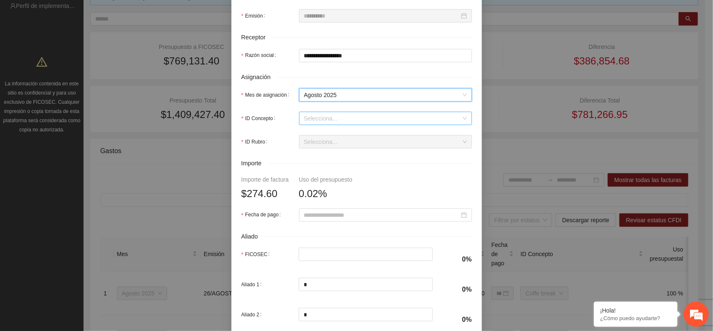
click at [372, 122] on input "ID Concepto" at bounding box center [382, 118] width 157 height 13
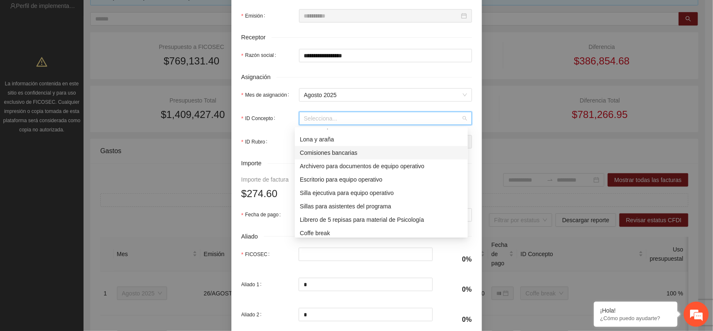
scroll to position [147, 0]
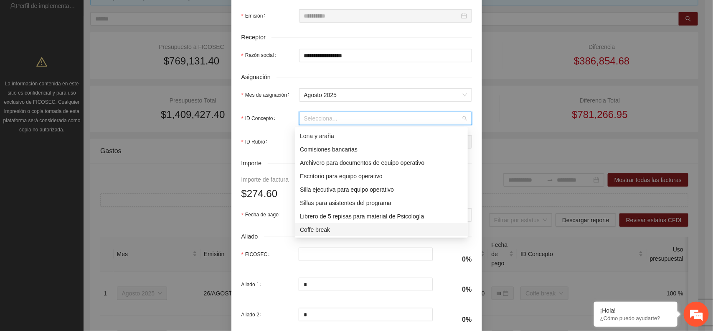
click at [329, 229] on div "Coffe break" at bounding box center [381, 229] width 163 height 9
type input "*****"
type input "*"
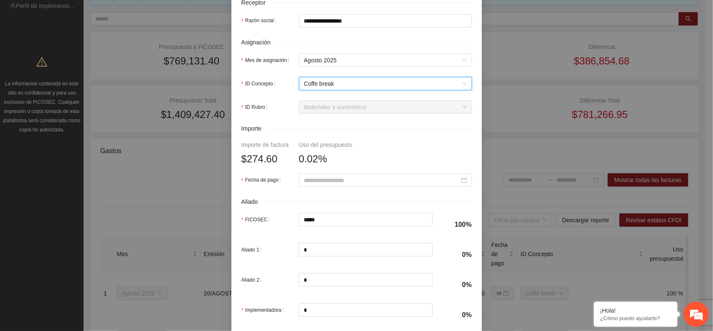
scroll to position [313, 0]
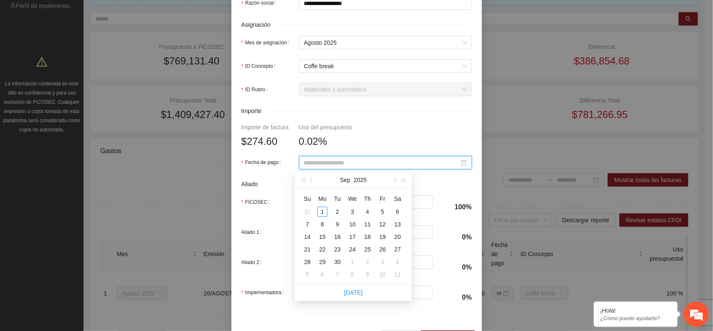
click at [361, 163] on input "Fecha de pago" at bounding box center [381, 162] width 155 height 9
click at [312, 181] on span "button" at bounding box center [312, 180] width 4 height 4
type input "**********"
click at [351, 263] on div "27" at bounding box center [353, 262] width 10 height 10
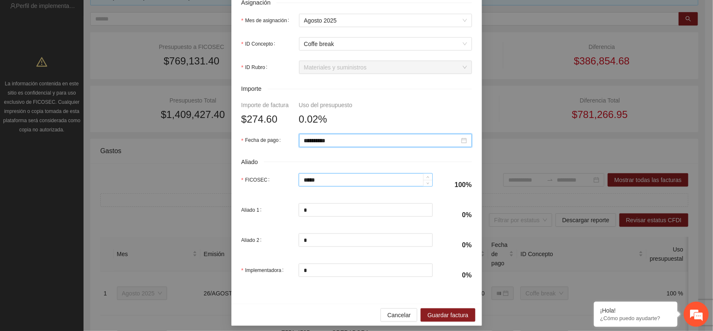
scroll to position [343, 0]
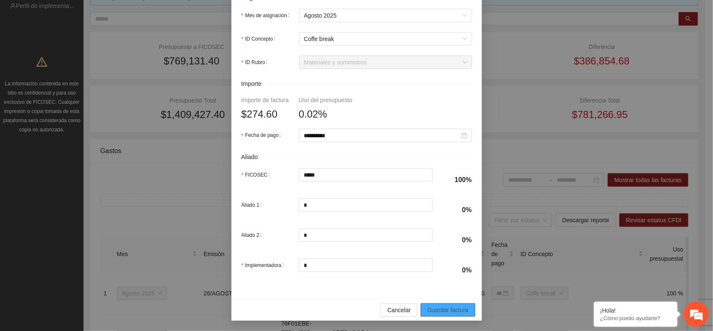
click at [452, 308] on span "Guardar factura" at bounding box center [447, 309] width 41 height 9
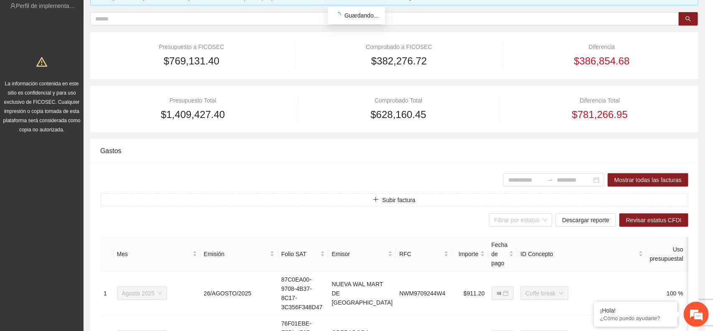
scroll to position [276, 0]
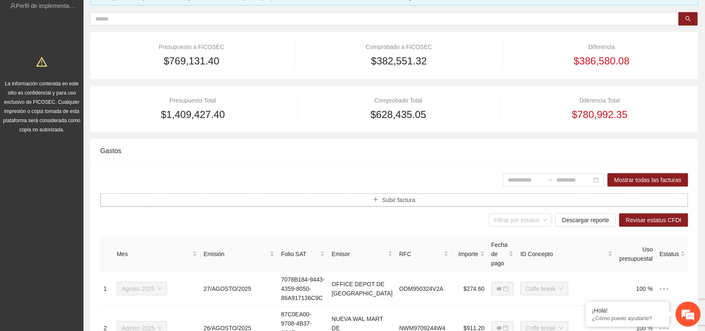
click at [367, 203] on button "Subir factura" at bounding box center [394, 199] width 588 height 13
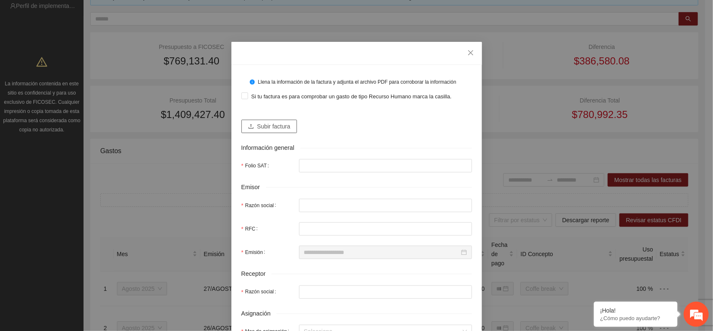
click at [270, 127] on span "Subir factura" at bounding box center [273, 126] width 33 height 9
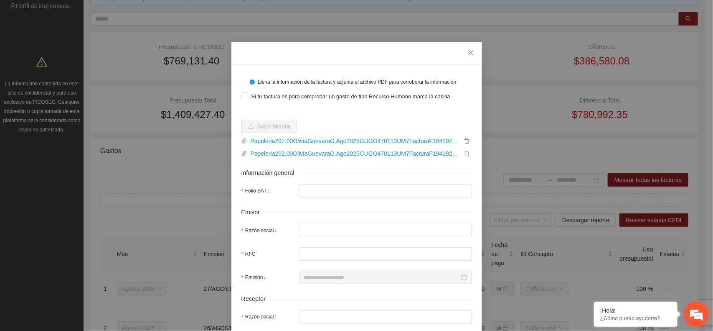
type input "**********"
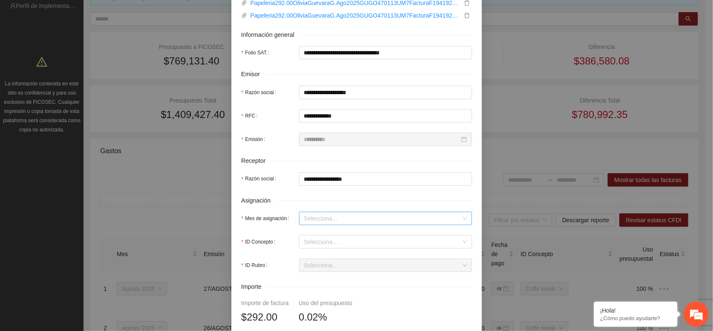
scroll to position [157, 0]
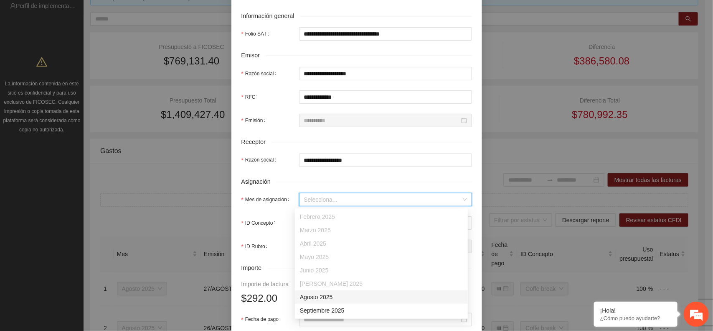
click at [342, 201] on input "Mes de asignación" at bounding box center [382, 199] width 157 height 13
click at [327, 296] on div "Agosto 2025" at bounding box center [381, 296] width 163 height 9
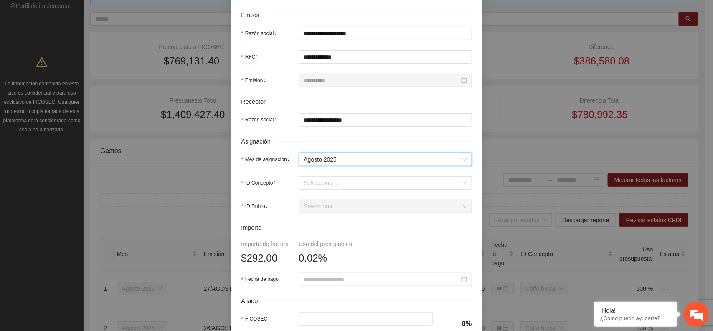
scroll to position [209, 0]
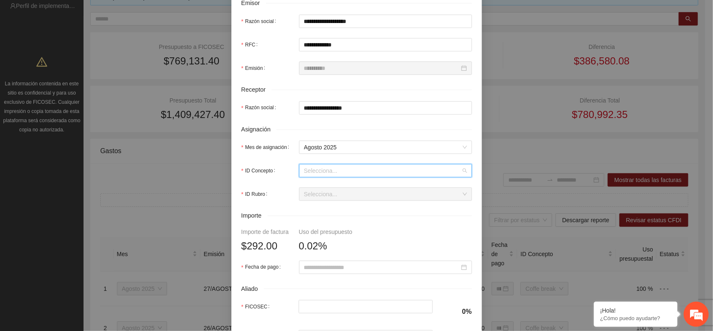
click at [349, 176] on input "ID Concepto" at bounding box center [382, 170] width 157 height 13
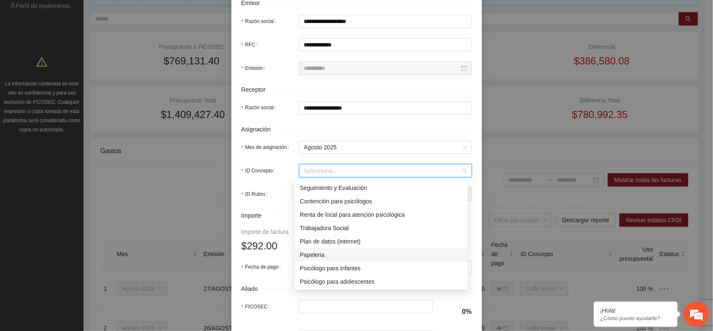
click at [318, 254] on div "Papeleria" at bounding box center [381, 254] width 163 height 9
type input "*****"
type input "*"
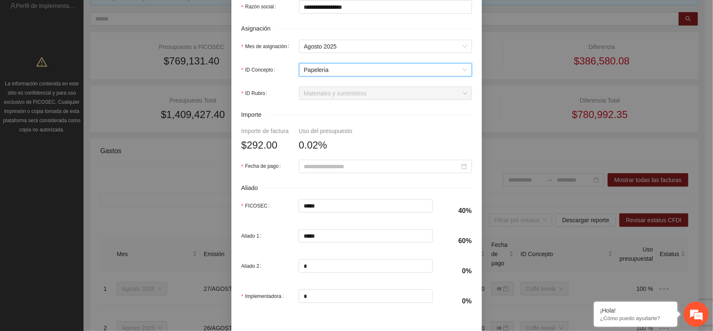
scroll to position [313, 0]
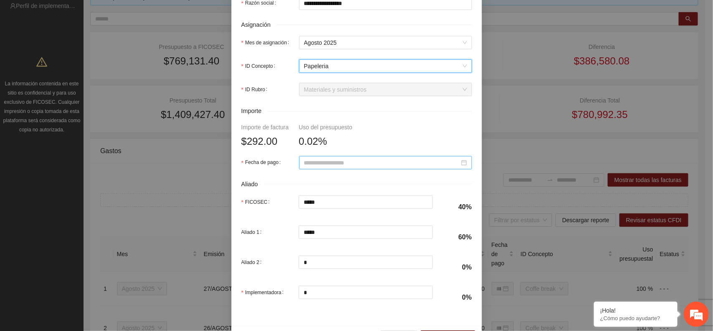
click at [368, 163] on input "Fecha de pago" at bounding box center [381, 162] width 155 height 9
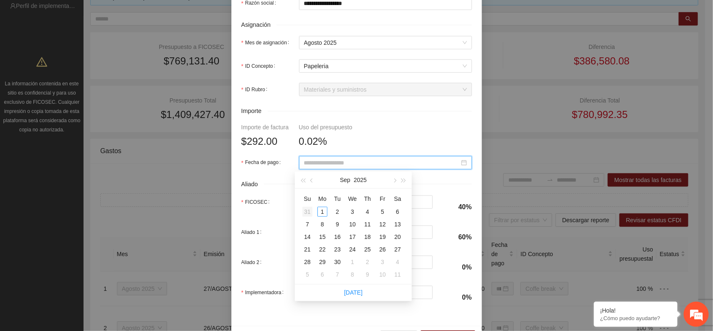
type input "**********"
click at [314, 180] on span "button" at bounding box center [312, 180] width 4 height 4
type input "**********"
click at [385, 260] on div "29" at bounding box center [383, 262] width 10 height 10
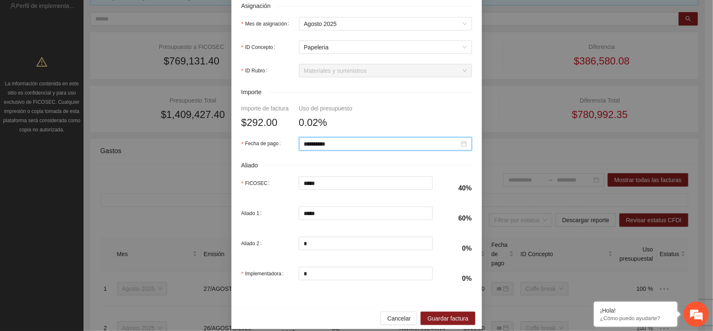
scroll to position [343, 0]
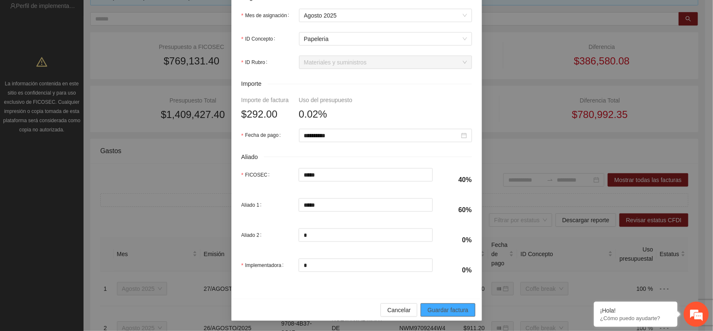
click at [440, 311] on span "Guardar factura" at bounding box center [447, 309] width 41 height 9
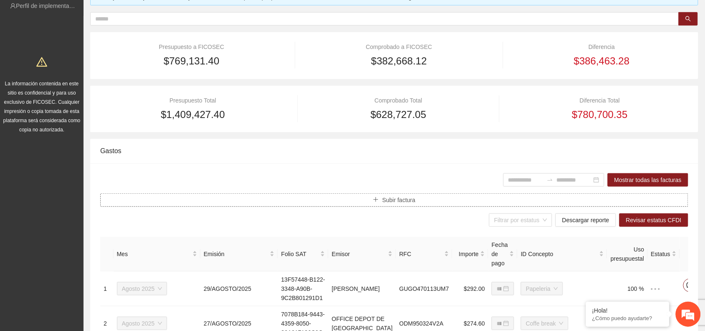
click at [373, 203] on button "Subir factura" at bounding box center [394, 199] width 588 height 13
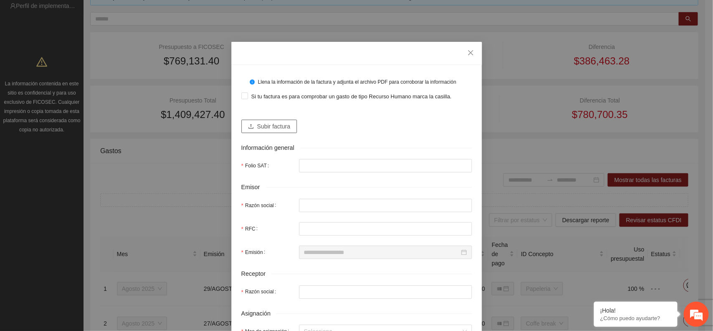
click at [262, 127] on span "Subir factura" at bounding box center [273, 126] width 33 height 9
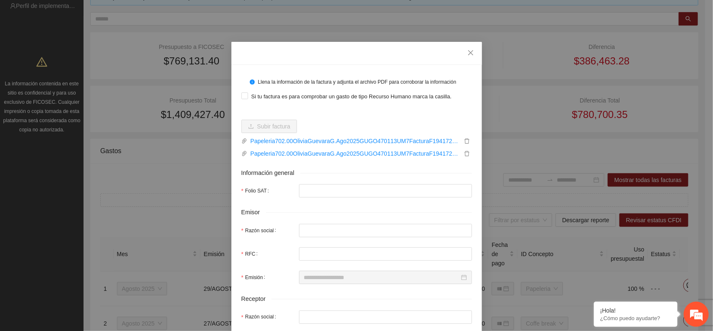
type input "**********"
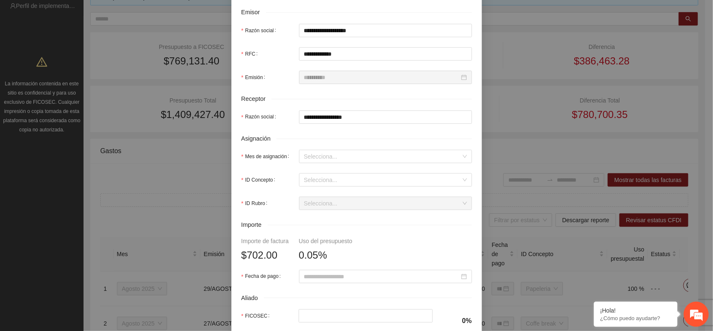
scroll to position [209, 0]
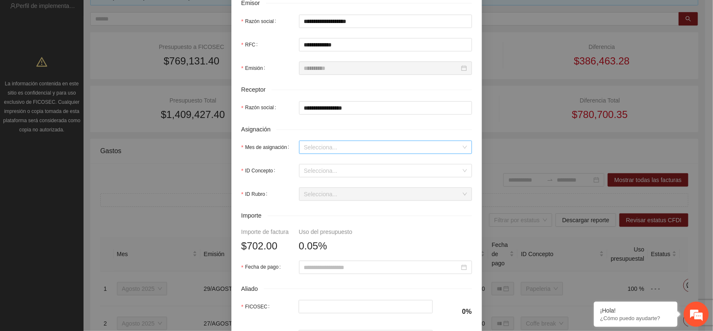
click at [341, 147] on input "Mes de asignación" at bounding box center [382, 147] width 157 height 13
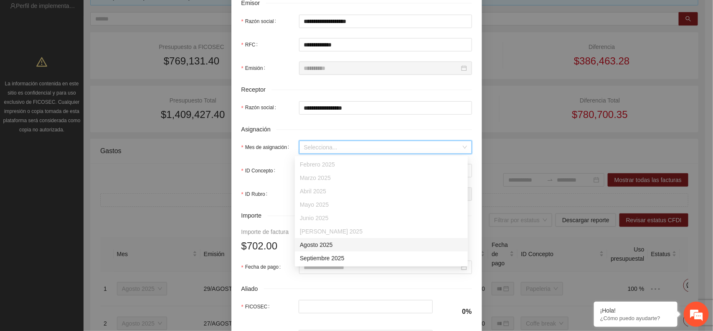
click at [313, 246] on div "Agosto 2025" at bounding box center [381, 244] width 163 height 9
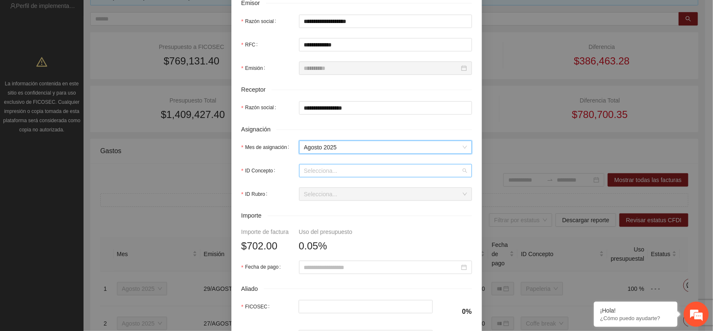
click at [347, 173] on input "ID Concepto" at bounding box center [382, 170] width 157 height 13
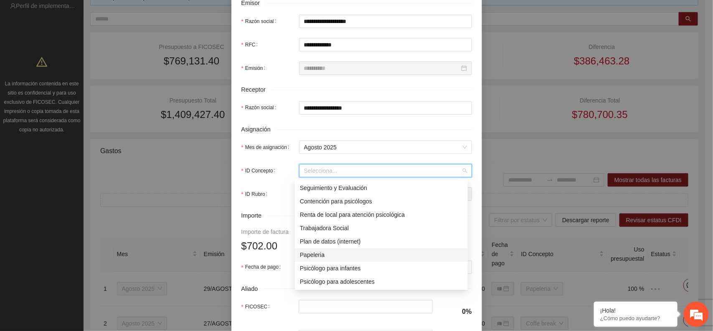
click at [318, 252] on div "Papeleria" at bounding box center [381, 254] width 163 height 9
type input "*****"
type input "*"
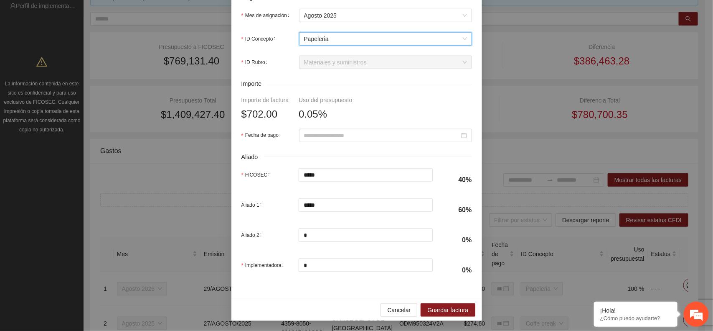
scroll to position [343, 0]
click at [326, 132] on input "Fecha de pago" at bounding box center [381, 135] width 155 height 9
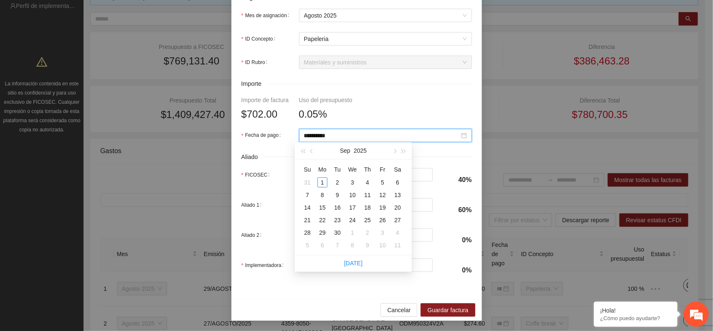
type input "**********"
click at [311, 150] on span "button" at bounding box center [312, 151] width 4 height 4
type input "**********"
click at [382, 232] on div "29" at bounding box center [383, 232] width 10 height 10
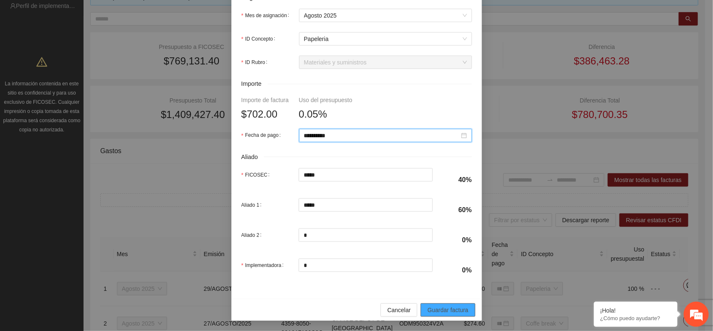
click at [455, 310] on span "Guardar factura" at bounding box center [447, 309] width 41 height 9
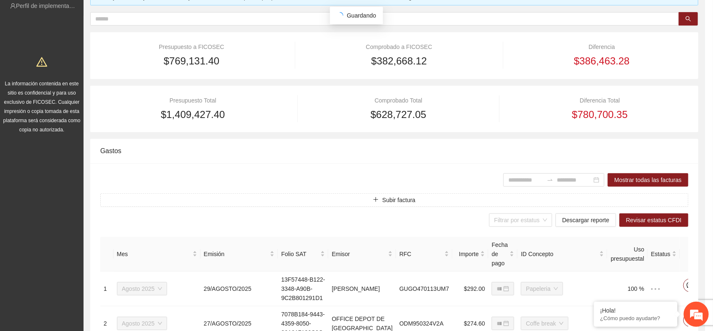
scroll to position [276, 0]
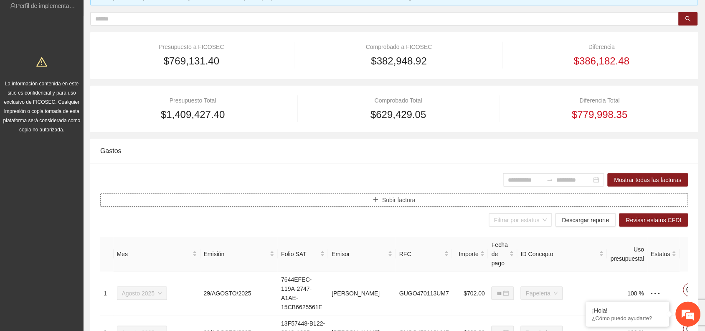
click at [410, 195] on button "Subir factura" at bounding box center [394, 199] width 588 height 13
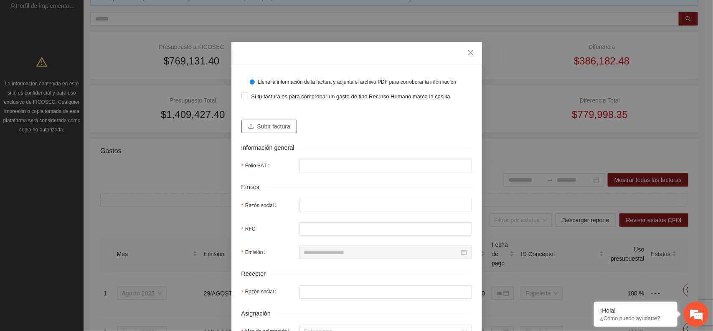
click at [272, 128] on span "Subir factura" at bounding box center [273, 126] width 33 height 9
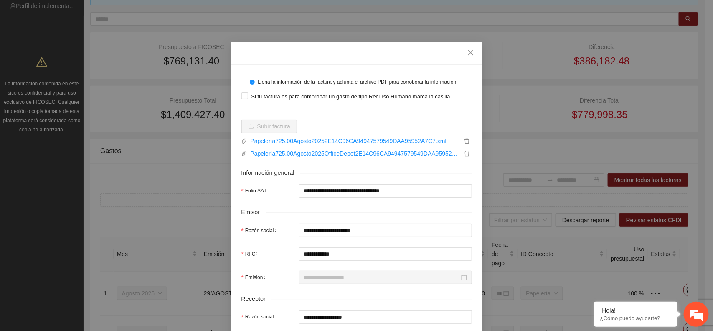
type input "**********"
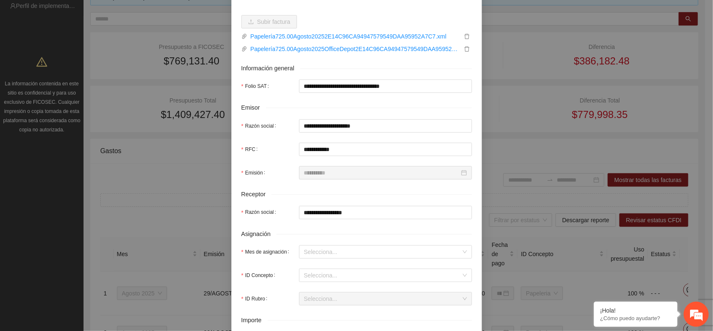
scroll to position [157, 0]
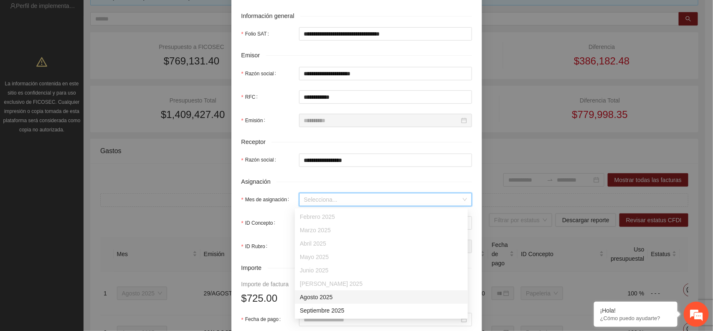
click at [339, 198] on input "Mes de asignación" at bounding box center [382, 199] width 157 height 13
click at [316, 296] on div "Agosto 2025" at bounding box center [381, 296] width 163 height 9
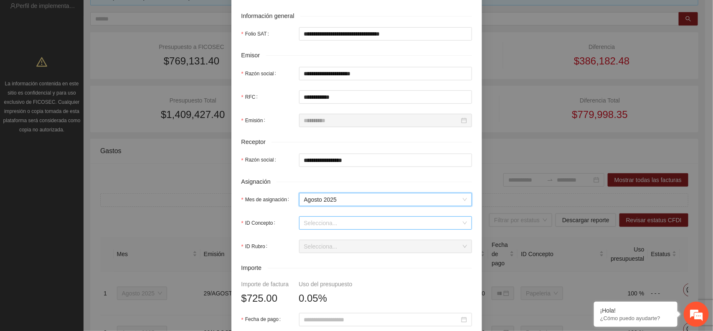
click at [337, 222] on input "ID Concepto" at bounding box center [382, 222] width 157 height 13
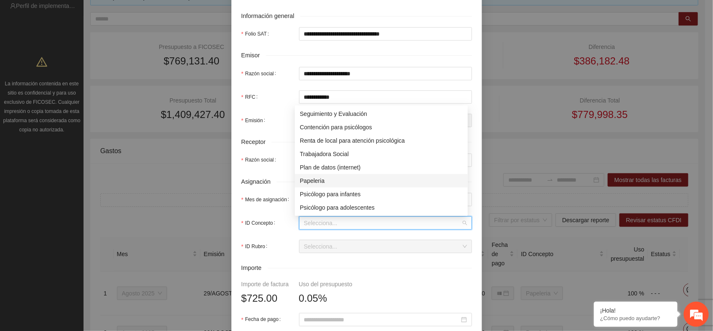
click at [320, 180] on div "Papeleria" at bounding box center [381, 180] width 163 height 9
type input "***"
type input "*"
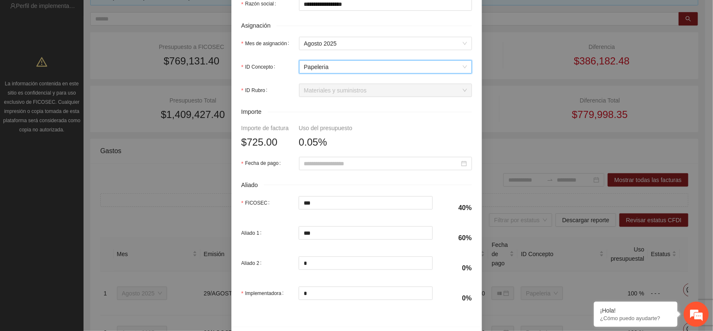
scroll to position [313, 0]
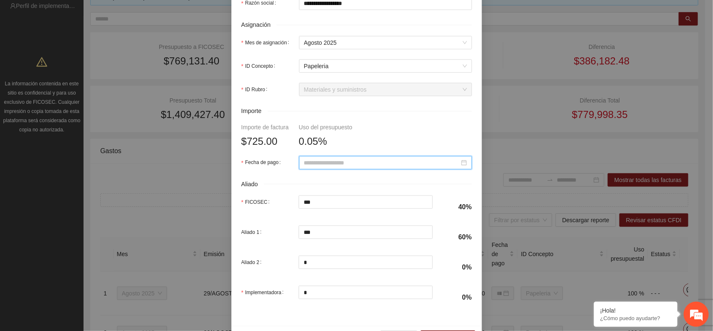
click at [345, 164] on input "Fecha de pago" at bounding box center [381, 162] width 155 height 9
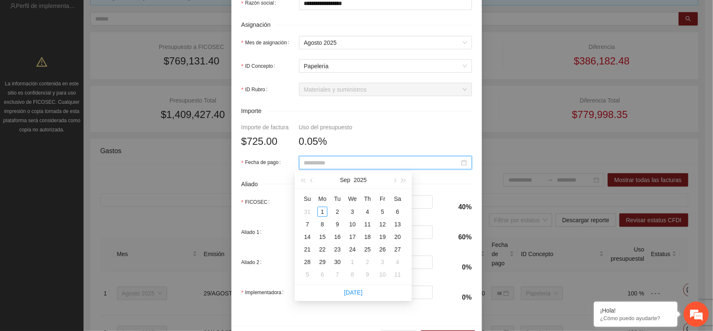
type input "**********"
click at [315, 181] on button "button" at bounding box center [312, 179] width 9 height 17
type input "**********"
click at [383, 262] on div "29" at bounding box center [383, 262] width 10 height 10
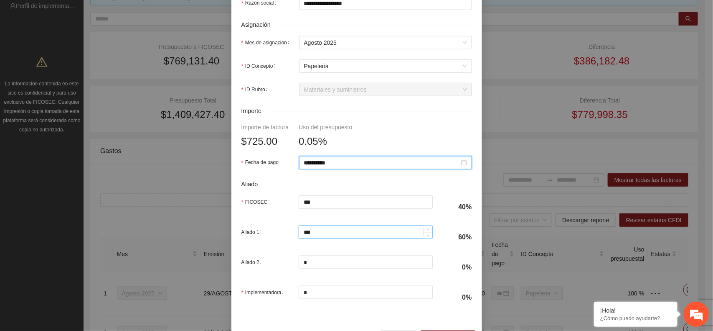
scroll to position [343, 0]
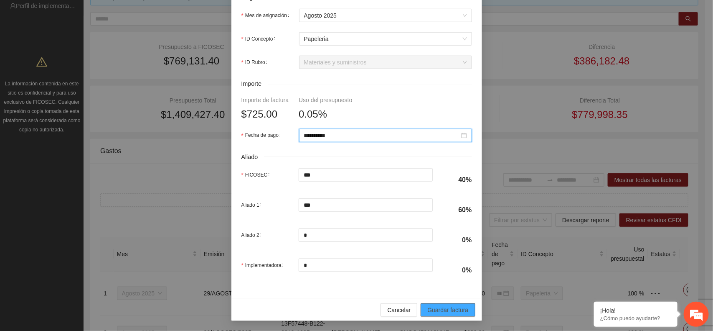
click at [448, 310] on span "Guardar factura" at bounding box center [447, 309] width 41 height 9
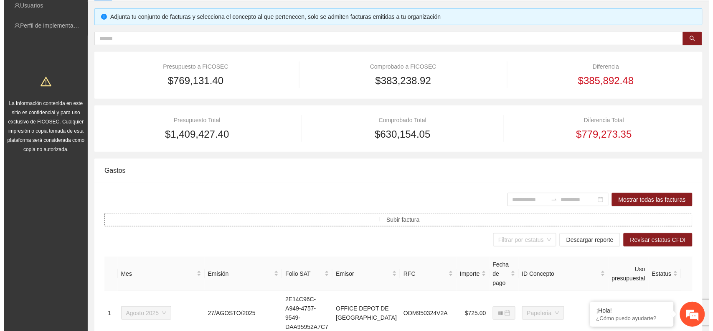
scroll to position [0, 0]
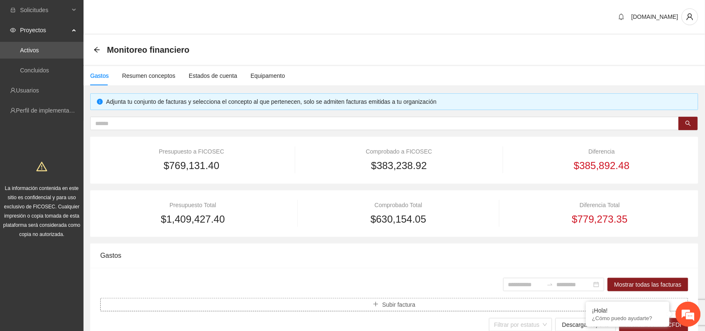
click at [398, 300] on span "Subir factura" at bounding box center [398, 304] width 33 height 9
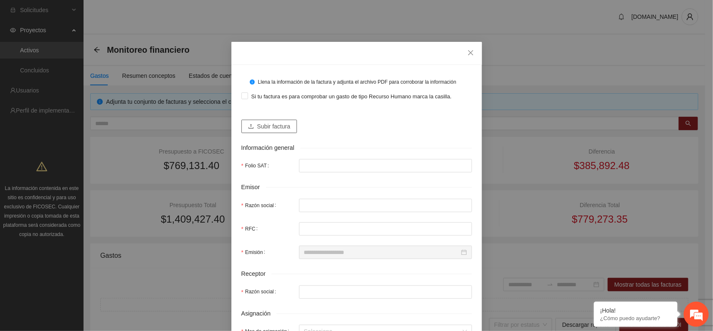
click at [275, 124] on span "Subir factura" at bounding box center [273, 126] width 33 height 9
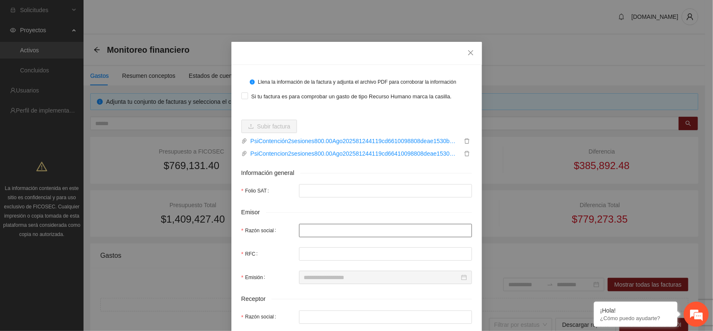
type input "**********"
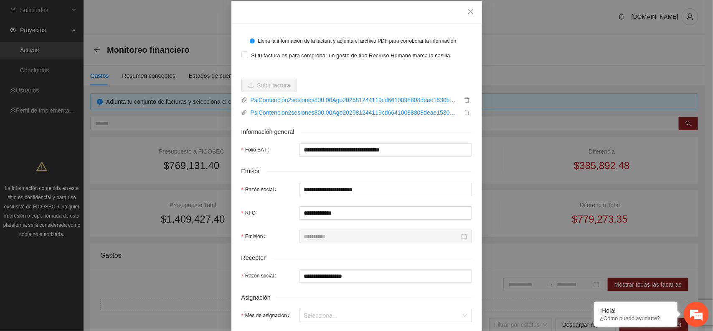
scroll to position [104, 0]
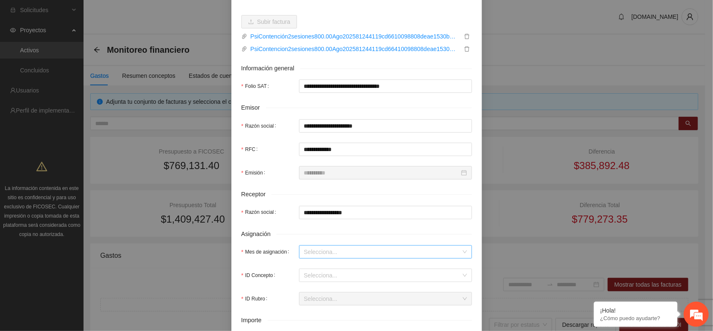
click at [364, 257] on input "Mes de asignación" at bounding box center [382, 251] width 157 height 13
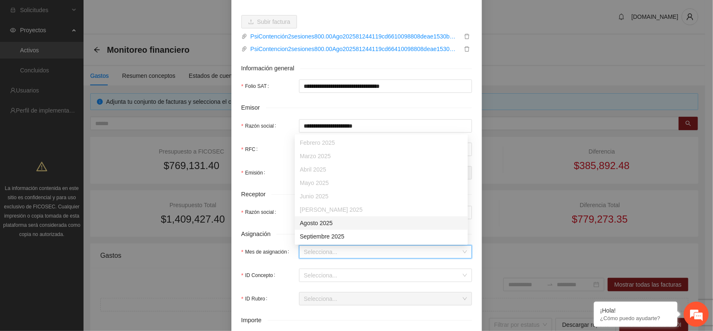
click at [325, 224] on div "Agosto 2025" at bounding box center [381, 222] width 163 height 9
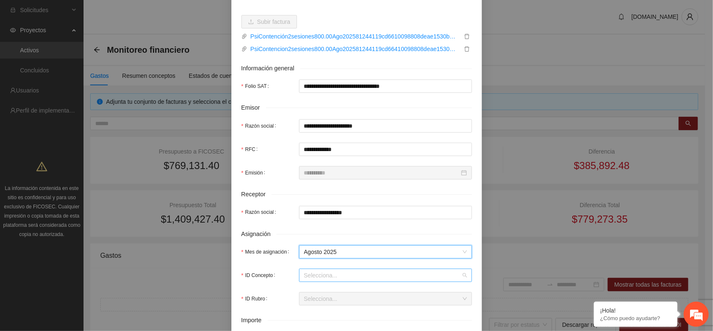
click at [373, 279] on input "ID Concepto" at bounding box center [382, 275] width 157 height 13
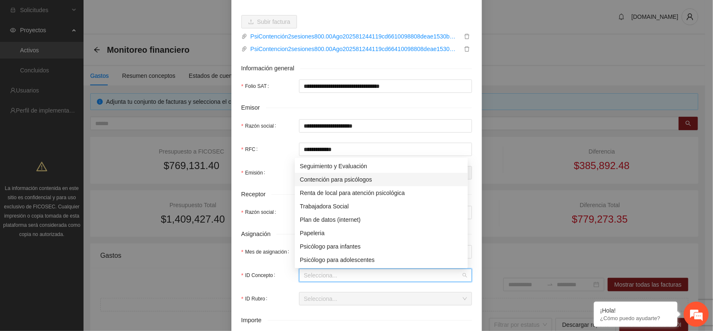
click at [341, 179] on div "Contención para psicólogos" at bounding box center [381, 179] width 163 height 9
type input "******"
type input "*"
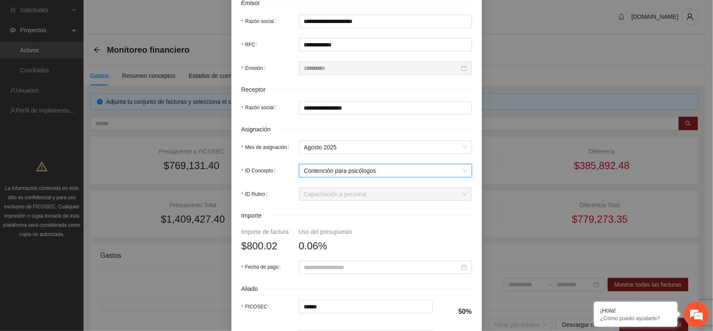
scroll to position [261, 0]
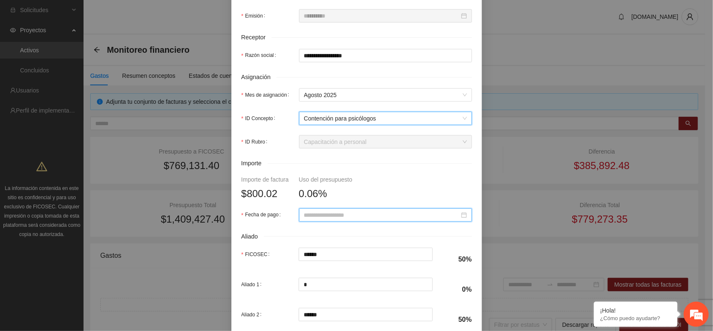
click at [364, 219] on input "Fecha de pago" at bounding box center [381, 214] width 155 height 9
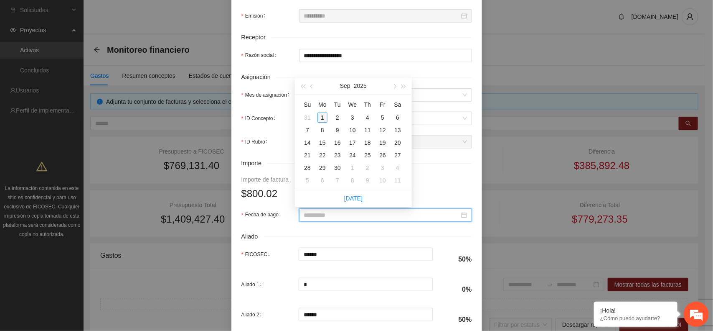
type input "**********"
click at [313, 85] on span "button" at bounding box center [312, 86] width 4 height 4
type input "**********"
click at [383, 169] on div "29" at bounding box center [383, 168] width 10 height 10
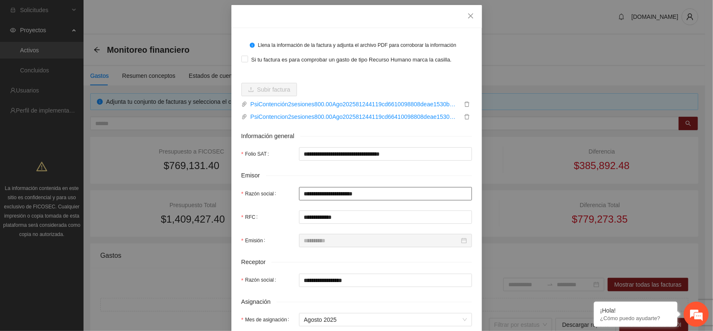
scroll to position [0, 0]
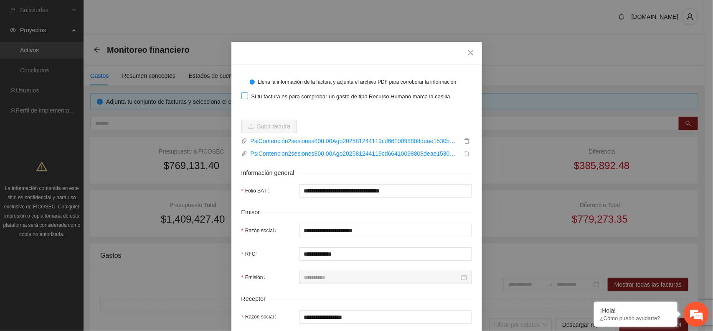
click at [323, 97] on span "Si tu factura es para comprobar un gasto de tipo Recurso Humano marca la casill…" at bounding box center [351, 96] width 207 height 8
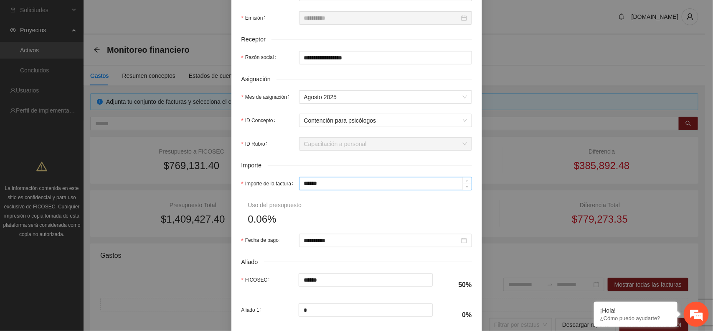
scroll to position [313, 0]
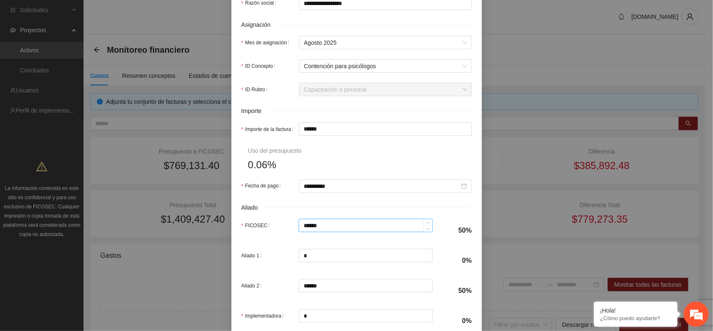
click at [338, 228] on input "******" at bounding box center [365, 225] width 133 height 13
click at [343, 127] on input "******" at bounding box center [386, 129] width 172 height 13
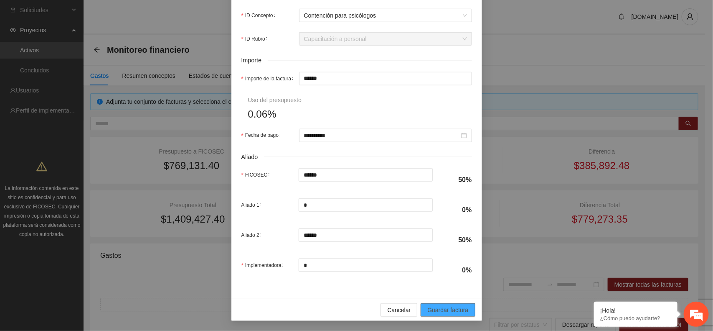
click at [440, 309] on span "Guardar factura" at bounding box center [447, 309] width 41 height 9
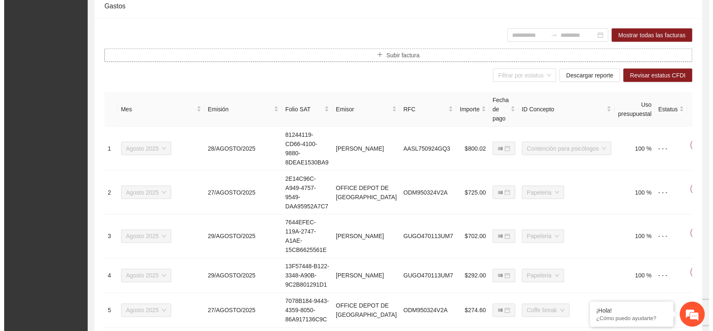
scroll to position [261, 0]
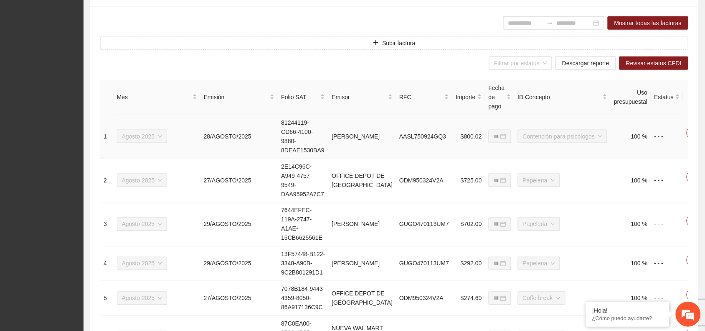
click at [705, 130] on icon "edit" at bounding box center [710, 133] width 7 height 7
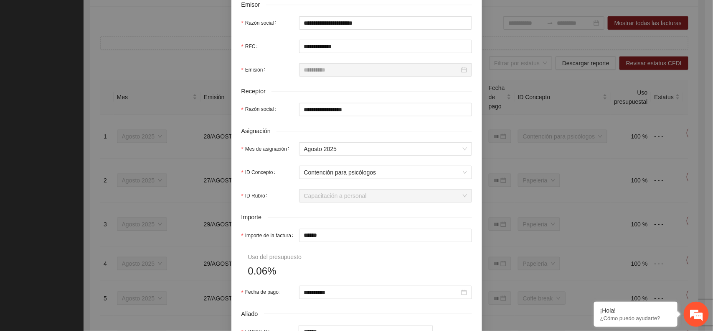
scroll to position [209, 0]
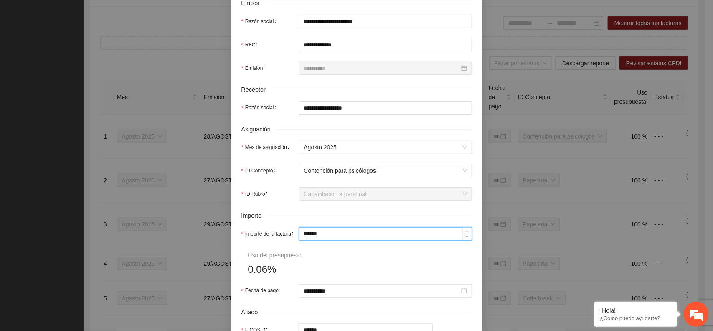
click at [330, 235] on input "******" at bounding box center [386, 233] width 172 height 13
click at [332, 234] on input "******" at bounding box center [386, 233] width 172 height 13
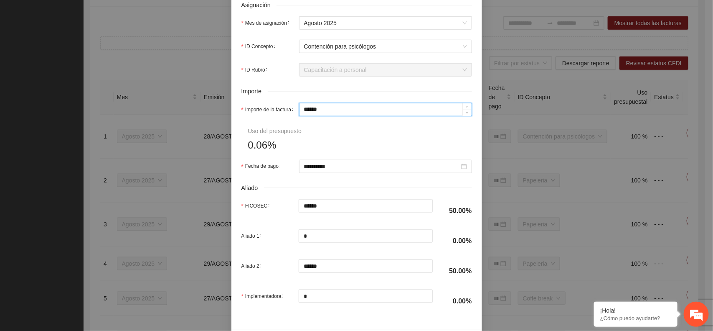
scroll to position [366, 0]
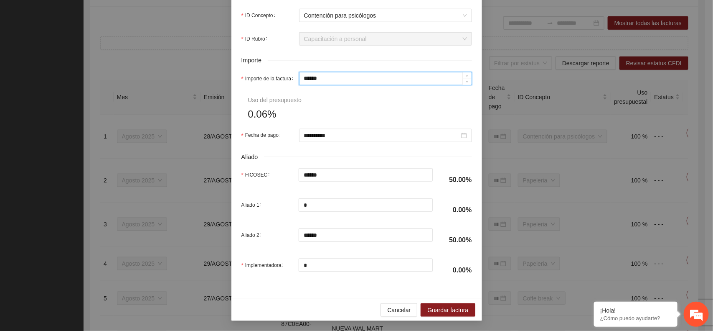
click at [310, 77] on input "******" at bounding box center [386, 78] width 172 height 13
click at [335, 82] on input "******" at bounding box center [386, 78] width 172 height 13
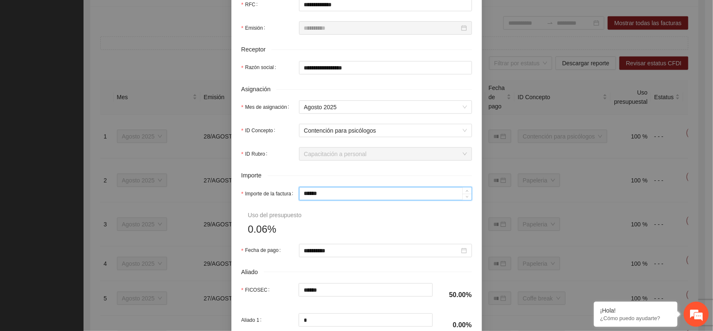
scroll to position [366, 0]
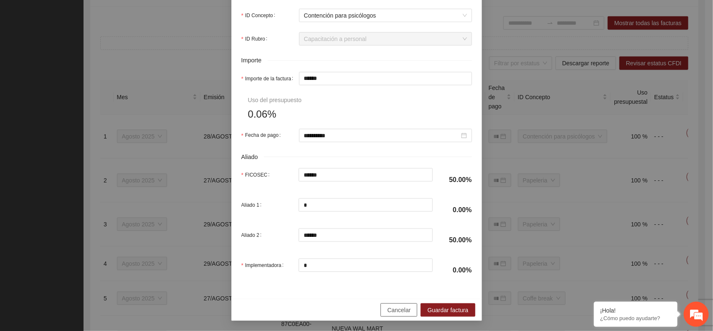
click at [398, 309] on span "Cancelar" at bounding box center [398, 309] width 23 height 9
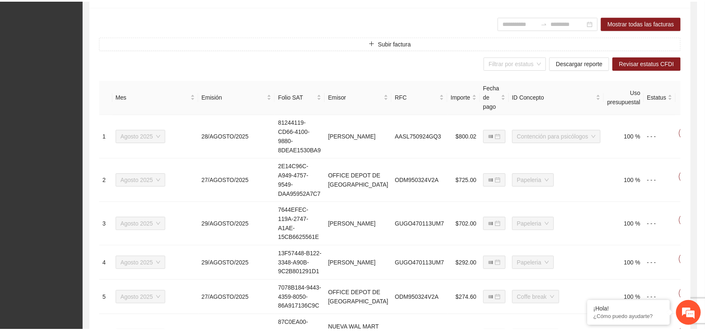
scroll to position [324, 0]
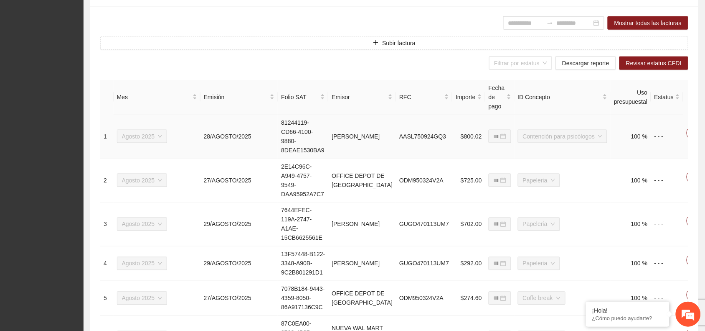
click at [684, 103] on span "Eliminar" at bounding box center [686, 101] width 21 height 9
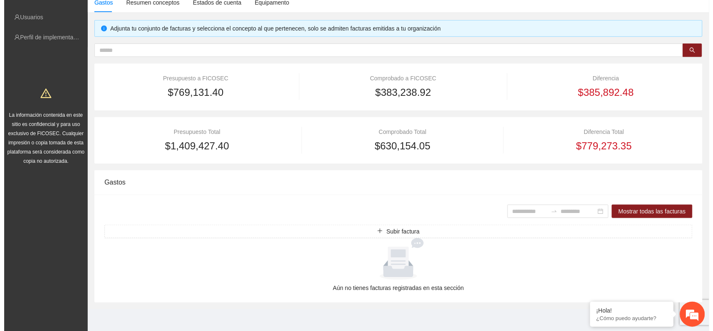
scroll to position [74, 0]
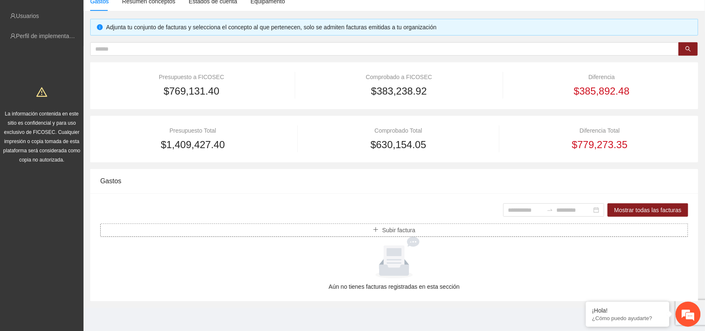
click at [393, 227] on span "Subir factura" at bounding box center [398, 229] width 33 height 9
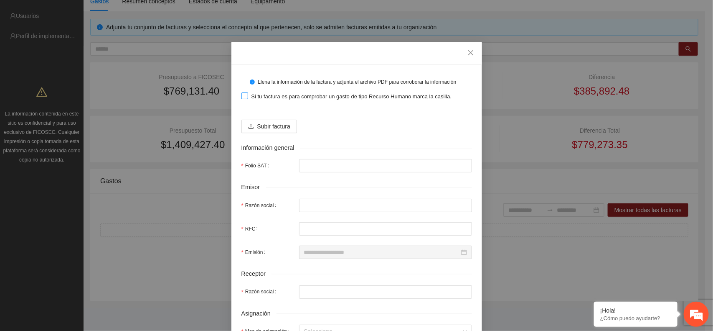
click at [263, 99] on span "Si tu factura es para comprobar un gasto de tipo Recurso Humano marca la casill…" at bounding box center [351, 96] width 207 height 8
click at [266, 126] on span "Subir factura" at bounding box center [273, 126] width 33 height 9
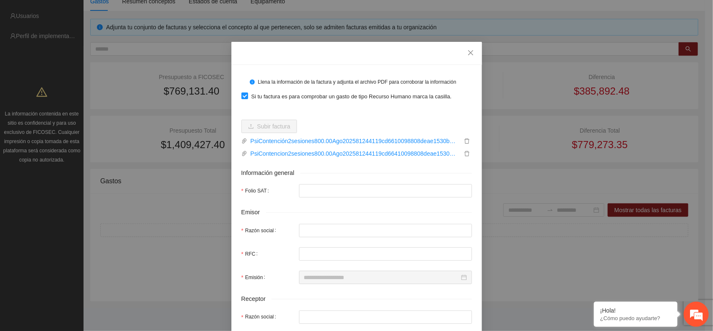
type input "**********"
type input "******"
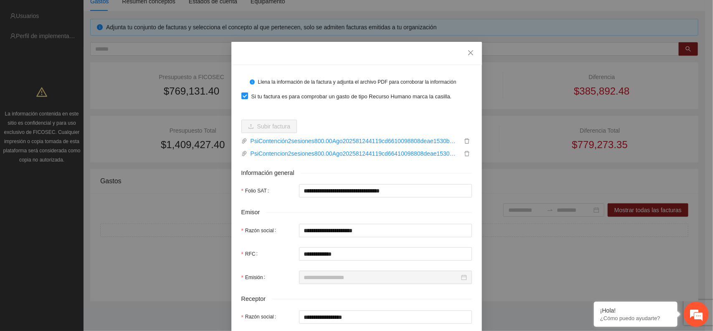
type input "**********"
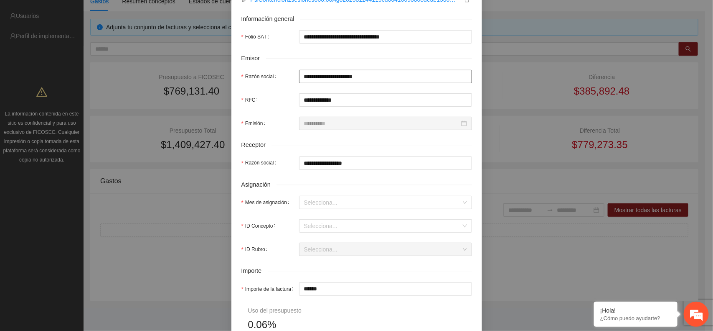
scroll to position [157, 0]
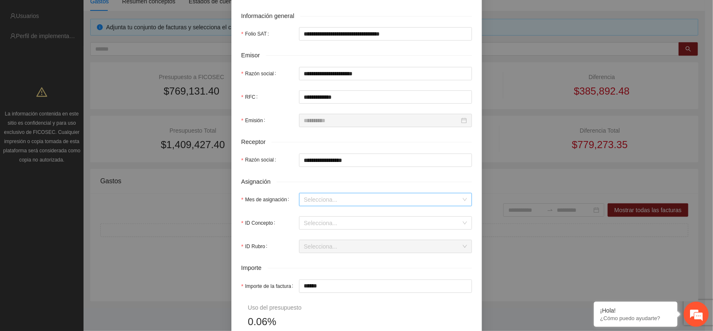
click at [347, 200] on input "Mes de asignación" at bounding box center [382, 199] width 157 height 13
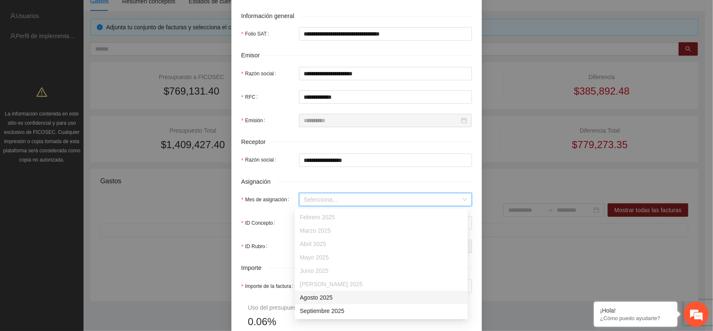
click at [326, 297] on div "Agosto 2025" at bounding box center [381, 296] width 163 height 9
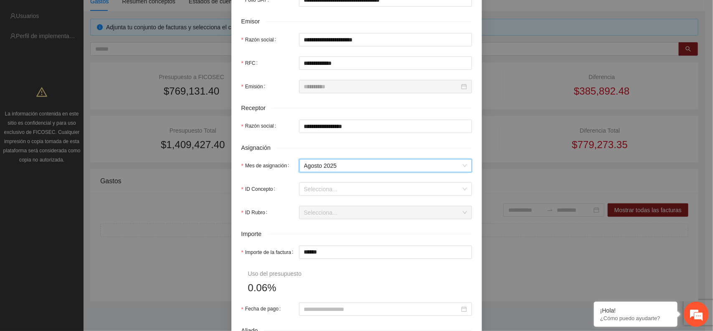
scroll to position [209, 0]
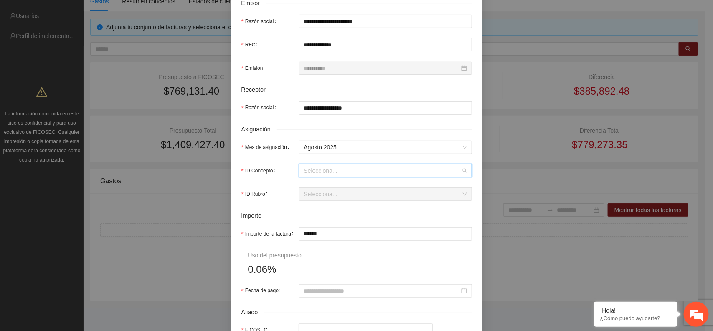
click at [362, 175] on input "ID Concepto" at bounding box center [382, 170] width 157 height 13
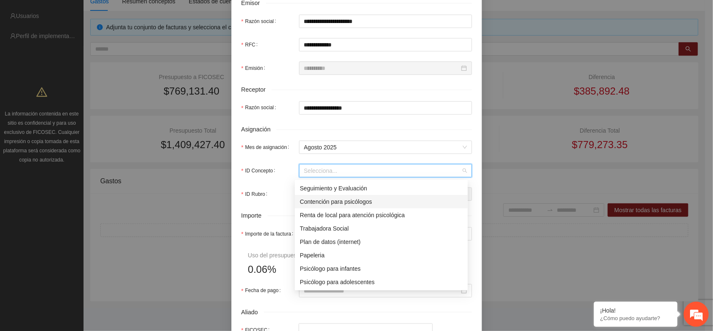
click at [323, 199] on div "Contención para psicólogos" at bounding box center [381, 201] width 163 height 9
type input "******"
type input "*"
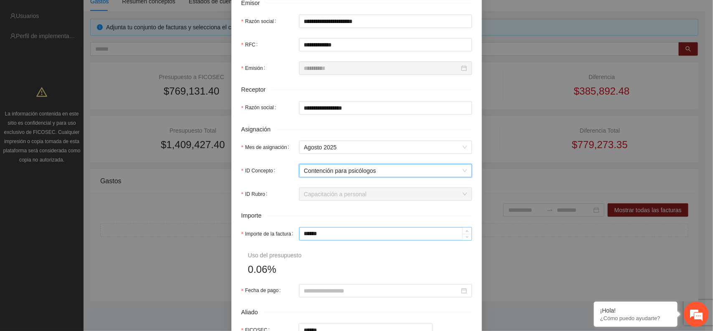
scroll to position [261, 0]
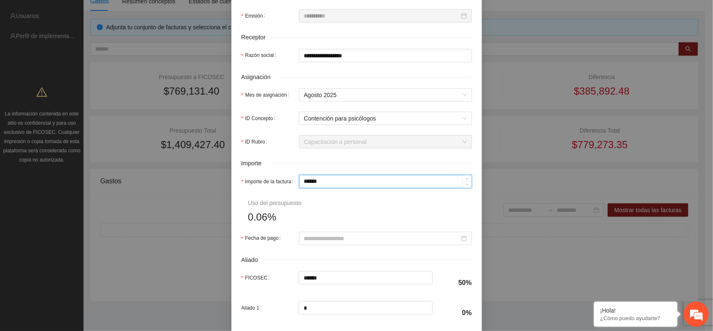
click at [336, 183] on input "******" at bounding box center [386, 181] width 172 height 13
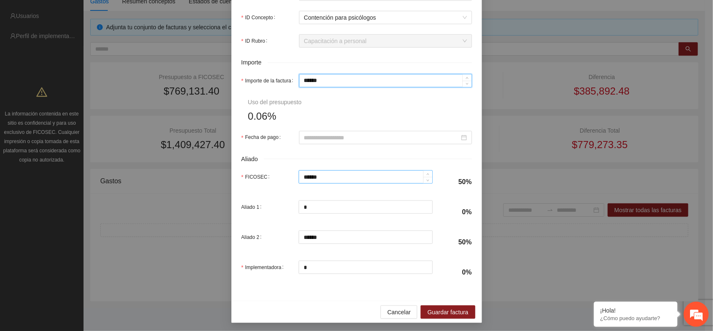
scroll to position [366, 0]
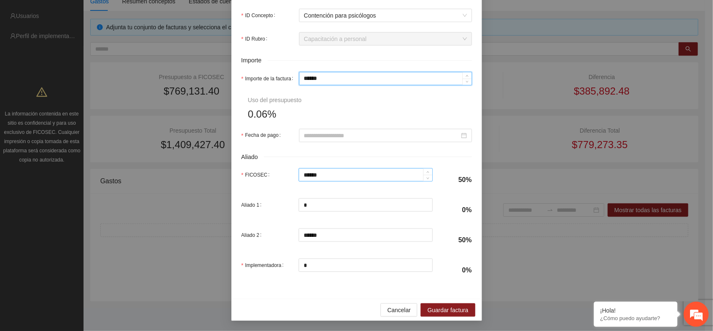
click at [326, 173] on input "******" at bounding box center [365, 174] width 133 height 13
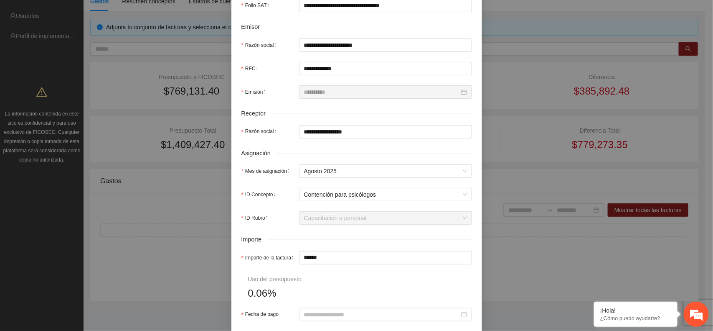
scroll to position [209, 0]
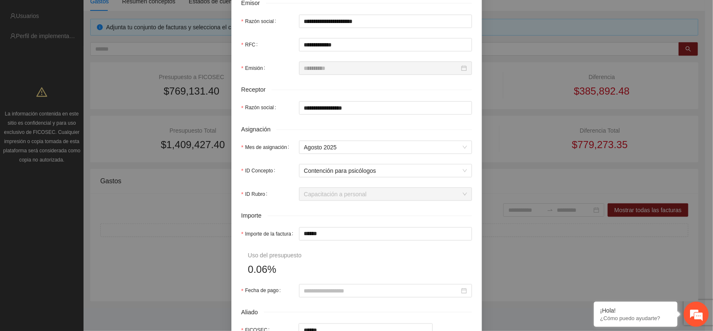
click at [259, 230] on label "Importe de la factura" at bounding box center [270, 233] width 56 height 13
click at [300, 230] on input "******" at bounding box center [386, 233] width 172 height 13
click at [329, 239] on input "******" at bounding box center [386, 233] width 172 height 13
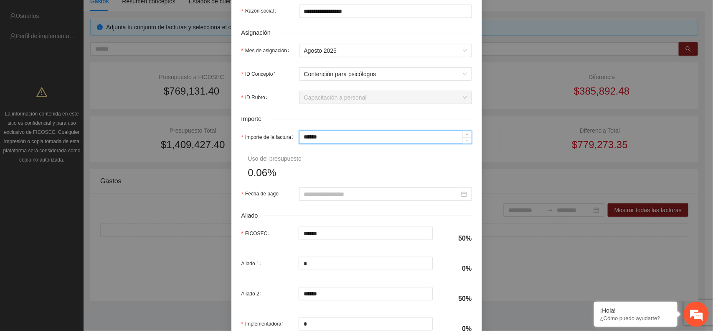
scroll to position [313, 0]
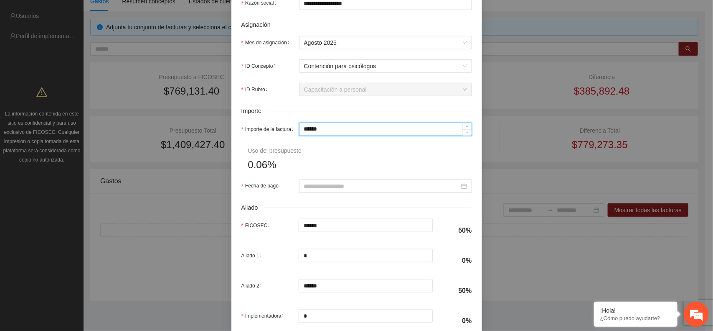
click at [308, 130] on input "******" at bounding box center [386, 129] width 172 height 13
click at [311, 132] on input "******" at bounding box center [386, 129] width 172 height 13
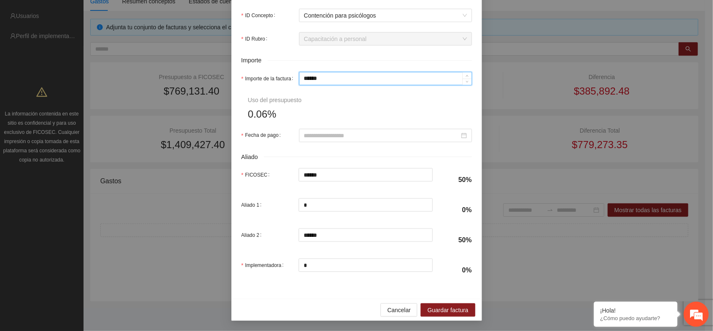
scroll to position [366, 0]
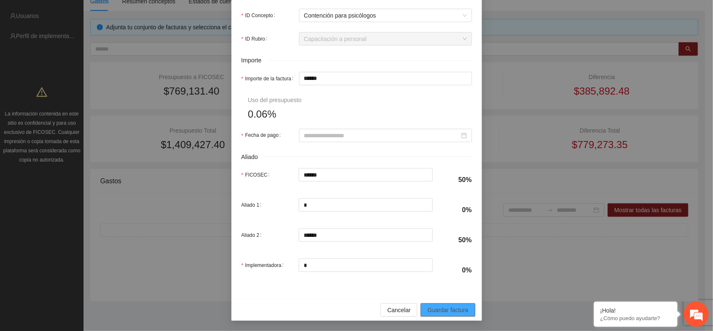
click at [447, 308] on span "Guardar factura" at bounding box center [447, 309] width 41 height 9
click at [356, 131] on input "Fecha de pago" at bounding box center [381, 135] width 155 height 9
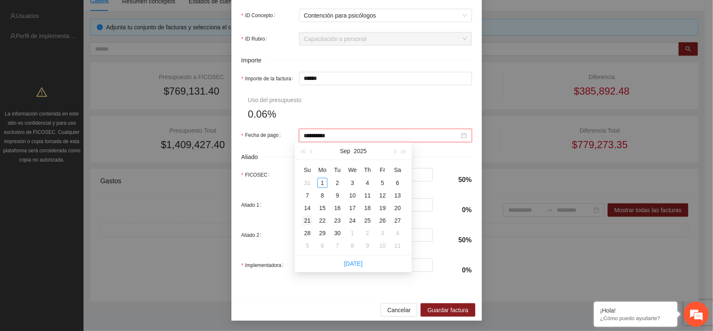
type input "**********"
click at [310, 153] on button "button" at bounding box center [312, 150] width 9 height 17
type input "**********"
click at [368, 233] on div "28" at bounding box center [368, 233] width 10 height 10
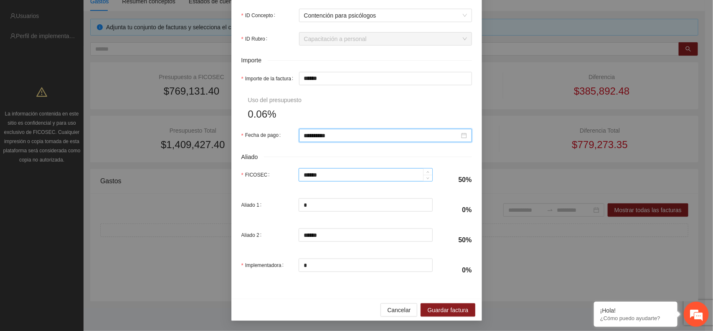
click at [318, 170] on input "******" at bounding box center [365, 174] width 133 height 13
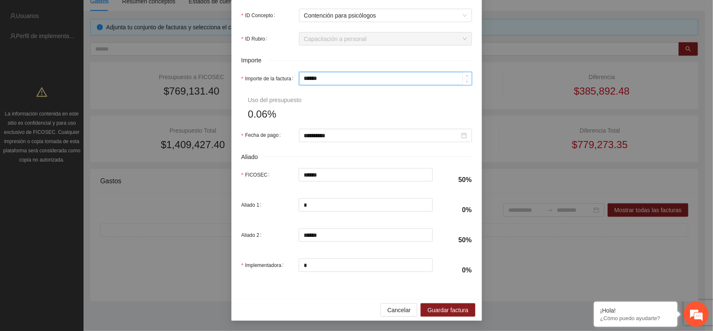
click at [329, 76] on input "******" at bounding box center [386, 78] width 172 height 13
type input "******"
click at [465, 74] on span "up" at bounding box center [467, 76] width 5 height 5
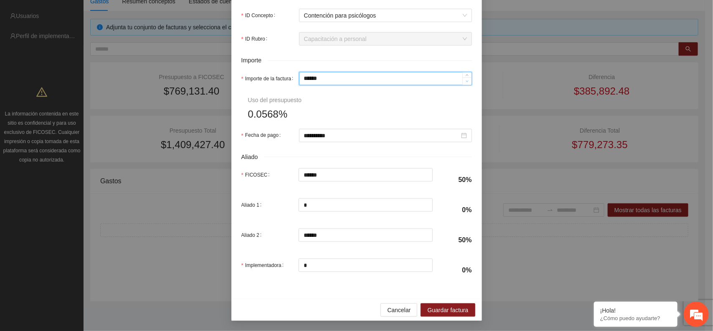
type input "******"
click at [466, 80] on icon "down" at bounding box center [467, 81] width 3 height 3
type input "******"
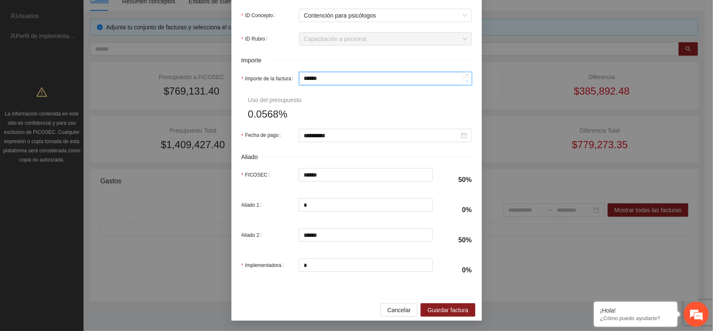
type input "******"
click at [466, 80] on icon "down" at bounding box center [467, 81] width 3 height 3
type input "******"
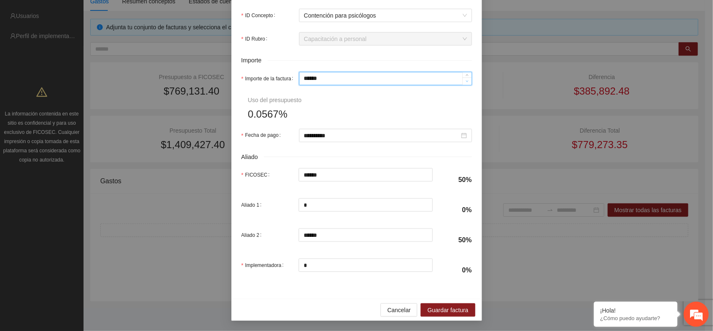
type input "******"
click at [466, 80] on icon "down" at bounding box center [467, 81] width 3 height 3
type input "******"
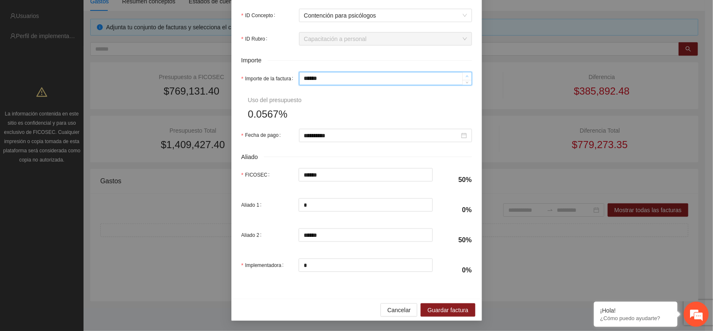
click at [465, 74] on span "up" at bounding box center [467, 76] width 5 height 5
type input "******"
click at [465, 74] on span "up" at bounding box center [467, 76] width 5 height 5
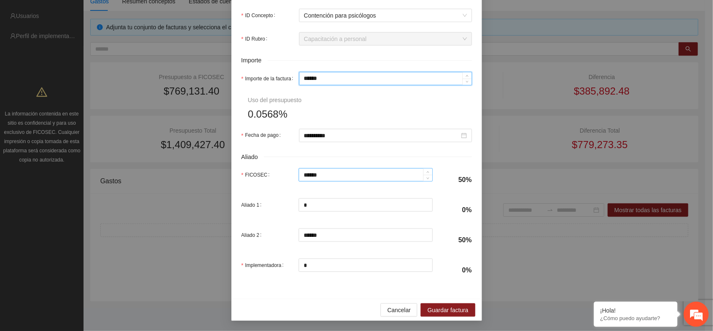
click at [327, 177] on input "******" at bounding box center [365, 174] width 133 height 13
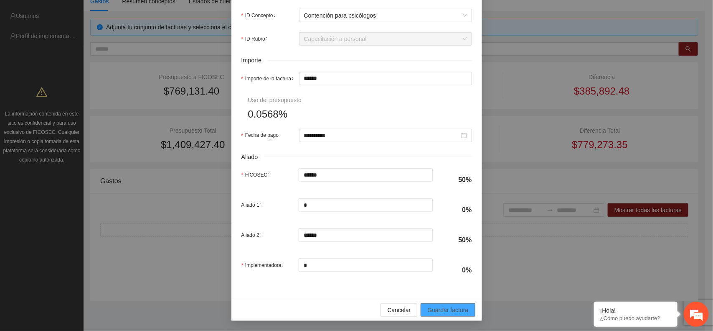
click at [445, 310] on span "Guardar factura" at bounding box center [447, 309] width 41 height 9
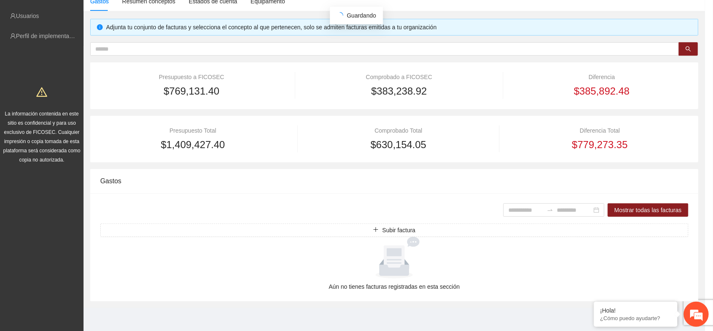
scroll to position [299, 0]
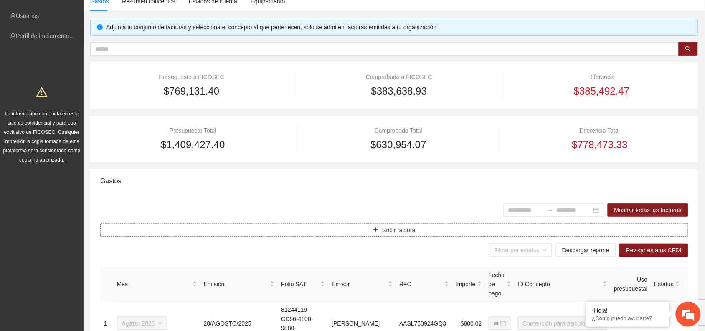
click at [401, 230] on span "Subir factura" at bounding box center [398, 229] width 33 height 9
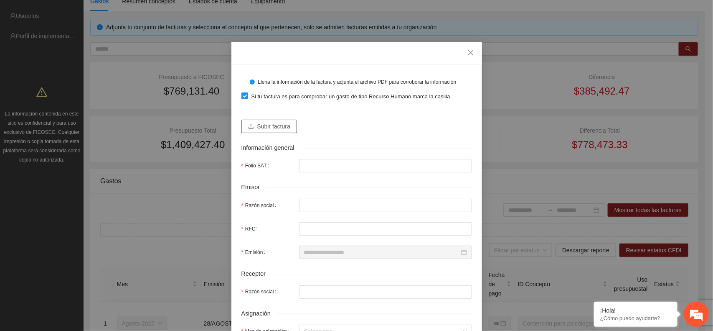
click at [252, 128] on button "Subir factura" at bounding box center [270, 125] width 56 height 13
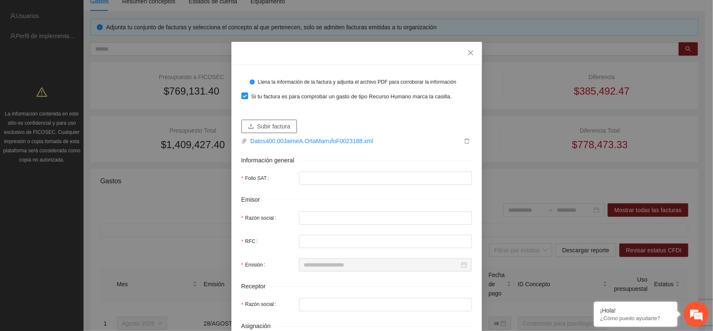
type input "**********"
type input "***"
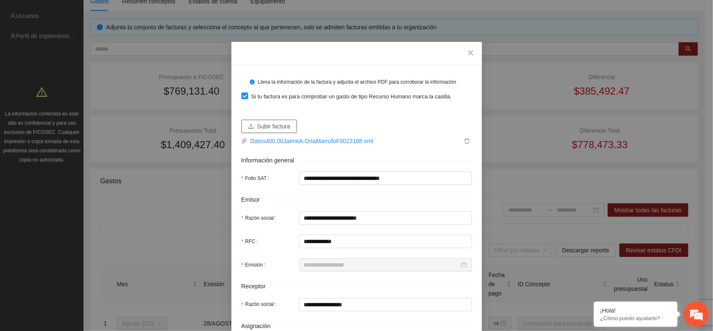
type input "**********"
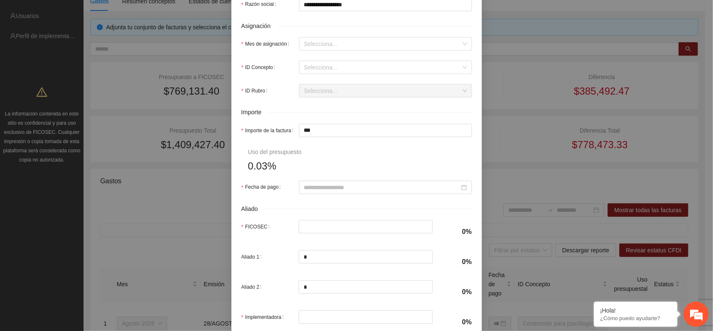
scroll to position [366, 0]
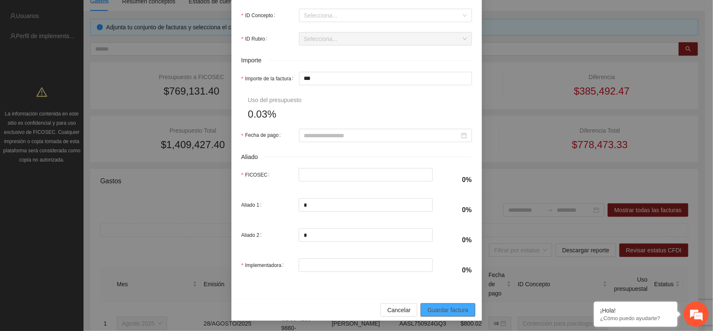
click at [460, 304] on button "Guardar factura" at bounding box center [448, 309] width 54 height 13
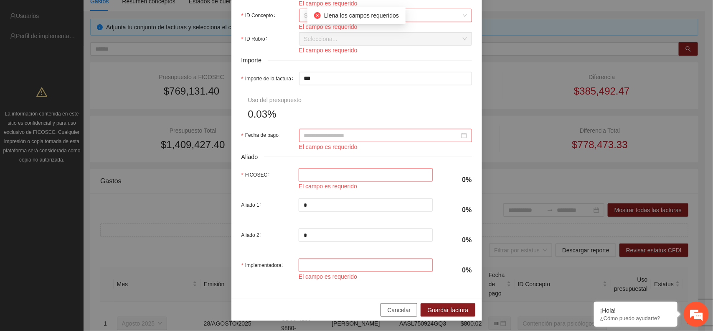
click at [400, 310] on span "Cancelar" at bounding box center [398, 309] width 23 height 9
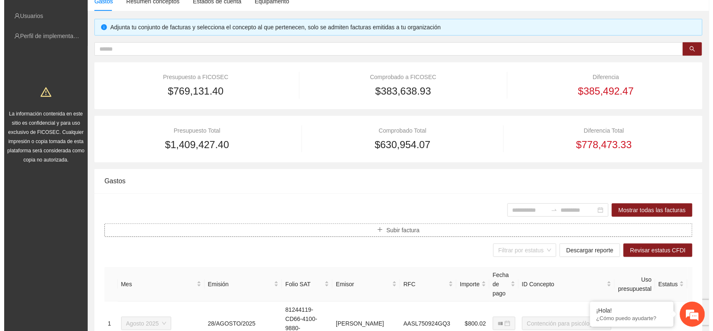
scroll to position [127, 0]
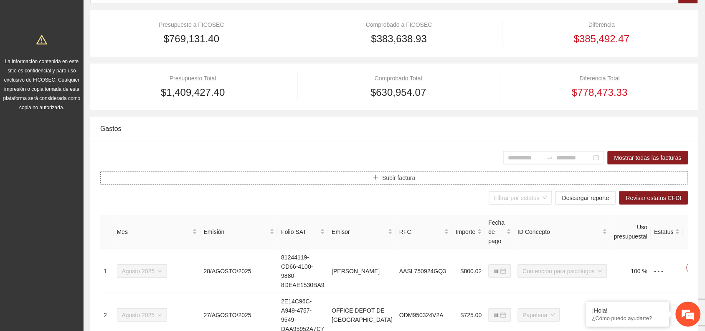
click at [430, 174] on button "Subir factura" at bounding box center [394, 177] width 588 height 13
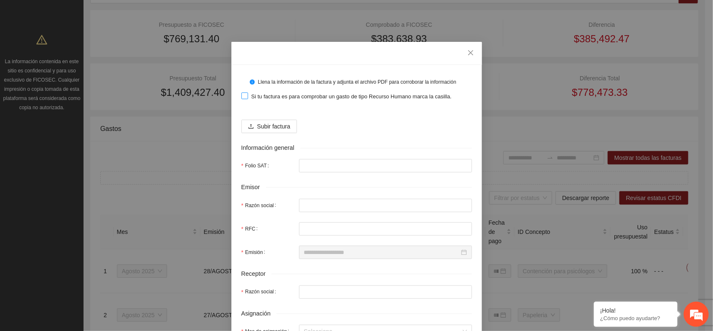
click at [264, 97] on span "Si tu factura es para comprobar un gasto de tipo Recurso Humano marca la casill…" at bounding box center [351, 96] width 207 height 8
click at [262, 127] on span "Subir factura" at bounding box center [273, 126] width 33 height 9
click at [276, 124] on span "Subir factura" at bounding box center [273, 126] width 33 height 9
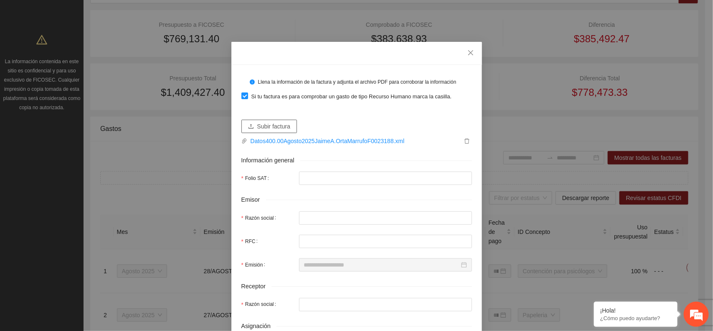
type input "**********"
type input "***"
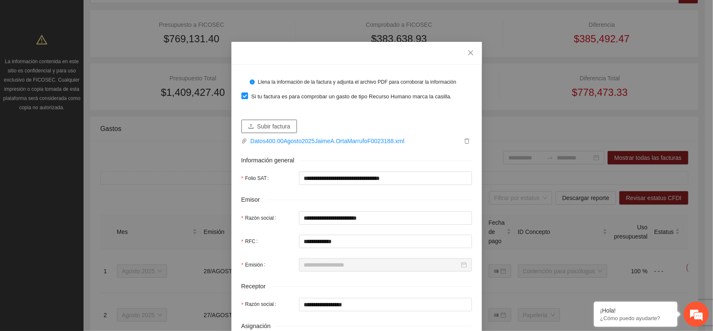
type input "**********"
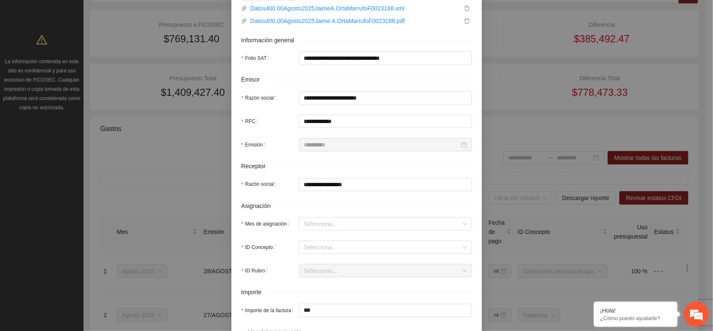
scroll to position [157, 0]
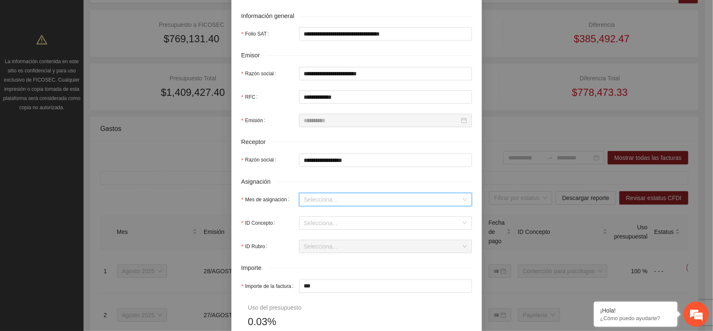
click at [324, 198] on input "Mes de asignación" at bounding box center [382, 199] width 157 height 13
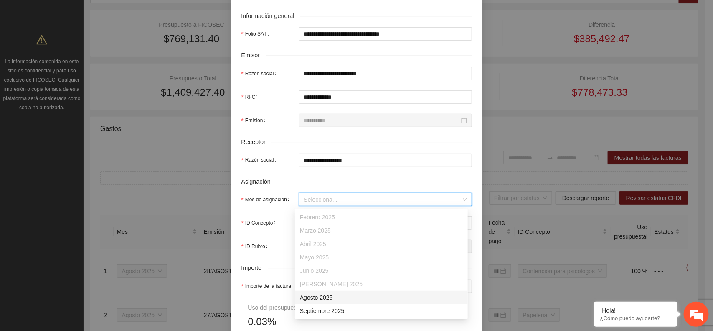
click at [328, 297] on div "Agosto 2025" at bounding box center [381, 296] width 163 height 9
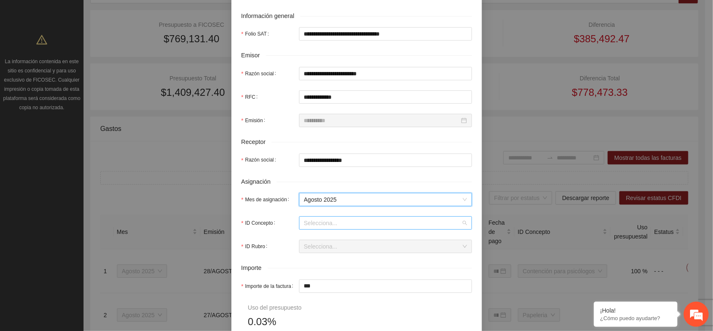
click at [344, 222] on input "ID Concepto" at bounding box center [382, 222] width 157 height 13
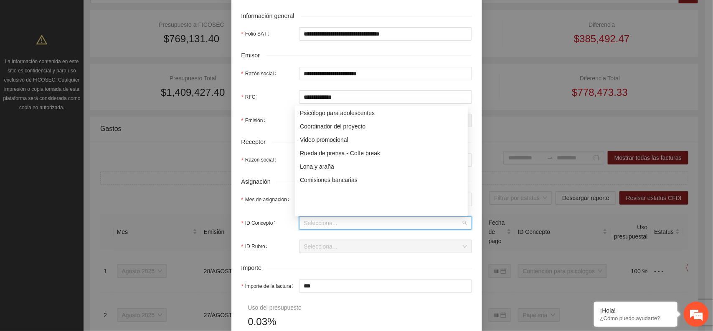
scroll to position [43, 0]
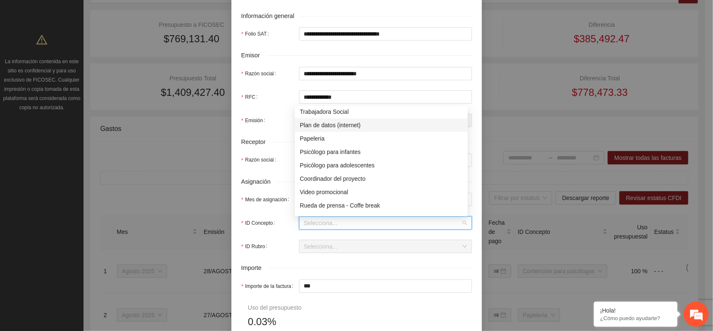
click at [335, 122] on div "Plan de datos (internet)" at bounding box center [381, 124] width 163 height 9
type input "***"
type input "*"
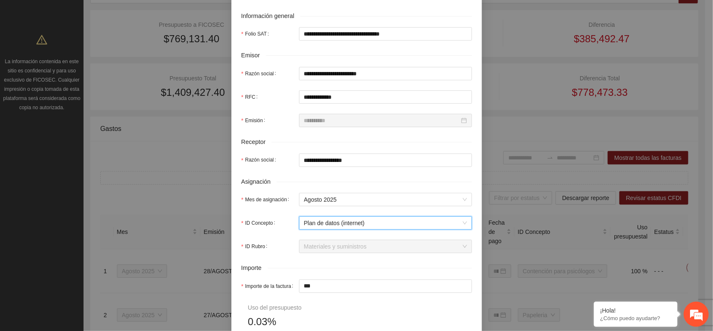
scroll to position [209, 0]
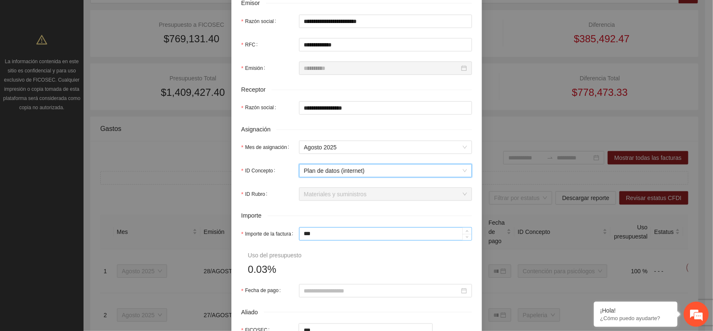
click at [354, 237] on input "***" at bounding box center [386, 233] width 172 height 13
type input "**"
type input "*"
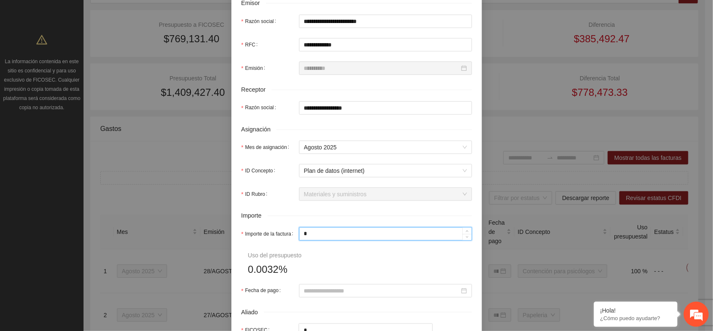
type input "*"
click at [335, 226] on form "**********" at bounding box center [357, 151] width 231 height 571
click at [326, 233] on input "Importe de la factura" at bounding box center [386, 233] width 172 height 13
type input "*"
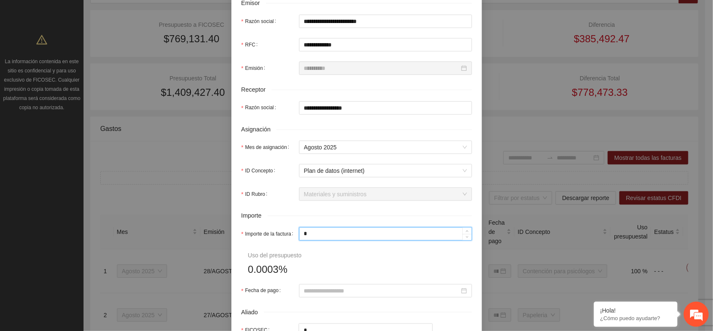
type input "**"
type input "***"
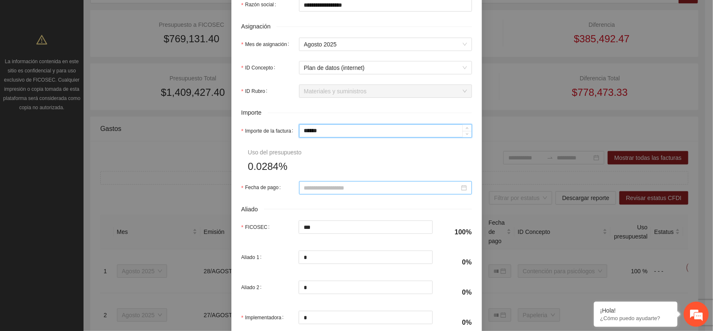
scroll to position [313, 0]
type input "***"
click at [345, 185] on input "Fecha de pago" at bounding box center [381, 185] width 155 height 9
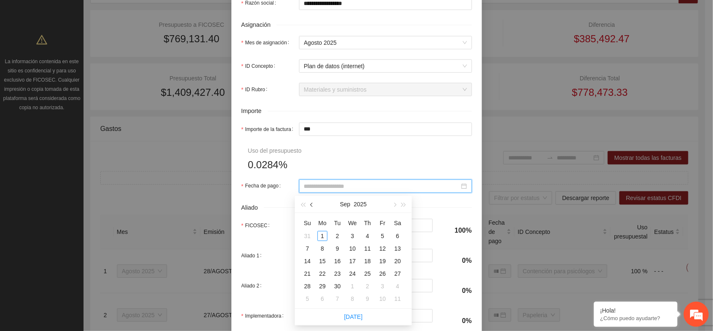
click at [315, 206] on button "button" at bounding box center [312, 204] width 9 height 17
type input "**********"
click at [338, 276] on div "19" at bounding box center [338, 273] width 10 height 10
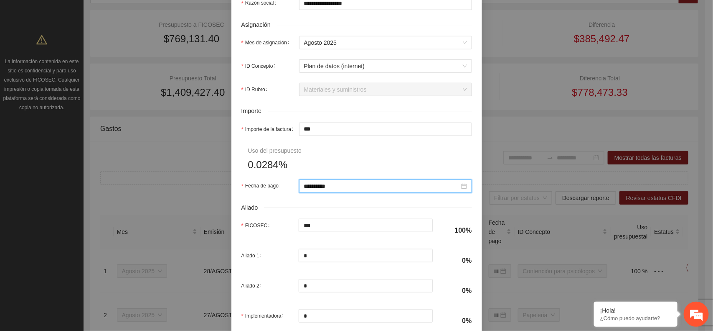
scroll to position [366, 0]
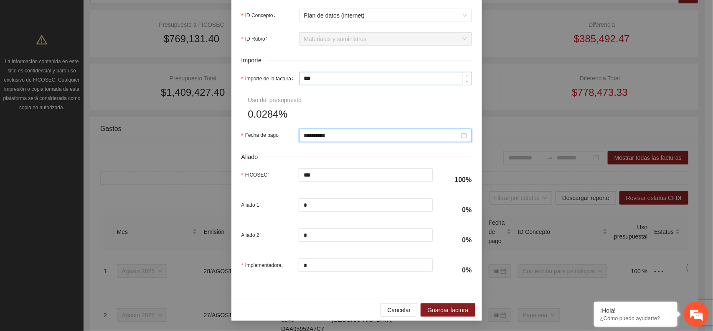
click at [310, 78] on input "***" at bounding box center [386, 78] width 172 height 13
type input "**"
type input "*"
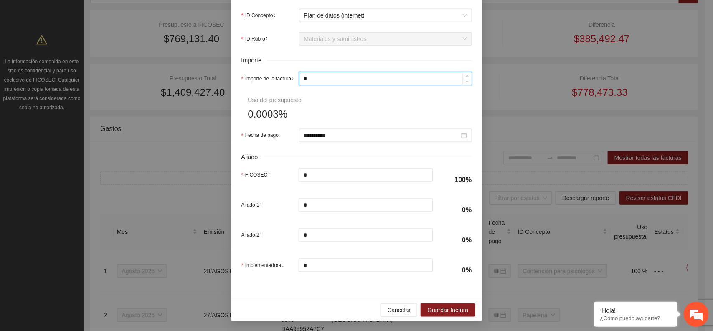
type input "*"
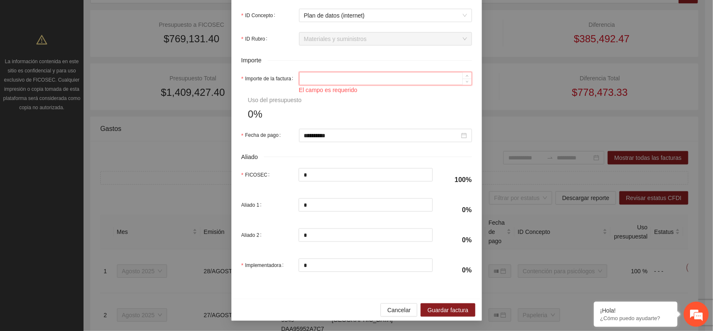
type input "*"
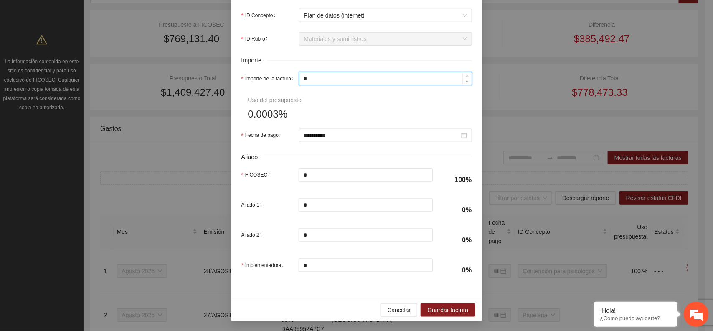
type input "**"
type input "***"
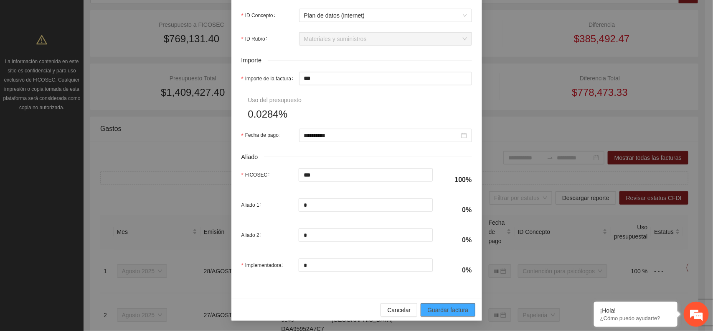
click at [441, 308] on span "Guardar factura" at bounding box center [447, 309] width 41 height 9
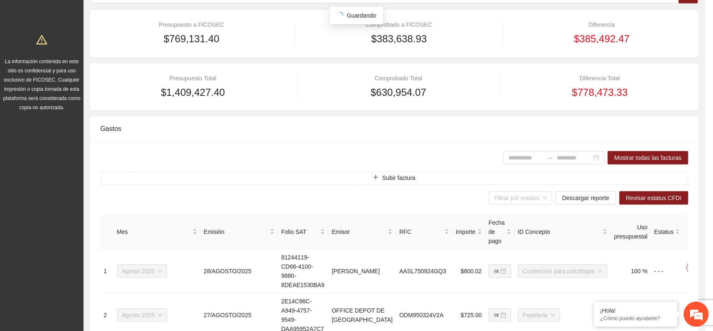
scroll to position [299, 0]
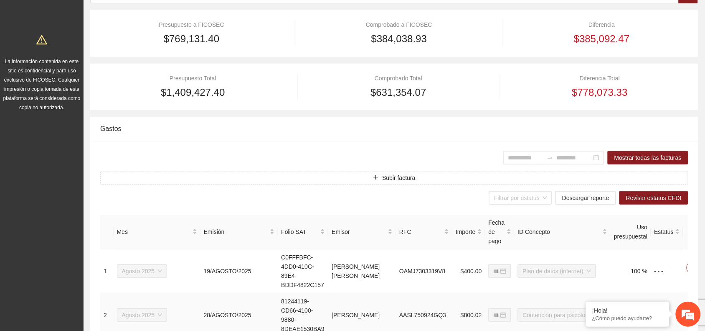
click at [705, 308] on icon "edit" at bounding box center [710, 311] width 7 height 7
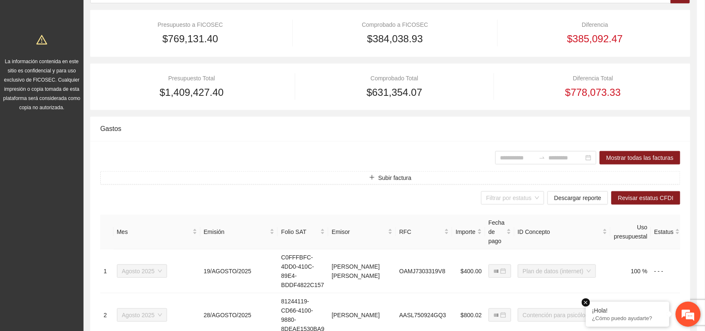
type input "**********"
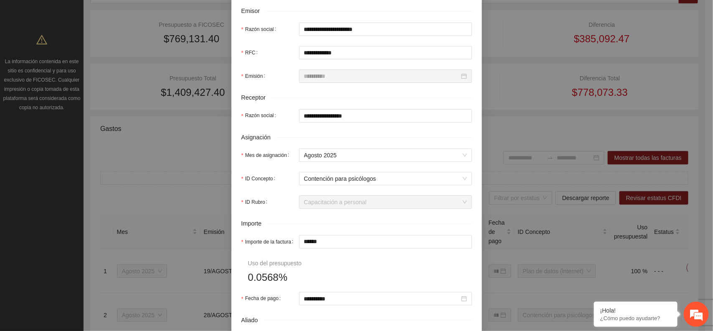
scroll to position [209, 0]
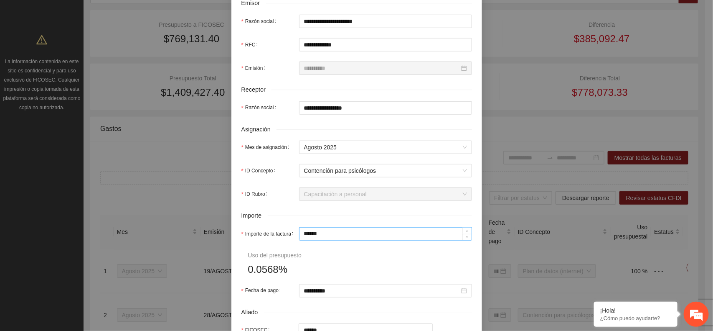
click at [325, 234] on input "******" at bounding box center [386, 233] width 172 height 13
type input "***"
type input "**"
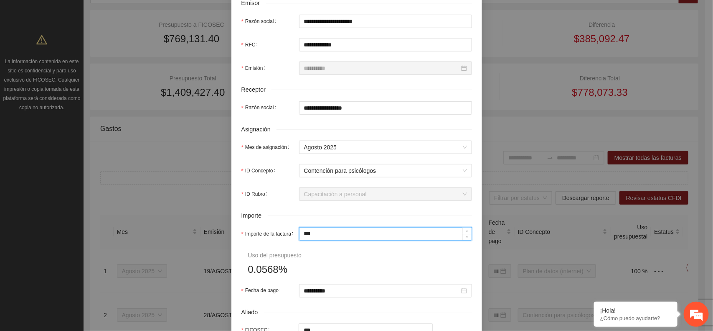
type input "**"
type input "*"
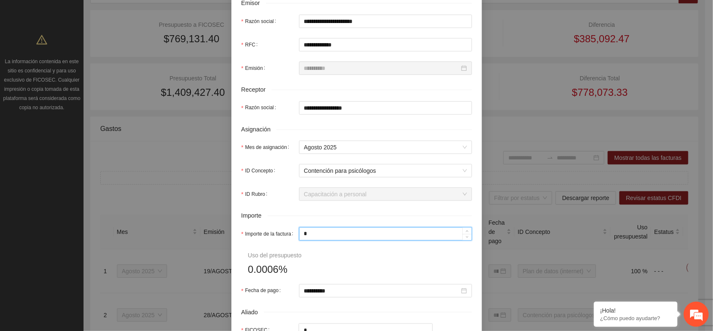
type input "*"
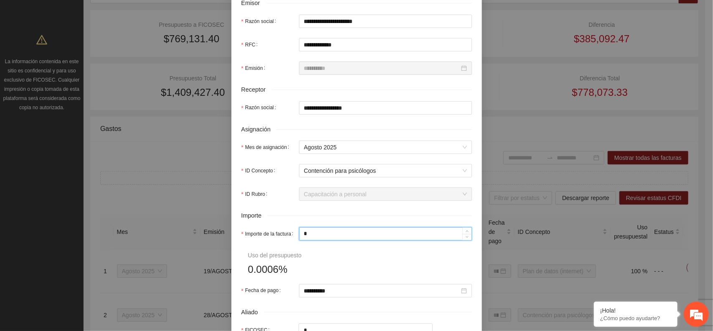
type input "**"
type input "***"
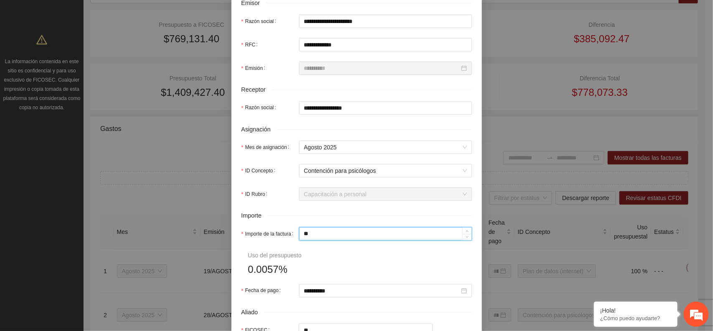
type input "***"
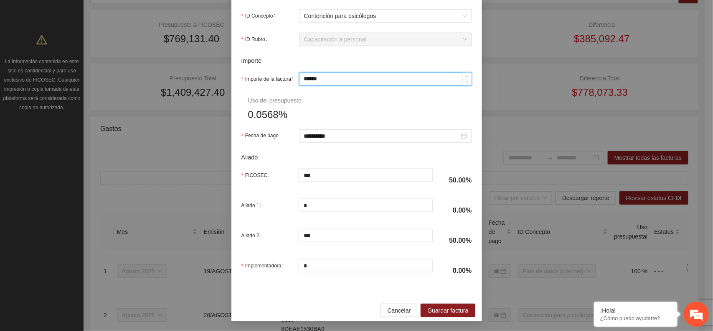
scroll to position [366, 0]
type input "***"
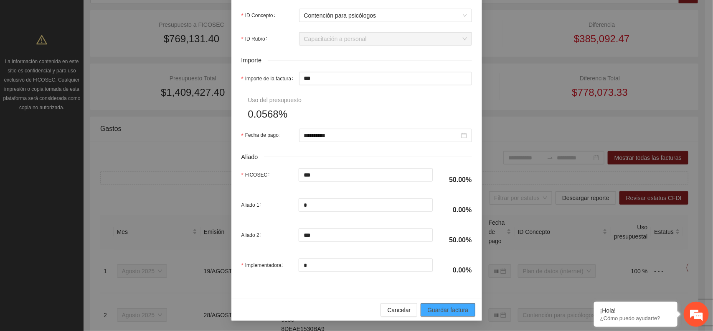
click at [442, 308] on span "Guardar factura" at bounding box center [447, 309] width 41 height 9
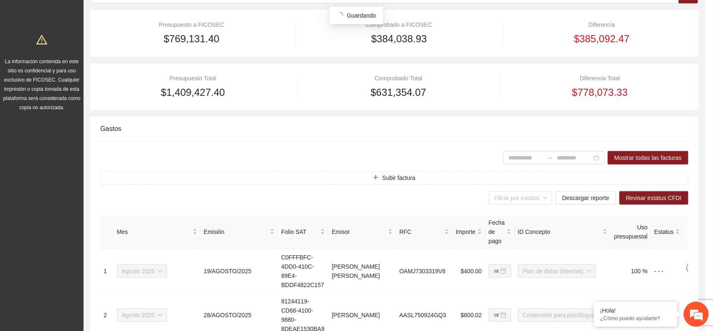
scroll to position [324, 0]
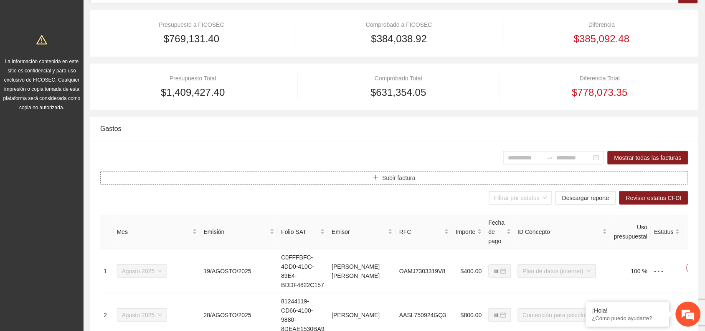
click at [384, 179] on span "Subir factura" at bounding box center [398, 177] width 33 height 9
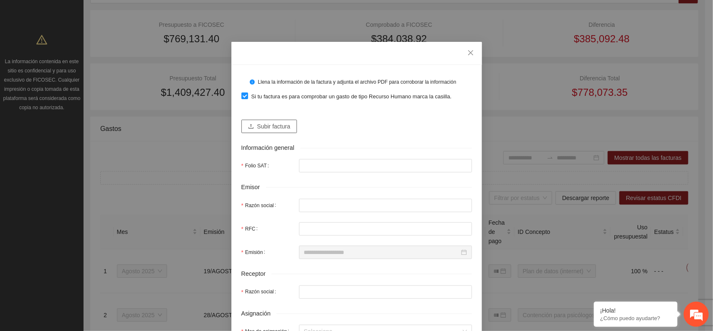
drag, startPoint x: 267, startPoint y: 125, endPoint x: 362, endPoint y: 136, distance: 95.8
click at [252, 95] on span "Si tu factura es para comprobar un gasto de tipo Recurso Humano marca la casill…" at bounding box center [351, 96] width 207 height 8
click at [259, 120] on button "Subir factura" at bounding box center [270, 125] width 56 height 13
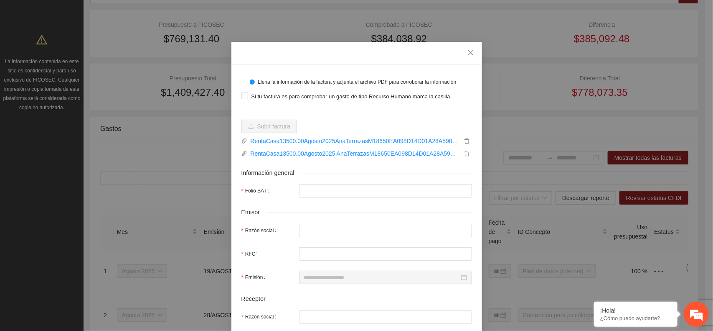
type input "**********"
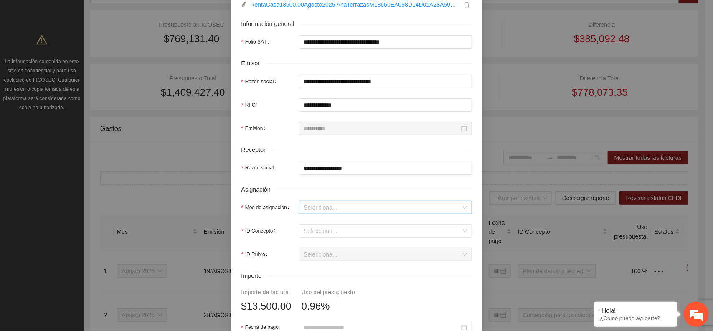
scroll to position [157, 0]
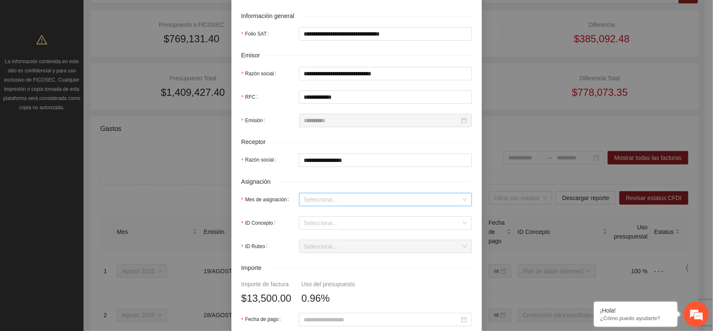
click at [312, 199] on input "Mes de asignación" at bounding box center [382, 199] width 157 height 13
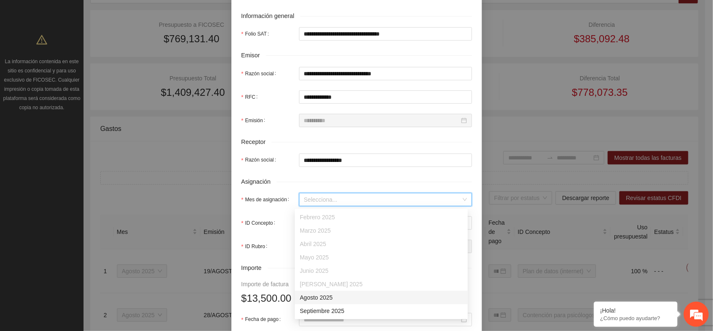
click at [313, 297] on div "Agosto 2025" at bounding box center [381, 296] width 163 height 9
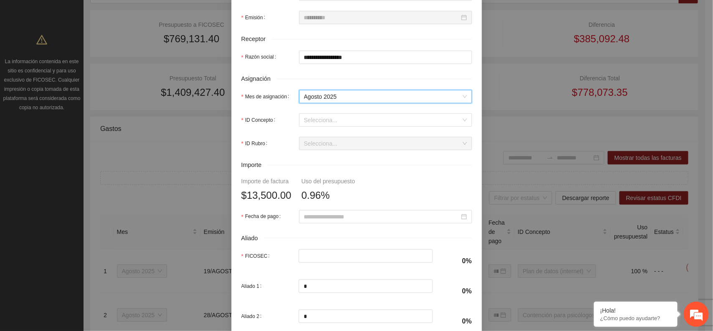
scroll to position [261, 0]
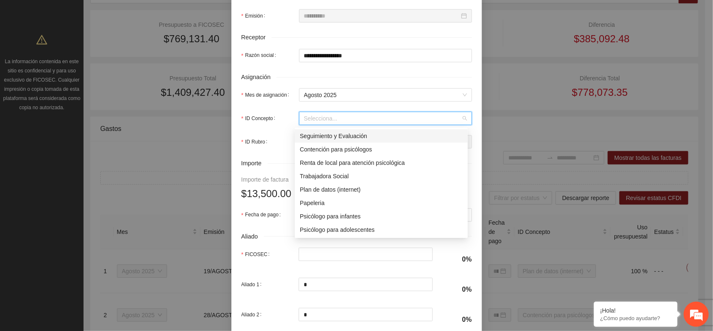
click at [348, 122] on input "ID Concepto" at bounding box center [382, 118] width 157 height 13
click at [333, 163] on div "Renta de local para atención psicológica" at bounding box center [381, 162] width 163 height 9
type input "*****"
type input "*"
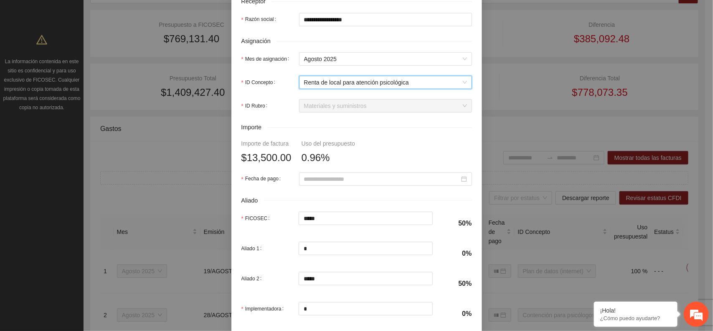
scroll to position [313, 0]
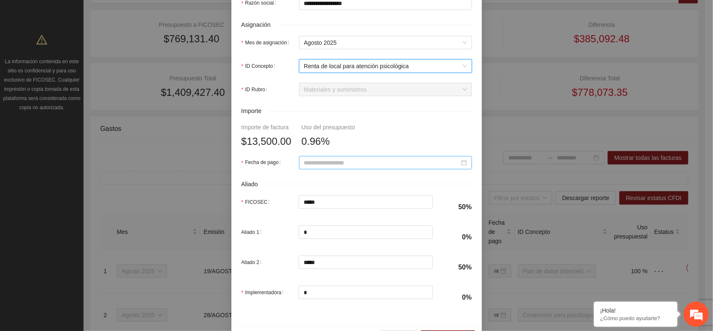
click at [358, 163] on input "Fecha de pago" at bounding box center [381, 162] width 155 height 9
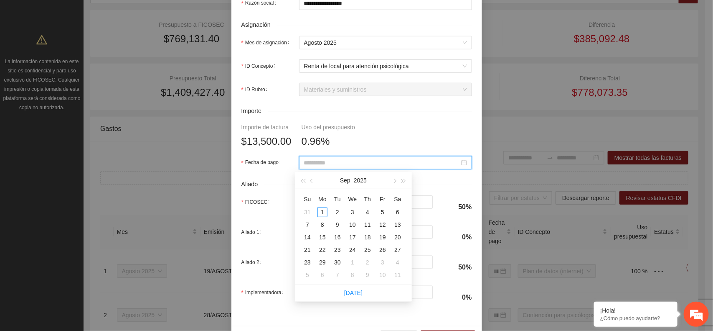
type input "**********"
click at [366, 235] on div "18" at bounding box center [368, 237] width 10 height 10
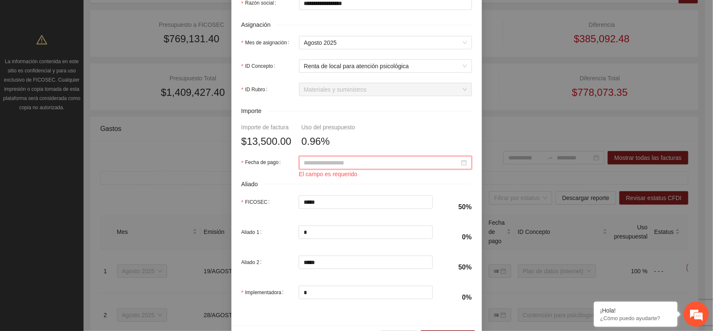
click at [461, 163] on div at bounding box center [385, 162] width 163 height 9
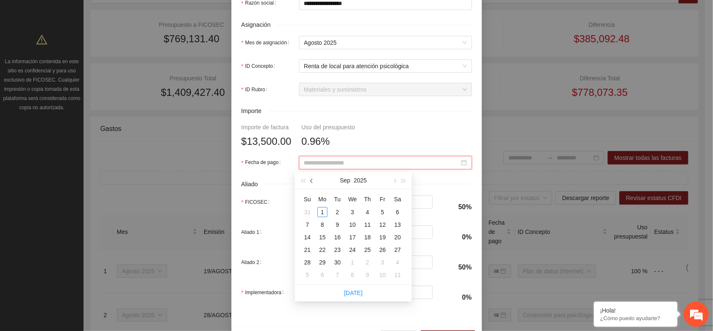
click at [315, 181] on button "button" at bounding box center [312, 180] width 9 height 17
type input "**********"
click at [323, 250] on div "18" at bounding box center [323, 249] width 10 height 10
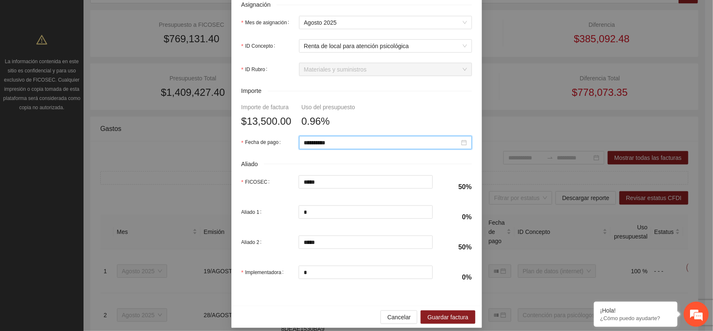
scroll to position [343, 0]
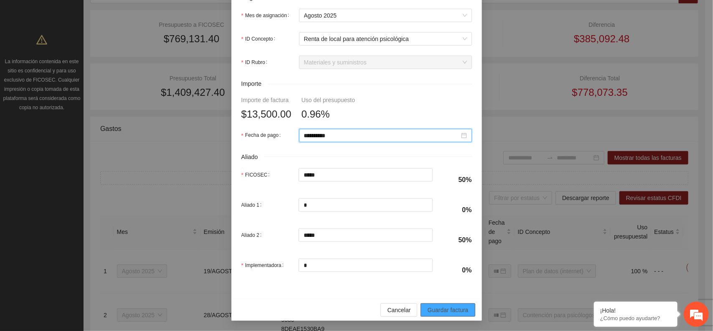
click at [443, 308] on span "Guardar factura" at bounding box center [447, 309] width 41 height 9
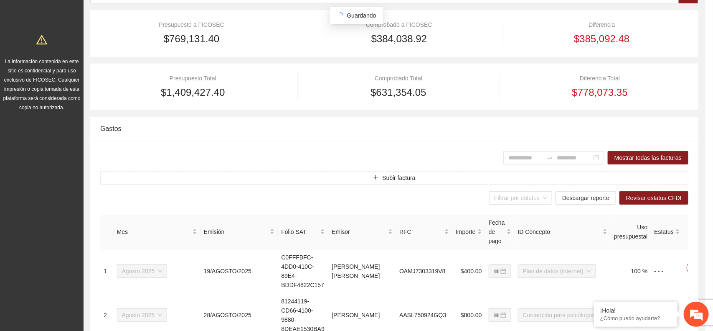
scroll to position [276, 0]
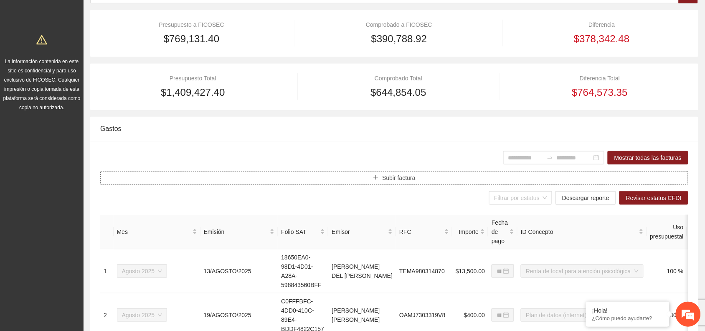
click at [424, 176] on button "Subir factura" at bounding box center [394, 177] width 588 height 13
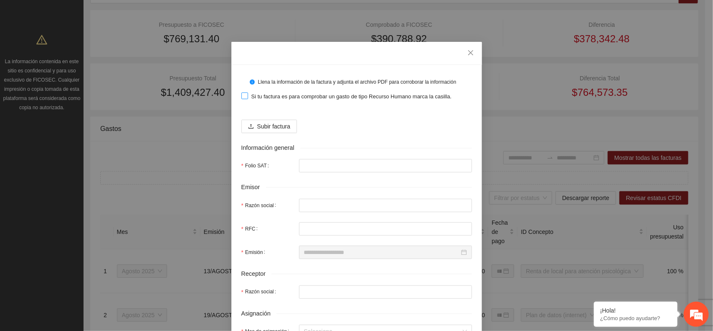
click at [272, 98] on span "Si tu factura es para comprobar un gasto de tipo Recurso Humano marca la casill…" at bounding box center [351, 96] width 207 height 8
click at [264, 125] on span "Subir factura" at bounding box center [273, 126] width 33 height 9
click at [272, 128] on span "Subir factura" at bounding box center [273, 126] width 33 height 9
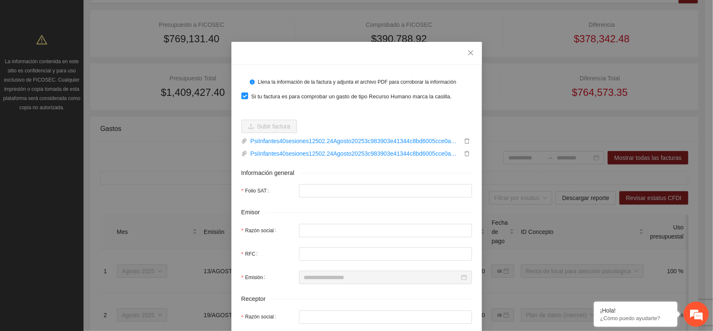
type input "**********"
type input "*********"
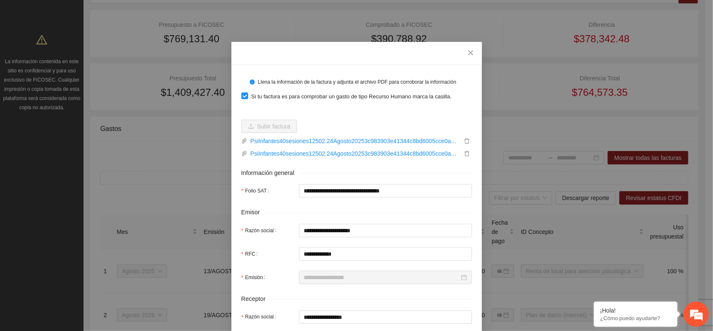
type input "**********"
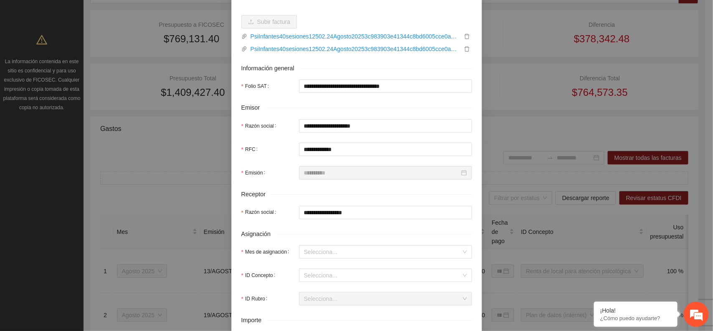
scroll to position [157, 0]
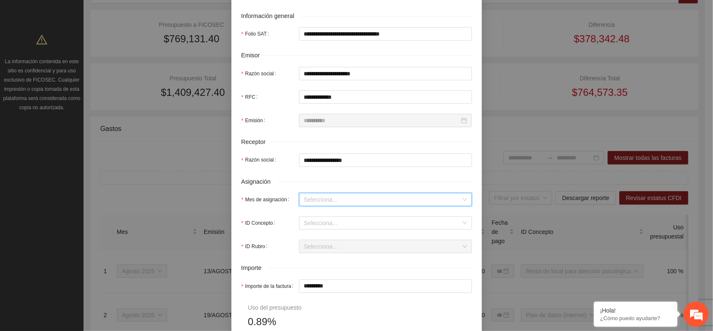
click at [374, 201] on input "Mes de asignación" at bounding box center [382, 199] width 157 height 13
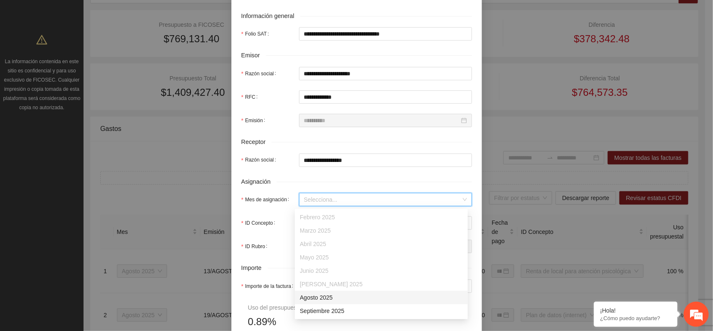
click at [325, 300] on div "Agosto 2025" at bounding box center [381, 296] width 163 height 9
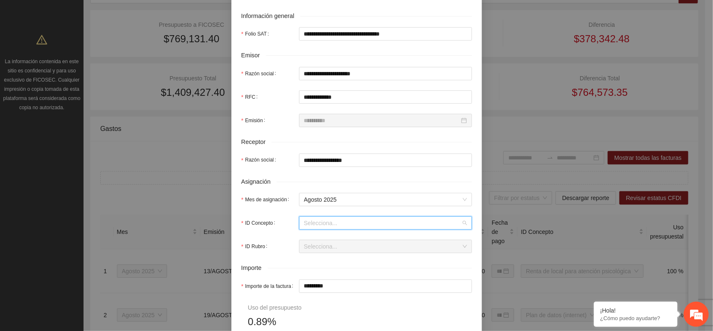
click at [351, 224] on input "ID Concepto" at bounding box center [382, 222] width 157 height 13
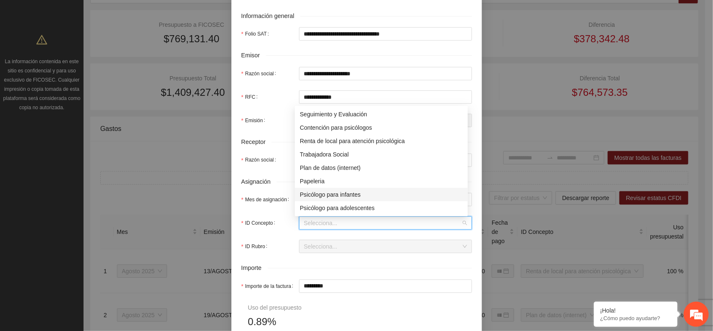
click at [343, 191] on div "Psicólogo para infantes" at bounding box center [381, 194] width 163 height 9
type input "********"
type input "******"
type input "********"
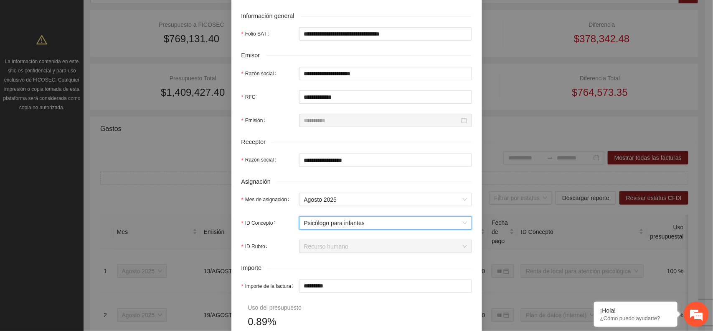
scroll to position [209, 0]
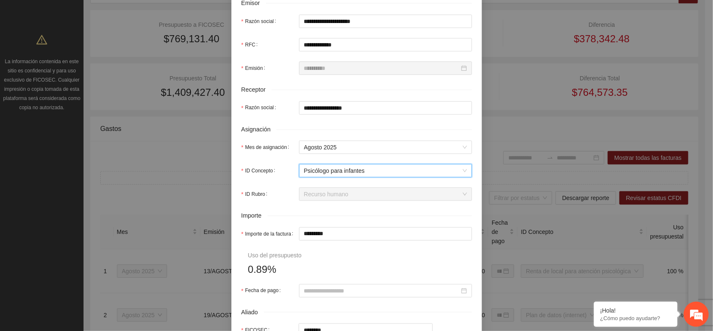
click at [406, 242] on form "**********" at bounding box center [357, 151] width 231 height 571
click at [336, 236] on input "*********" at bounding box center [386, 233] width 172 height 13
type input "********"
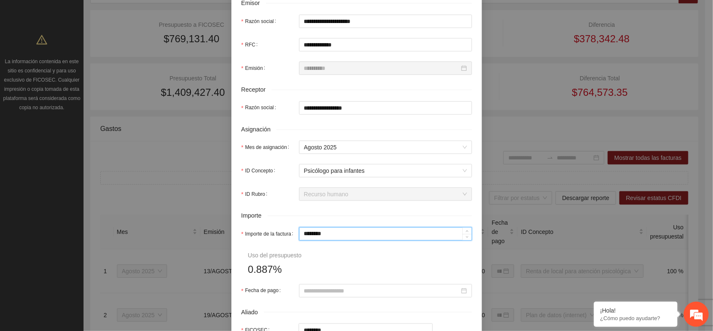
type input "******"
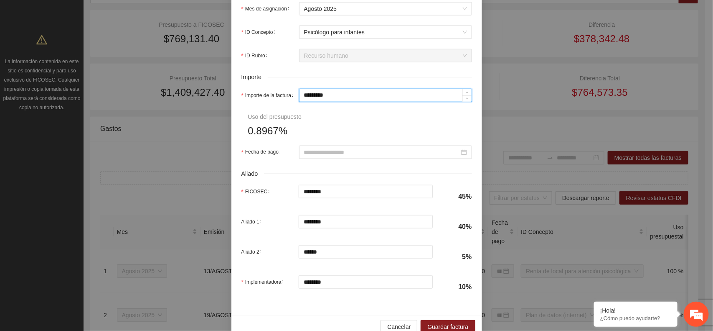
scroll to position [366, 0]
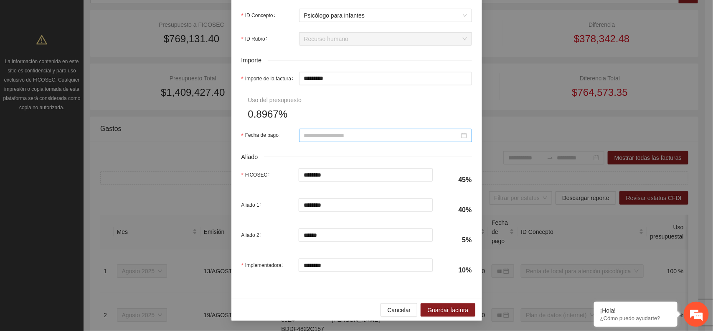
click at [356, 130] on div at bounding box center [385, 135] width 173 height 13
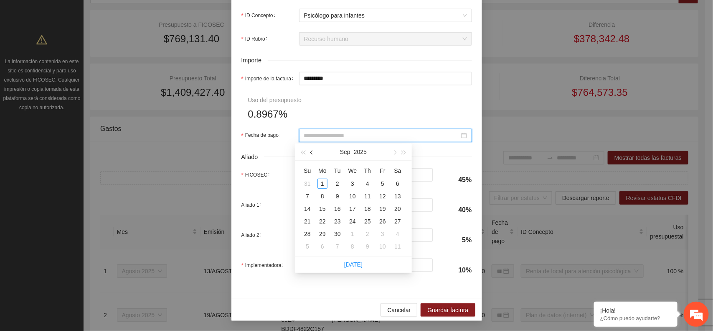
click at [314, 155] on button "button" at bounding box center [312, 151] width 9 height 17
click at [383, 206] on div "15" at bounding box center [383, 208] width 10 height 10
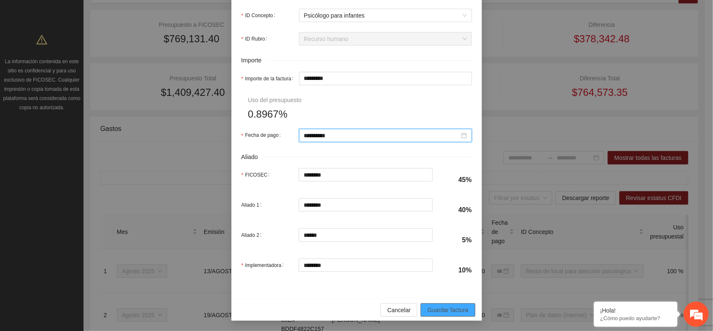
click at [446, 308] on span "Guardar factura" at bounding box center [447, 309] width 41 height 9
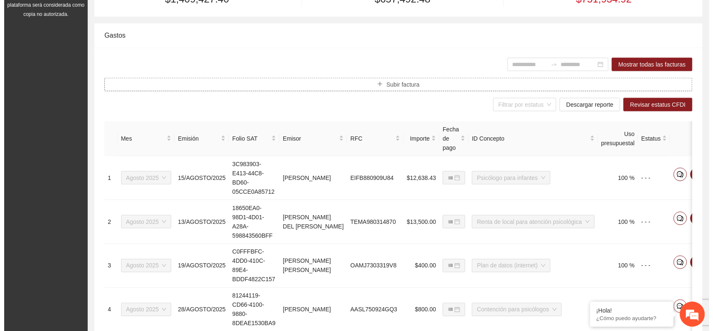
scroll to position [231, 0]
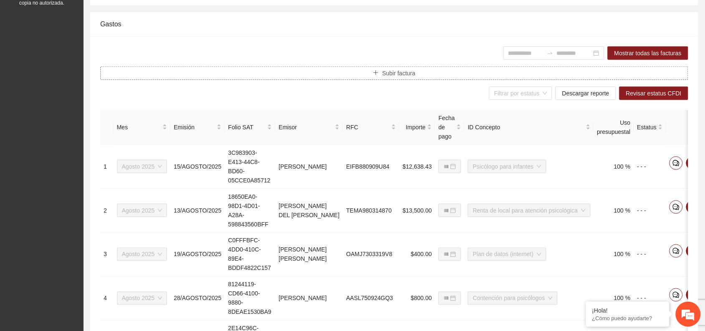
click at [412, 70] on span "Subir factura" at bounding box center [398, 73] width 33 height 9
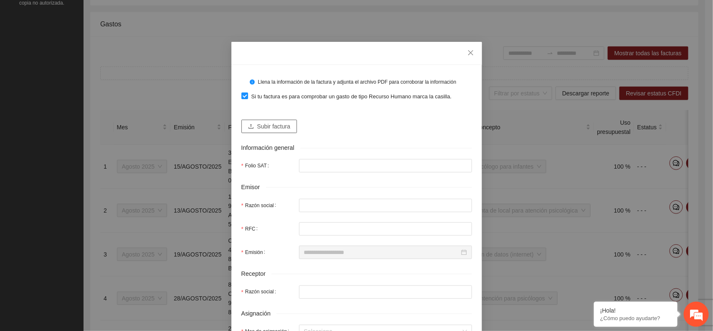
click at [248, 126] on icon "upload" at bounding box center [251, 126] width 6 height 6
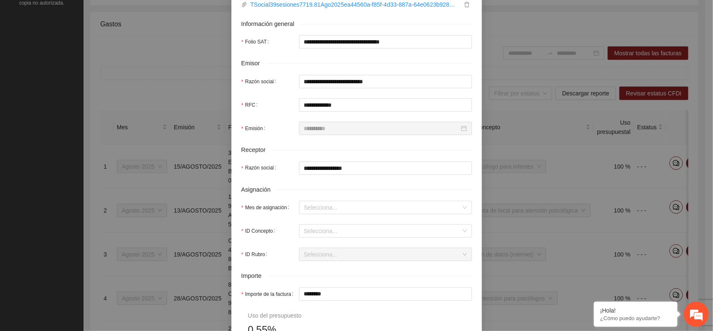
scroll to position [157, 0]
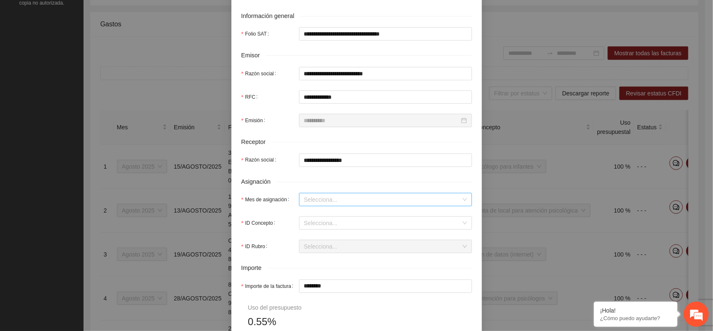
click at [335, 200] on input "Mes de asignación" at bounding box center [382, 199] width 157 height 13
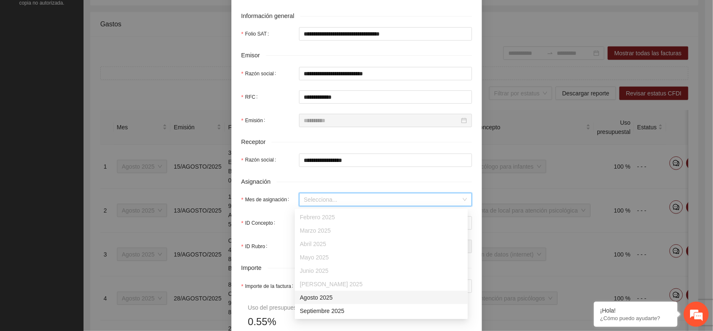
click at [312, 296] on div "Agosto 2025" at bounding box center [381, 296] width 163 height 9
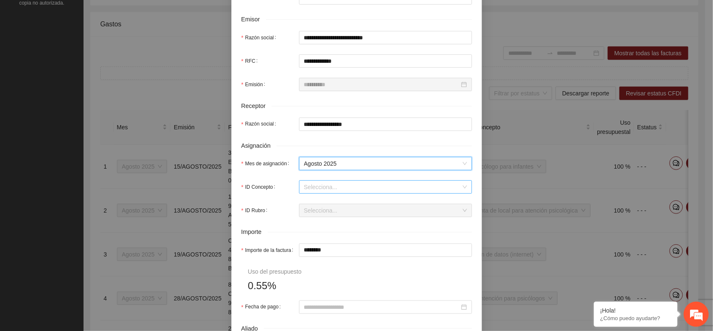
scroll to position [209, 0]
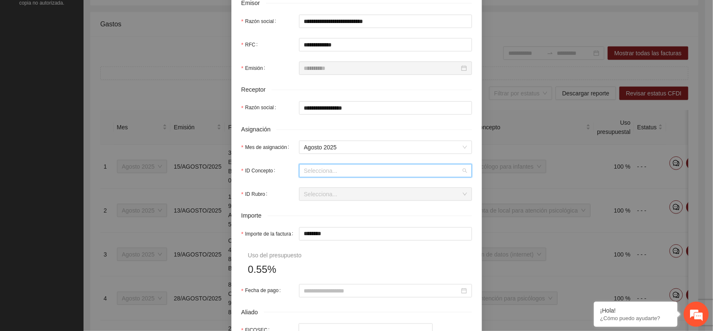
click at [348, 173] on input "ID Concepto" at bounding box center [382, 170] width 157 height 13
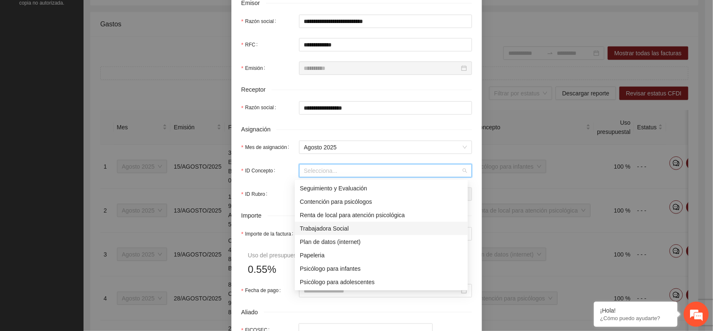
click at [339, 228] on div "Trabajadora Social" at bounding box center [381, 228] width 163 height 9
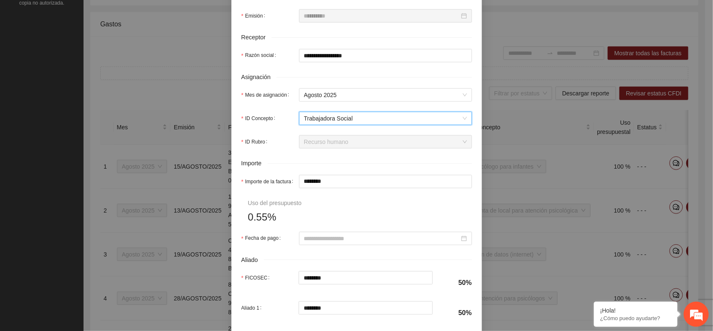
scroll to position [313, 0]
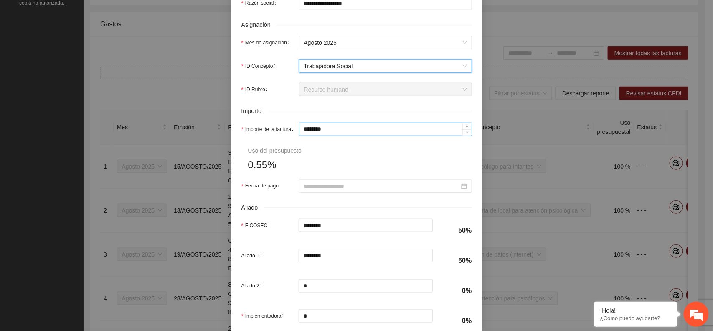
click at [328, 134] on input "********" at bounding box center [386, 129] width 172 height 13
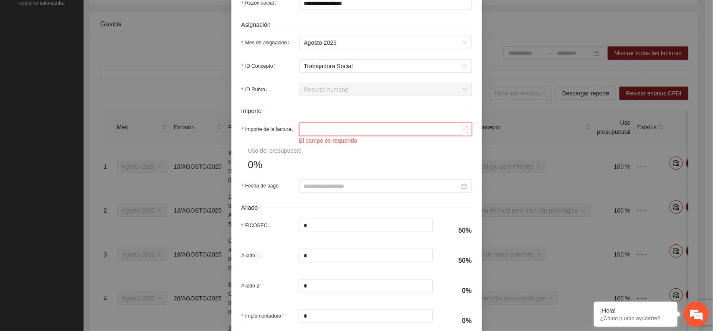
click at [324, 135] on input "Importe de la factura" at bounding box center [386, 129] width 172 height 13
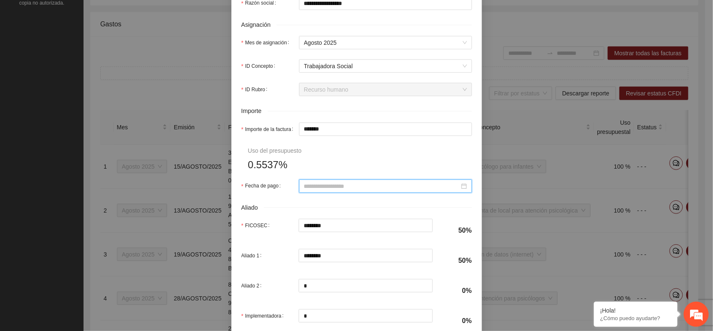
click at [343, 187] on input "Fecha de pago" at bounding box center [381, 185] width 155 height 9
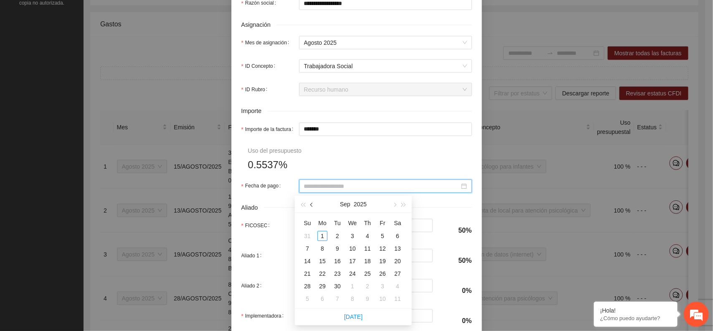
click at [311, 206] on button "button" at bounding box center [312, 204] width 9 height 17
click at [384, 258] on div "15" at bounding box center [383, 261] width 10 height 10
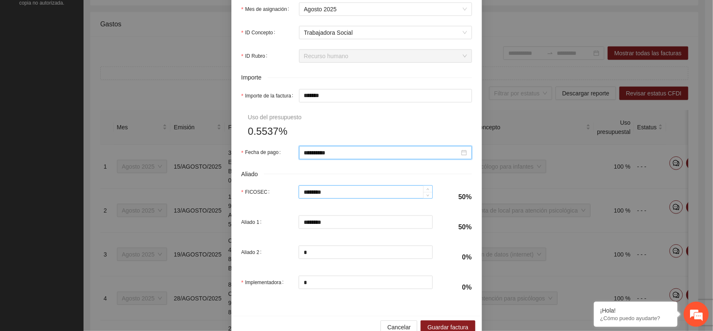
scroll to position [366, 0]
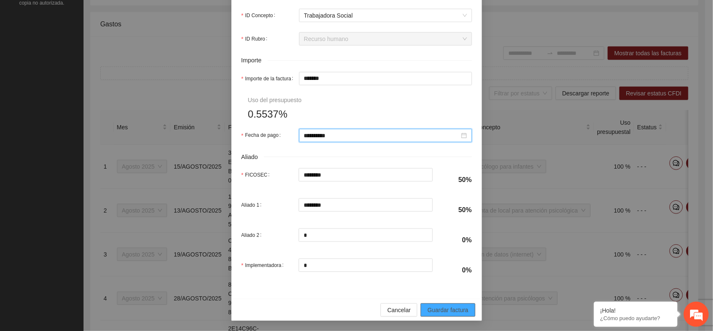
click at [442, 308] on span "Guardar factura" at bounding box center [447, 309] width 41 height 9
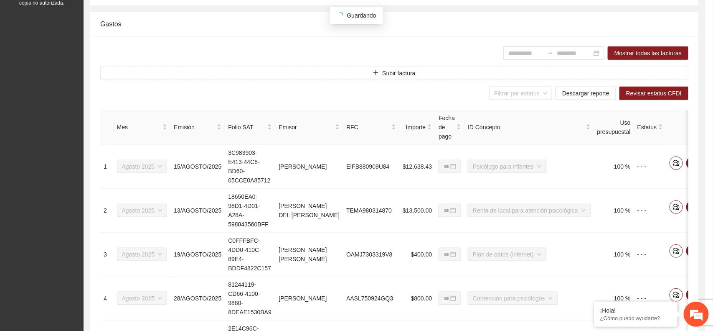
scroll to position [299, 0]
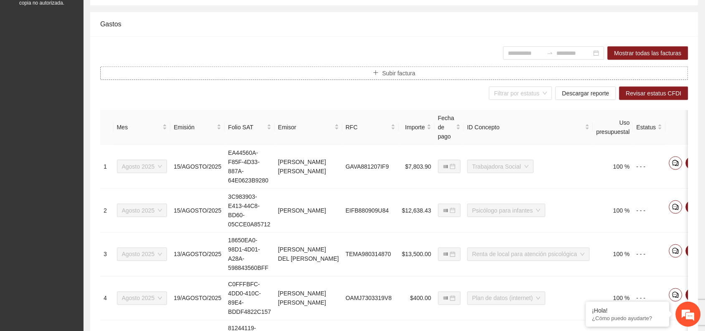
click at [394, 70] on span "Subir factura" at bounding box center [398, 73] width 33 height 9
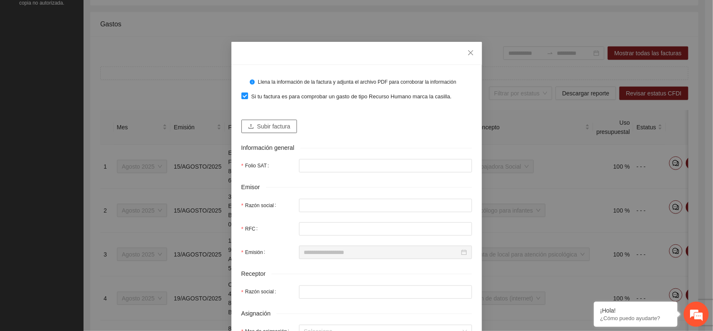
click at [266, 128] on span "Subir factura" at bounding box center [273, 126] width 33 height 9
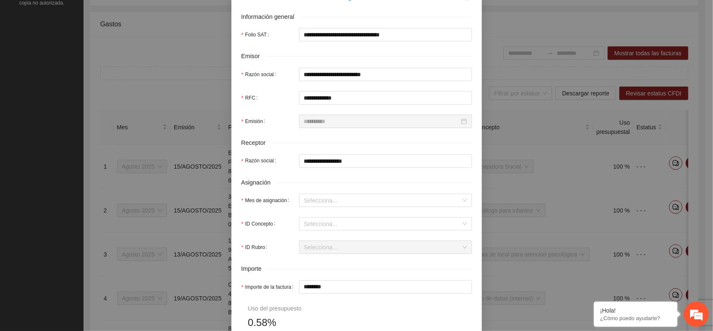
scroll to position [157, 0]
click at [346, 203] on input "Mes de asignación" at bounding box center [382, 199] width 157 height 13
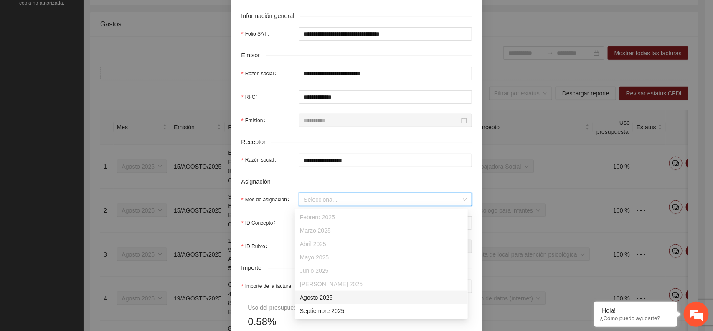
click at [336, 295] on div "Agosto 2025" at bounding box center [381, 296] width 163 height 9
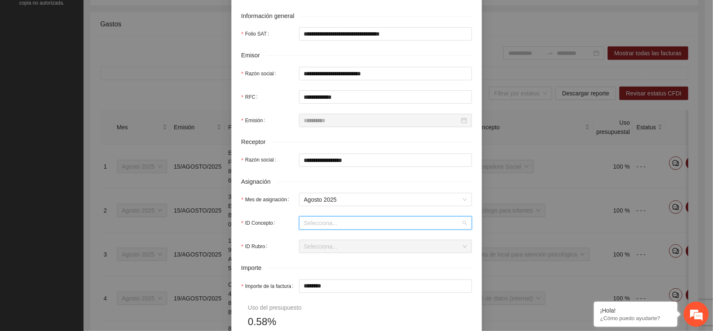
click at [361, 228] on input "ID Concepto" at bounding box center [382, 222] width 157 height 13
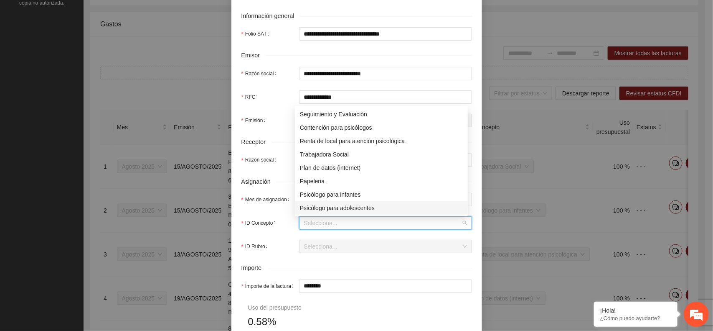
click at [363, 208] on div "Psicólogo para adolescentes" at bounding box center [381, 207] width 163 height 9
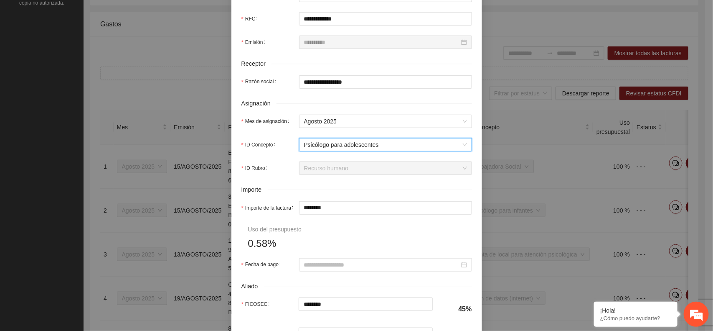
scroll to position [261, 0]
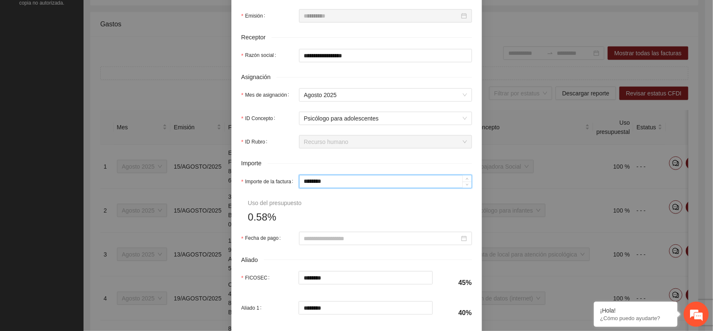
click at [343, 182] on input "********" at bounding box center [386, 181] width 172 height 13
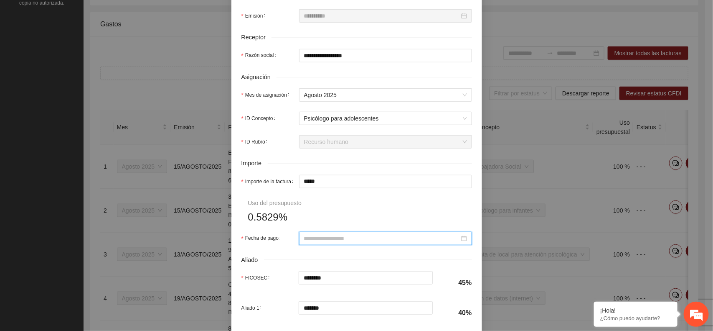
click at [379, 242] on input "Fecha de pago" at bounding box center [381, 238] width 155 height 9
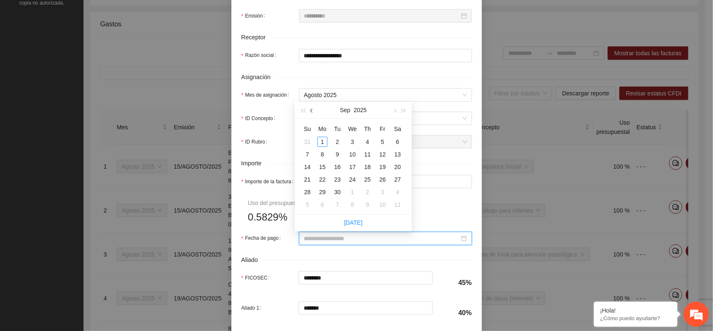
click at [313, 114] on button "button" at bounding box center [312, 110] width 9 height 17
click at [381, 165] on div "15" at bounding box center [383, 167] width 10 height 10
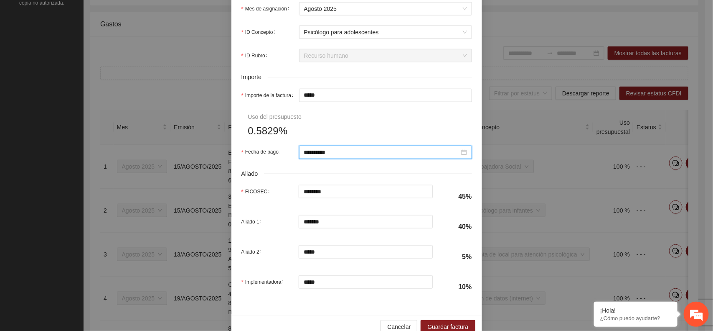
scroll to position [366, 0]
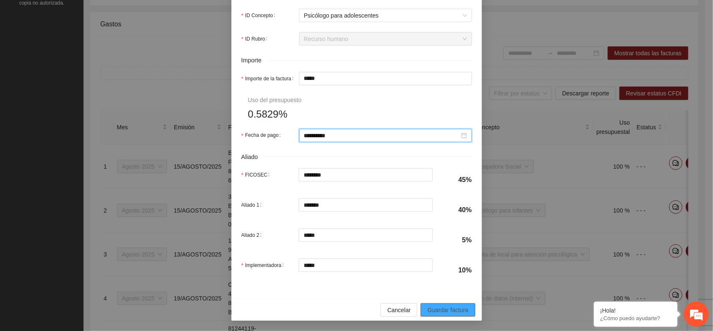
click at [437, 309] on span "Guardar factura" at bounding box center [447, 309] width 41 height 9
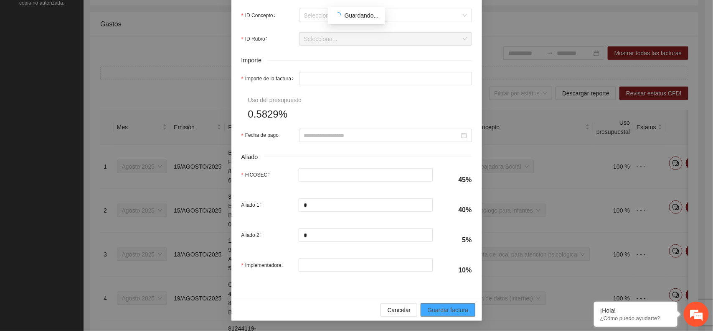
scroll to position [299, 0]
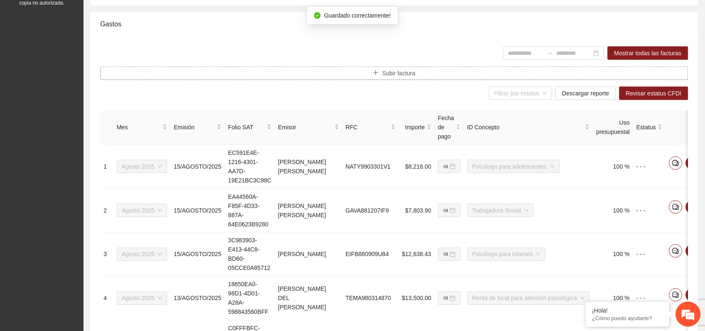
click at [416, 71] on button "Subir factura" at bounding box center [394, 72] width 588 height 13
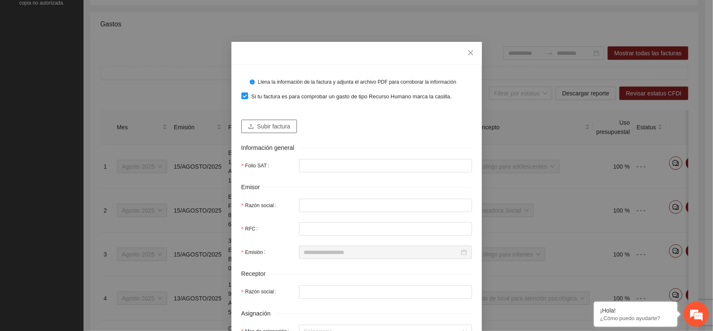
click at [278, 126] on span "Subir factura" at bounding box center [273, 126] width 33 height 9
click at [279, 126] on span "Subir factura" at bounding box center [273, 126] width 33 height 9
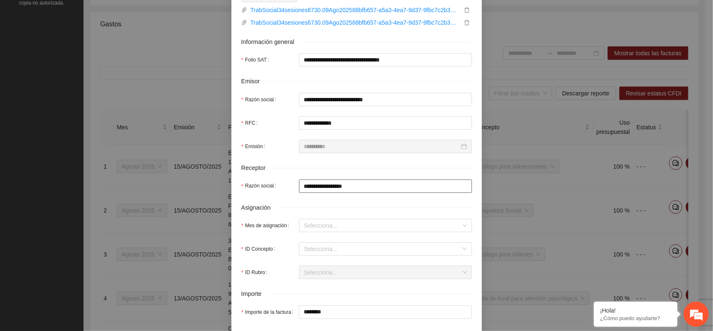
scroll to position [157, 0]
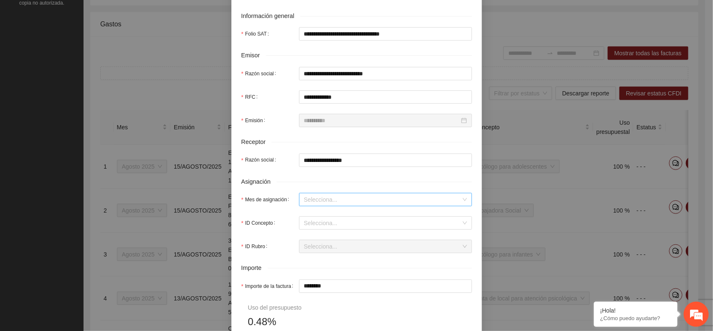
click at [362, 199] on input "Mes de asignación" at bounding box center [382, 199] width 157 height 13
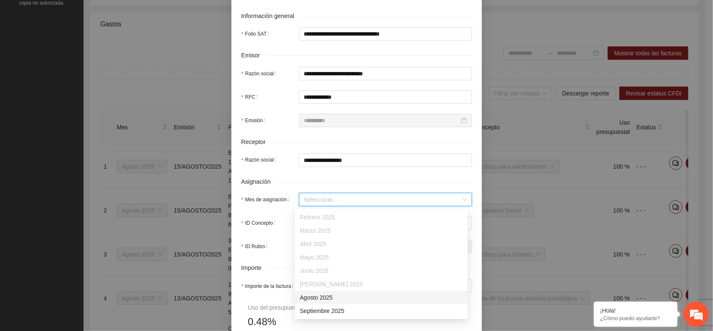
click at [328, 300] on div "Agosto 2025" at bounding box center [381, 296] width 163 height 9
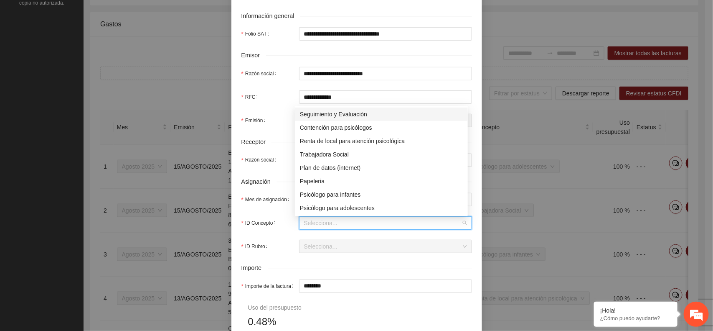
click at [382, 225] on input "ID Concepto" at bounding box center [382, 222] width 157 height 13
click at [349, 151] on div "Trabajadora Social" at bounding box center [381, 154] width 163 height 9
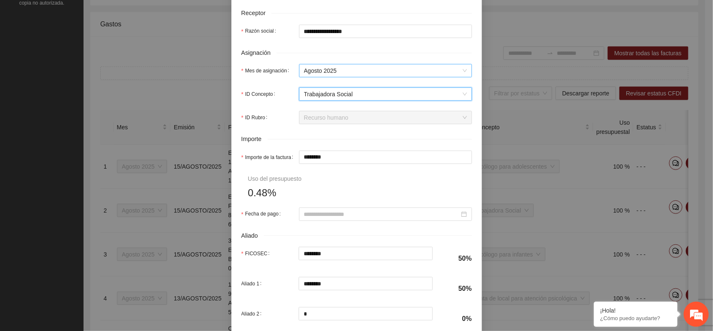
scroll to position [313, 0]
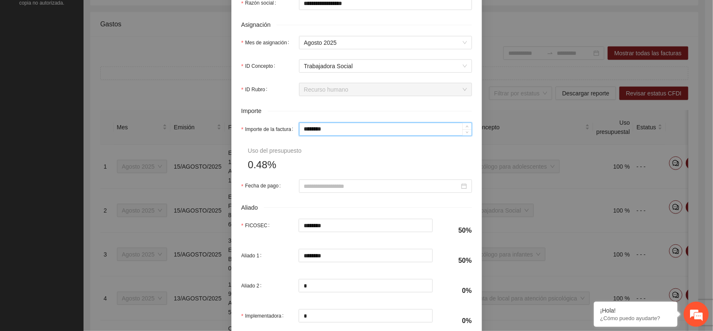
click at [344, 133] on input "********" at bounding box center [386, 129] width 172 height 13
click at [368, 192] on div at bounding box center [385, 185] width 173 height 13
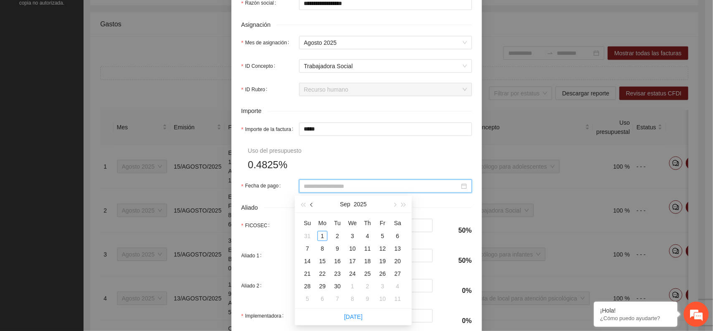
click at [314, 208] on button "button" at bounding box center [312, 204] width 9 height 17
click at [382, 285] on div "29" at bounding box center [383, 286] width 10 height 10
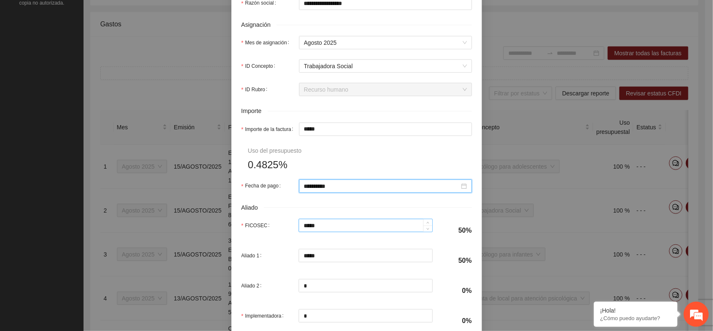
scroll to position [366, 0]
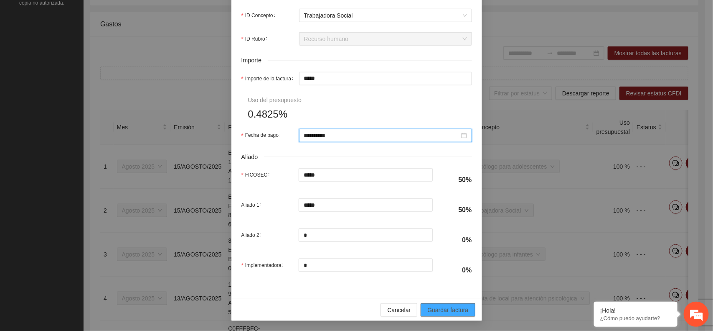
click at [453, 305] on span "Guardar factura" at bounding box center [447, 309] width 41 height 9
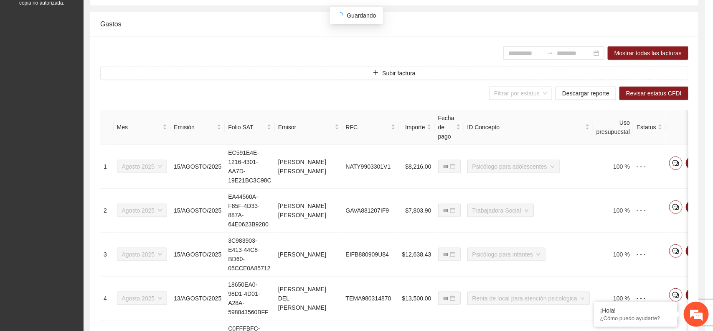
scroll to position [299, 0]
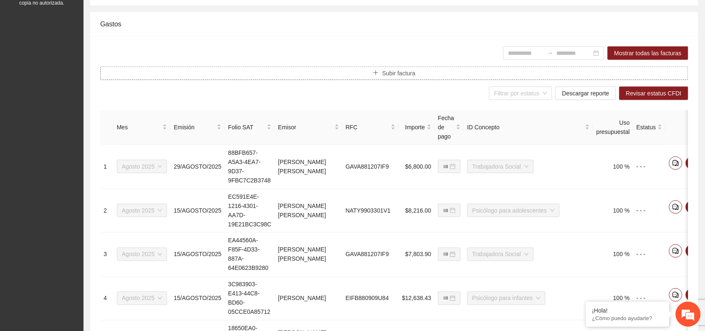
click at [406, 74] on span "Subir factura" at bounding box center [398, 73] width 33 height 9
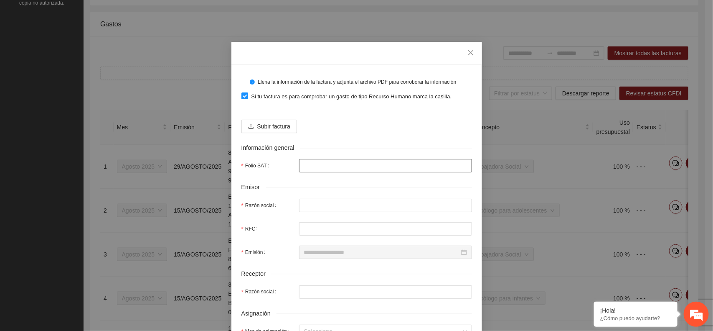
click at [310, 167] on input "Folio SAT" at bounding box center [385, 165] width 173 height 13
click at [266, 128] on span "Subir factura" at bounding box center [273, 126] width 33 height 9
click at [272, 129] on span "Subir factura" at bounding box center [273, 126] width 33 height 9
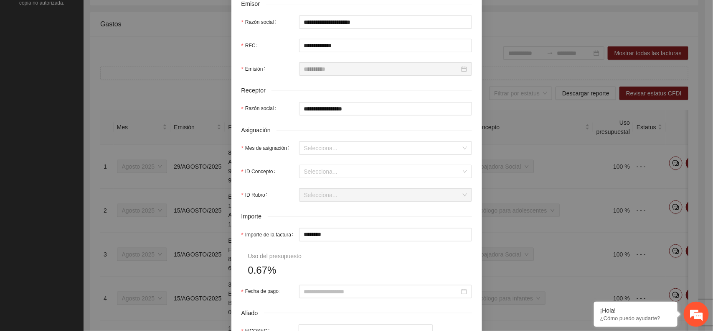
scroll to position [209, 0]
click at [337, 145] on input "Mes de asignación" at bounding box center [382, 147] width 157 height 13
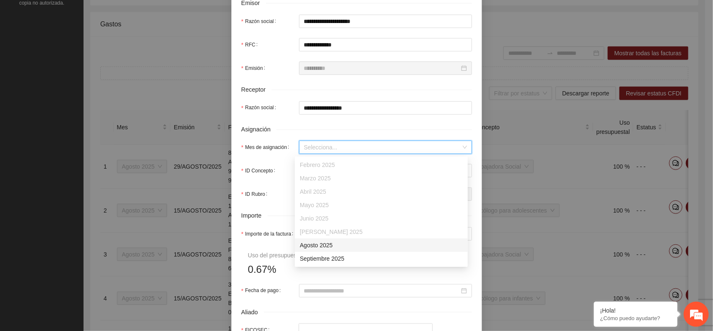
click at [322, 244] on div "Agosto 2025" at bounding box center [381, 244] width 163 height 9
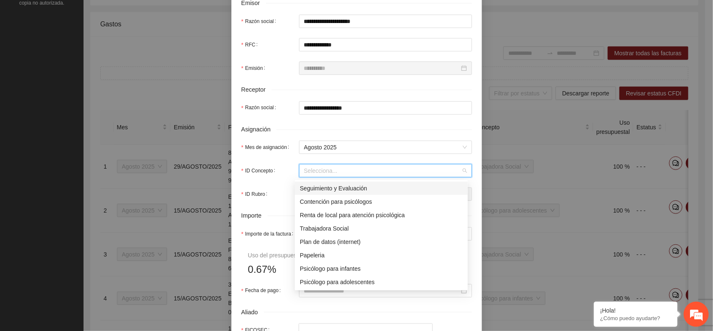
click at [341, 172] on input "ID Concepto" at bounding box center [382, 170] width 157 height 13
click at [347, 268] on div "Psicólogo para infantes" at bounding box center [381, 268] width 163 height 9
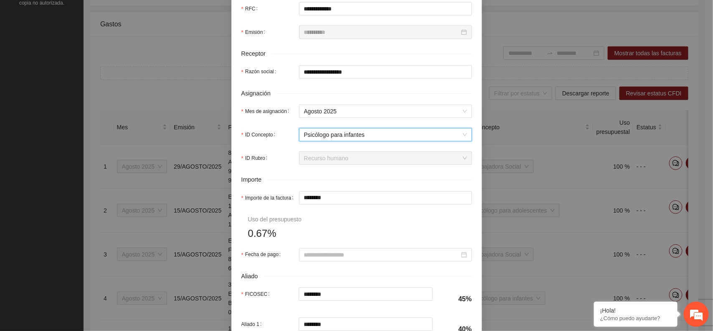
scroll to position [261, 0]
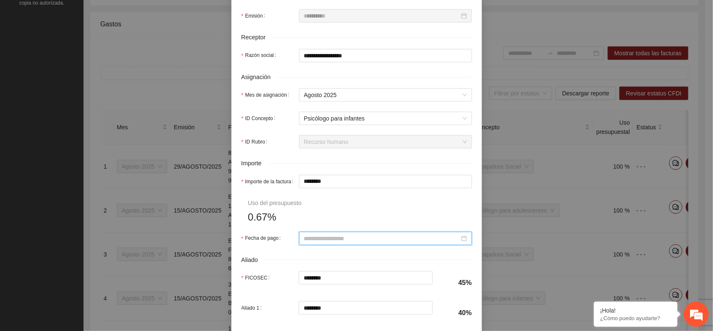
click at [345, 241] on input "Fecha de pago" at bounding box center [381, 238] width 155 height 9
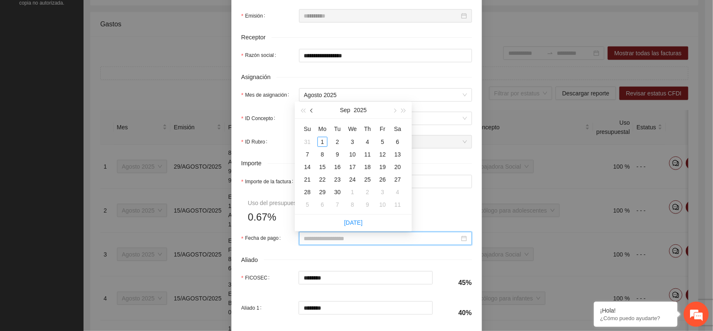
click at [314, 112] on button "button" at bounding box center [312, 110] width 9 height 17
click at [383, 190] on div "29" at bounding box center [383, 192] width 10 height 10
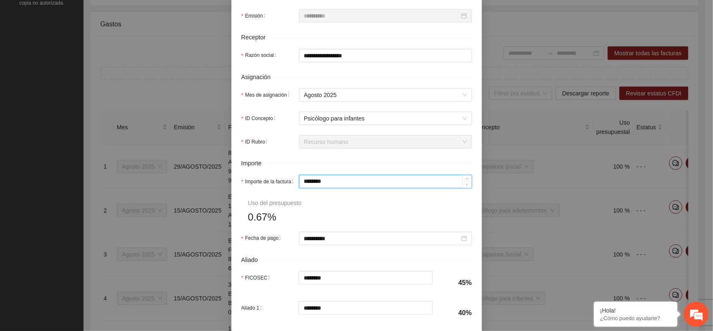
click at [328, 182] on input "********" at bounding box center [386, 181] width 172 height 13
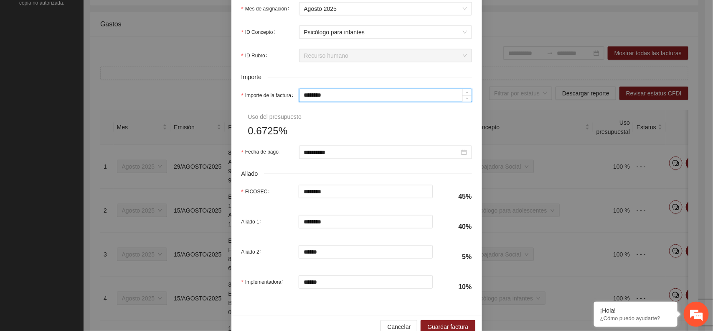
scroll to position [366, 0]
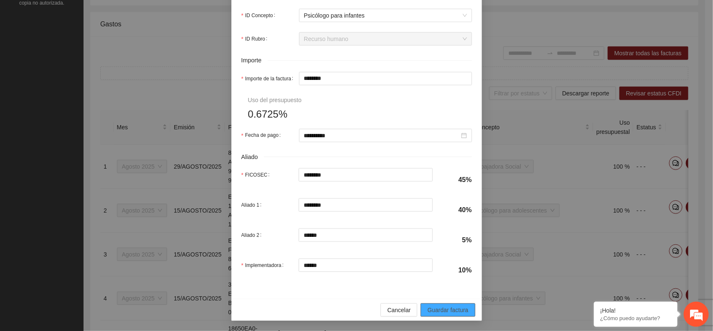
click at [450, 312] on span "Guardar factura" at bounding box center [447, 309] width 41 height 9
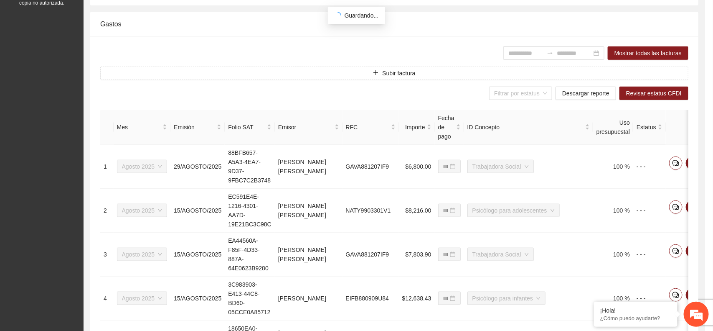
scroll to position [299, 0]
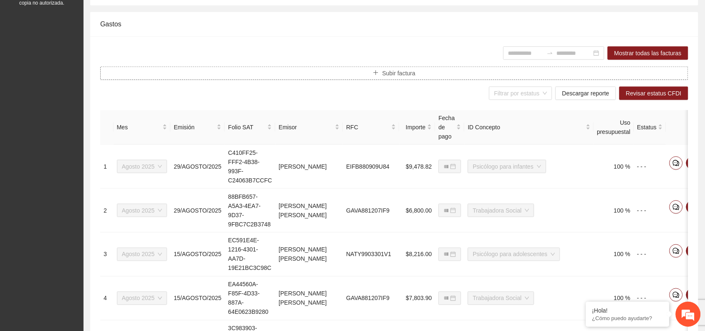
click at [419, 73] on button "Subir factura" at bounding box center [394, 72] width 588 height 13
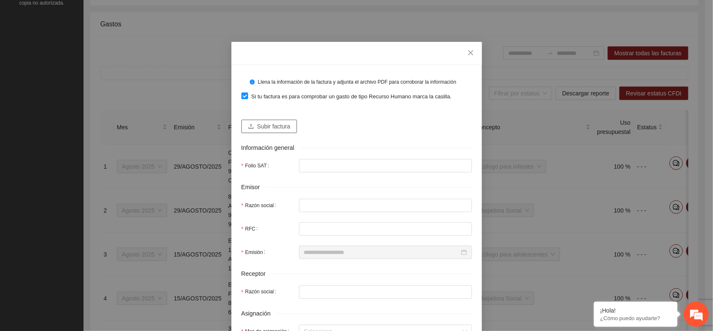
click at [274, 127] on span "Subir factura" at bounding box center [273, 126] width 33 height 9
click at [272, 126] on span "Subir factura" at bounding box center [273, 126] width 33 height 9
click at [274, 120] on button "Subir factura" at bounding box center [270, 125] width 56 height 13
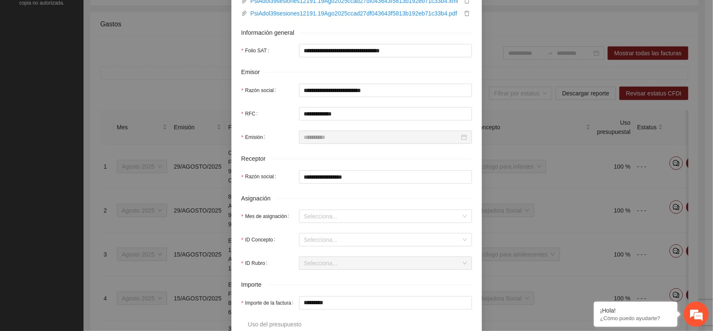
scroll to position [157, 0]
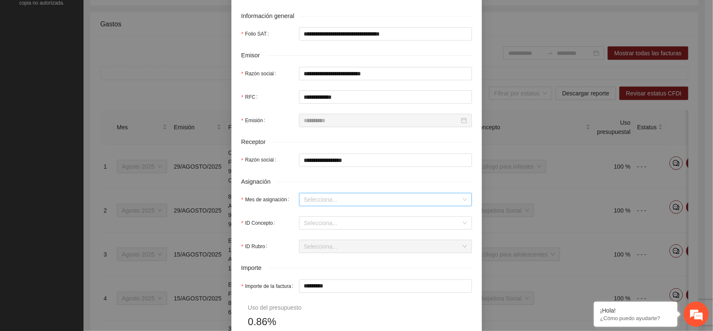
click at [328, 202] on input "Mes de asignación" at bounding box center [382, 199] width 157 height 13
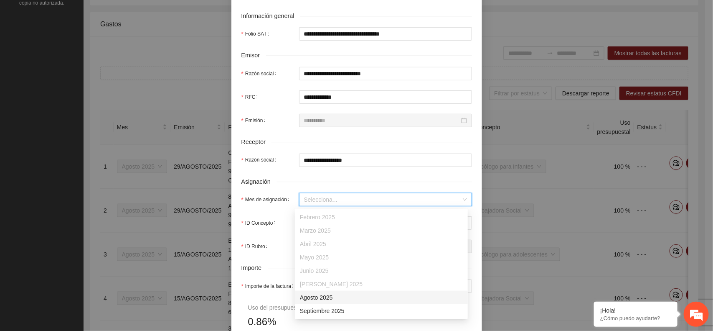
click at [321, 299] on div "Agosto 2025" at bounding box center [381, 296] width 163 height 9
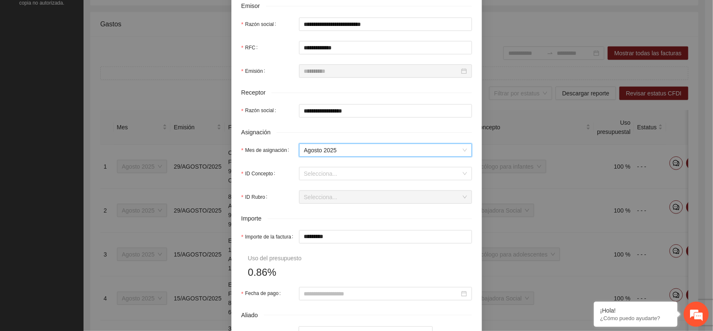
scroll to position [209, 0]
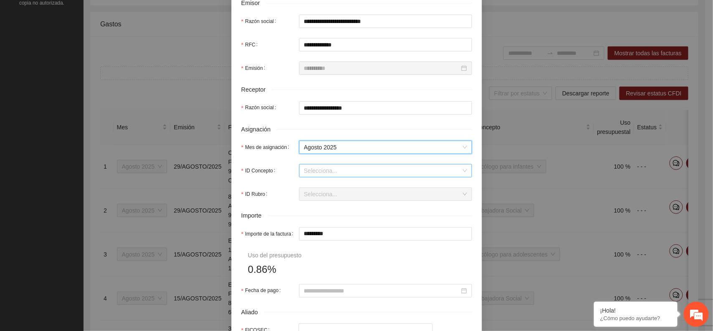
click at [343, 174] on input "ID Concepto" at bounding box center [382, 170] width 157 height 13
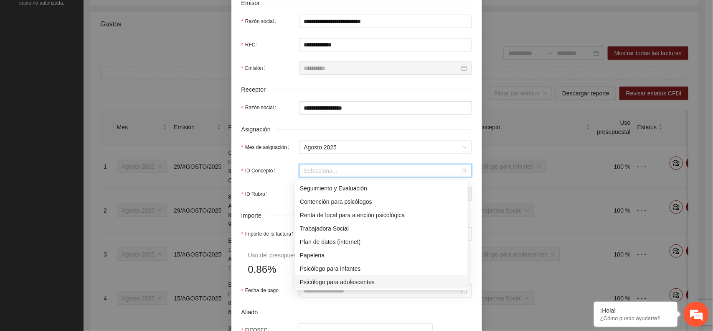
click at [331, 281] on div "Psicólogo para adolescentes" at bounding box center [381, 281] width 163 height 9
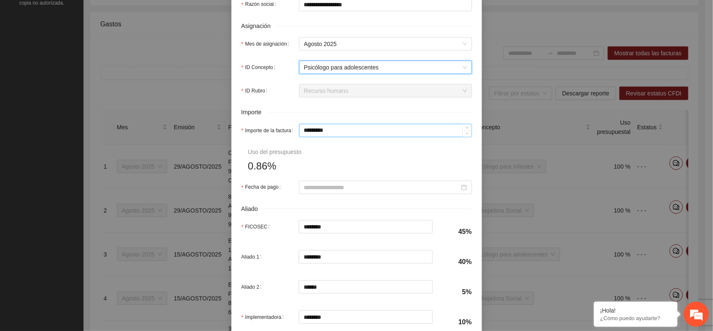
scroll to position [313, 0]
click at [341, 128] on input "*********" at bounding box center [386, 129] width 172 height 13
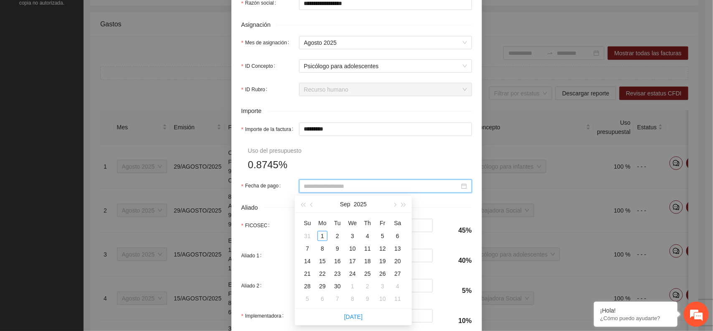
click at [346, 187] on input "Fecha de pago" at bounding box center [381, 185] width 155 height 9
click at [314, 202] on button "button" at bounding box center [312, 204] width 9 height 17
click at [381, 285] on div "29" at bounding box center [383, 286] width 10 height 10
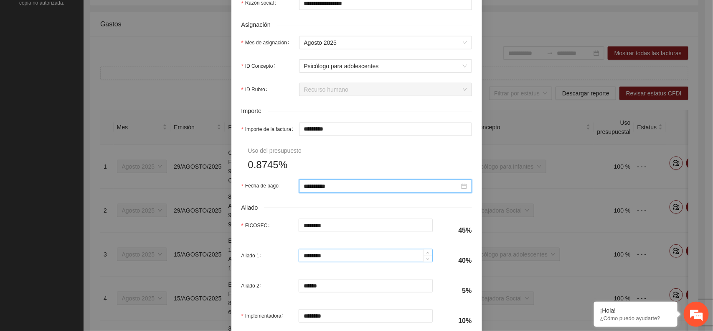
scroll to position [366, 0]
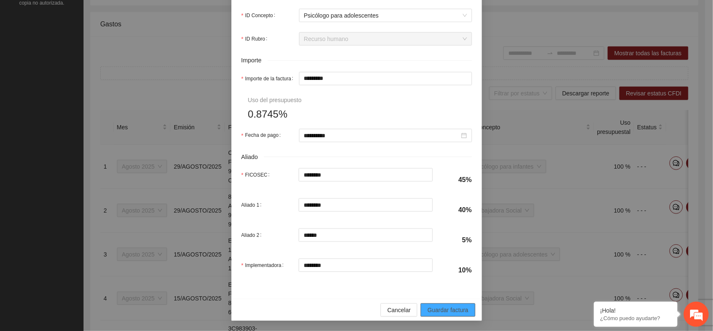
click at [462, 310] on span "Guardar factura" at bounding box center [447, 309] width 41 height 9
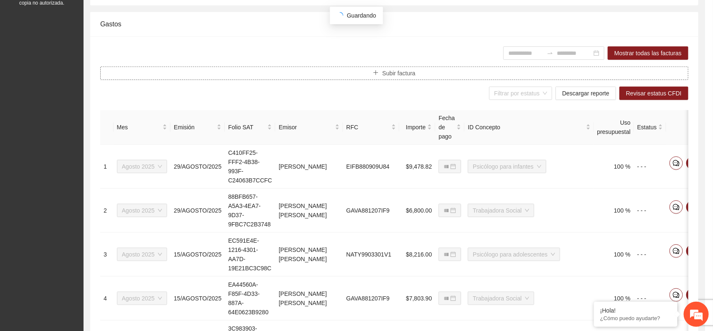
scroll to position [0, 0]
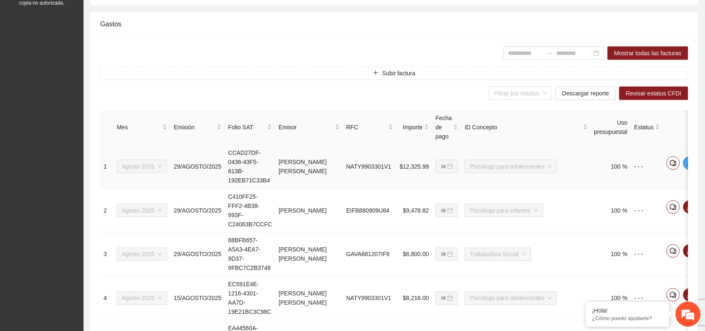
click at [687, 161] on icon "edit" at bounding box center [690, 163] width 7 height 7
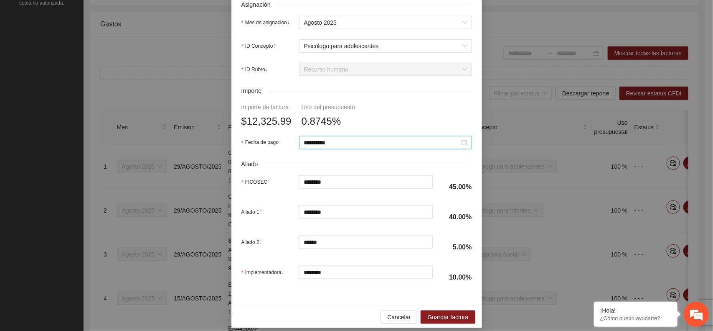
scroll to position [343, 0]
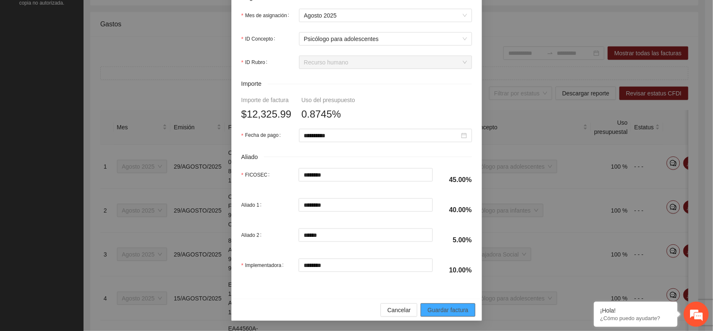
click at [448, 312] on span "Guardar factura" at bounding box center [447, 309] width 41 height 9
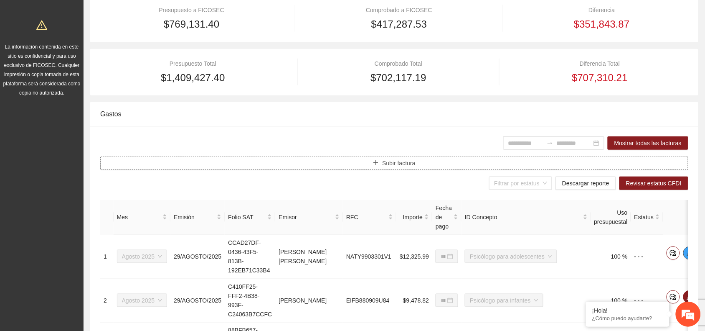
scroll to position [157, 0]
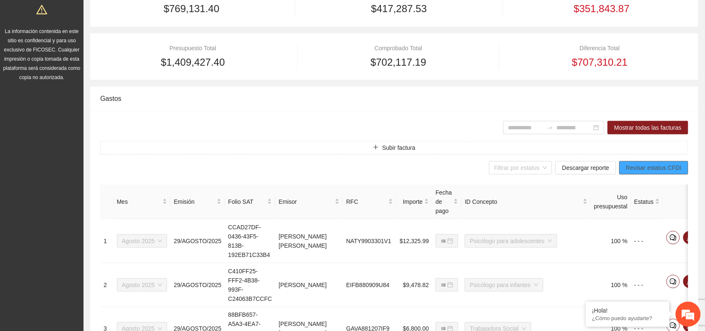
click at [657, 164] on span "Revisar estatus CFDI" at bounding box center [654, 167] width 56 height 9
click at [583, 167] on span "Descargar reporte" at bounding box center [585, 167] width 47 height 9
